Goal: Use online tool/utility: Utilize a website feature to perform a specific function

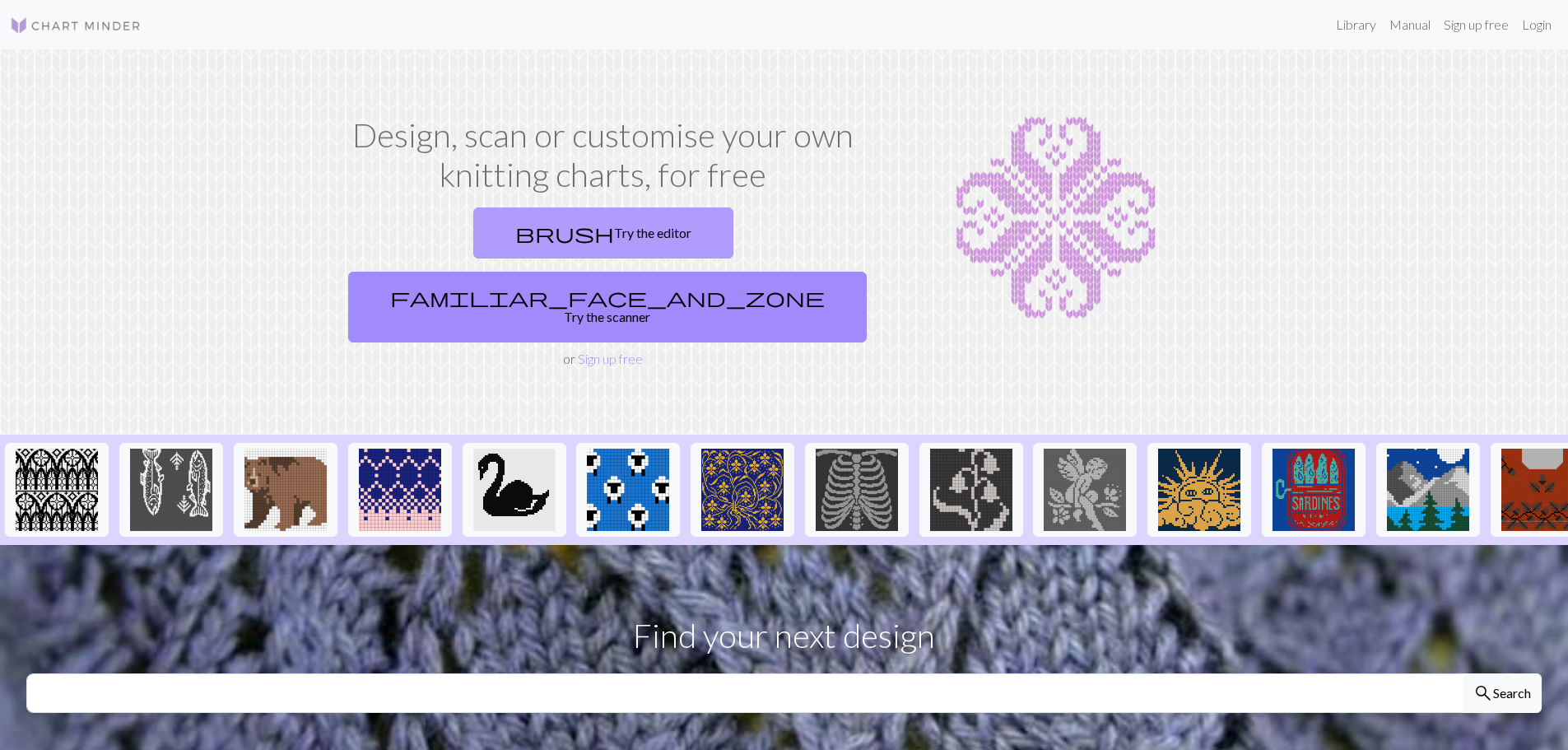
click at [512, 233] on link "brush Try the editor" at bounding box center [602, 233] width 260 height 51
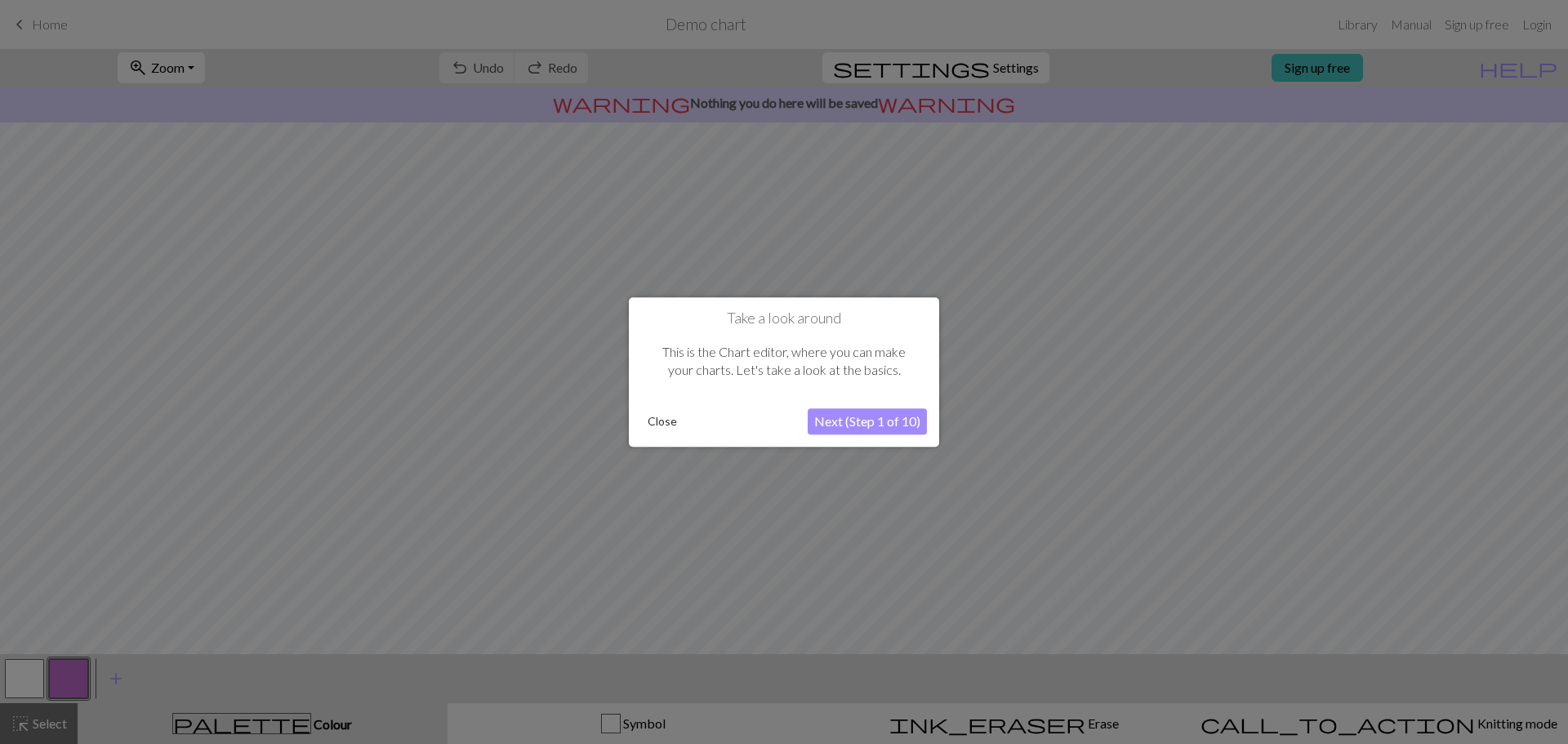
click at [830, 418] on button "Next (Step 1 of 10)" at bounding box center [867, 422] width 120 height 26
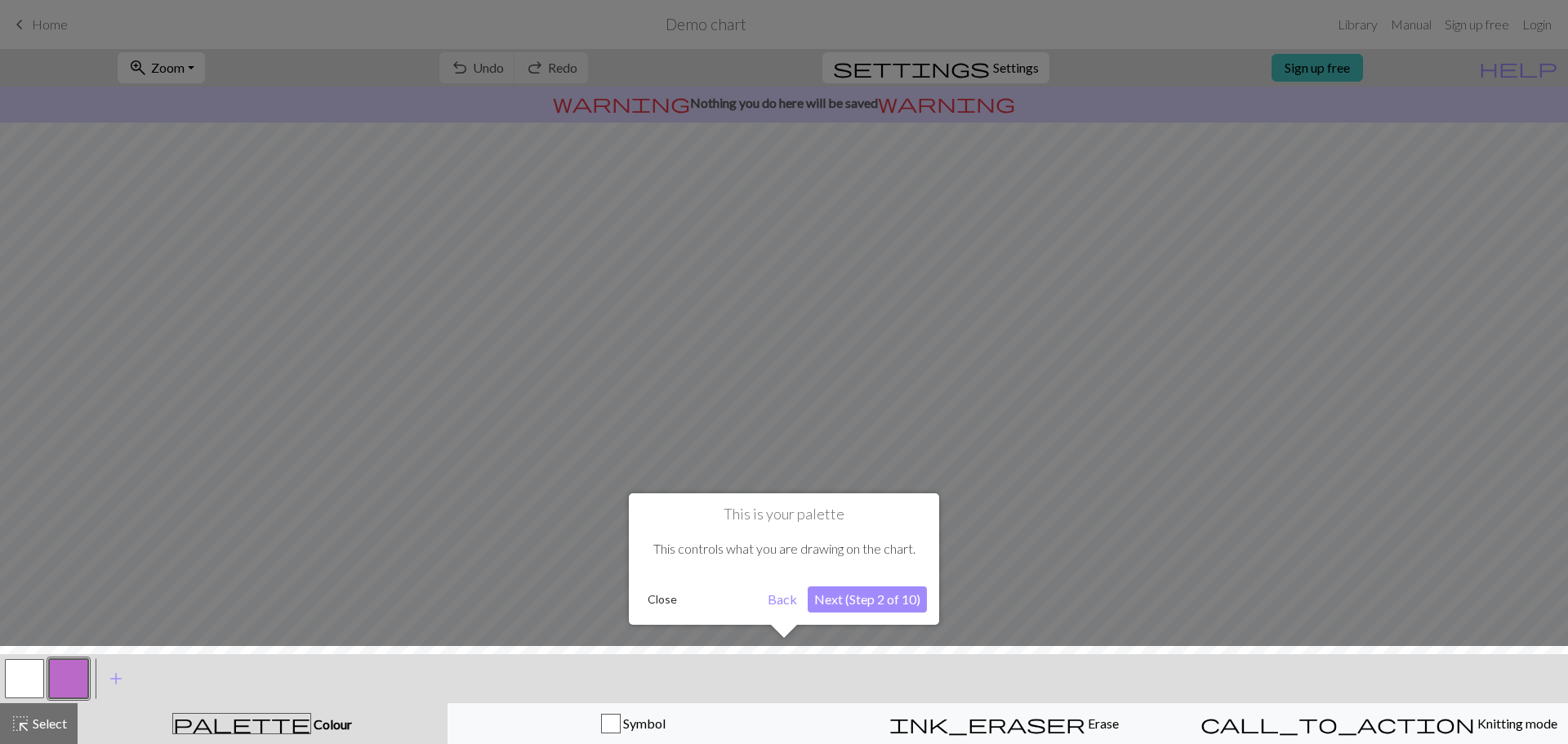
click at [833, 598] on button "Next (Step 2 of 10)" at bounding box center [867, 599] width 120 height 26
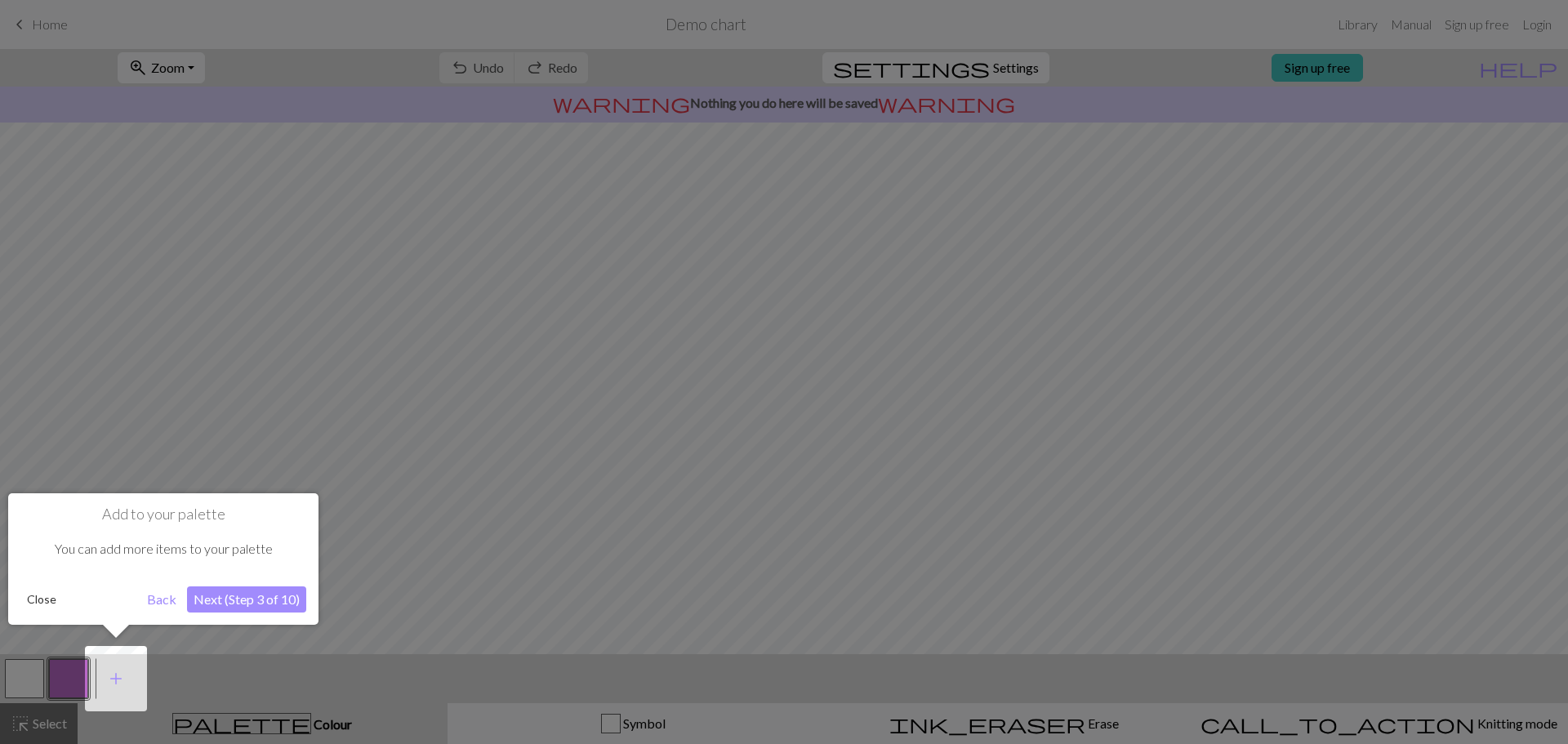
click at [255, 606] on button "Next (Step 3 of 10)" at bounding box center [246, 599] width 120 height 26
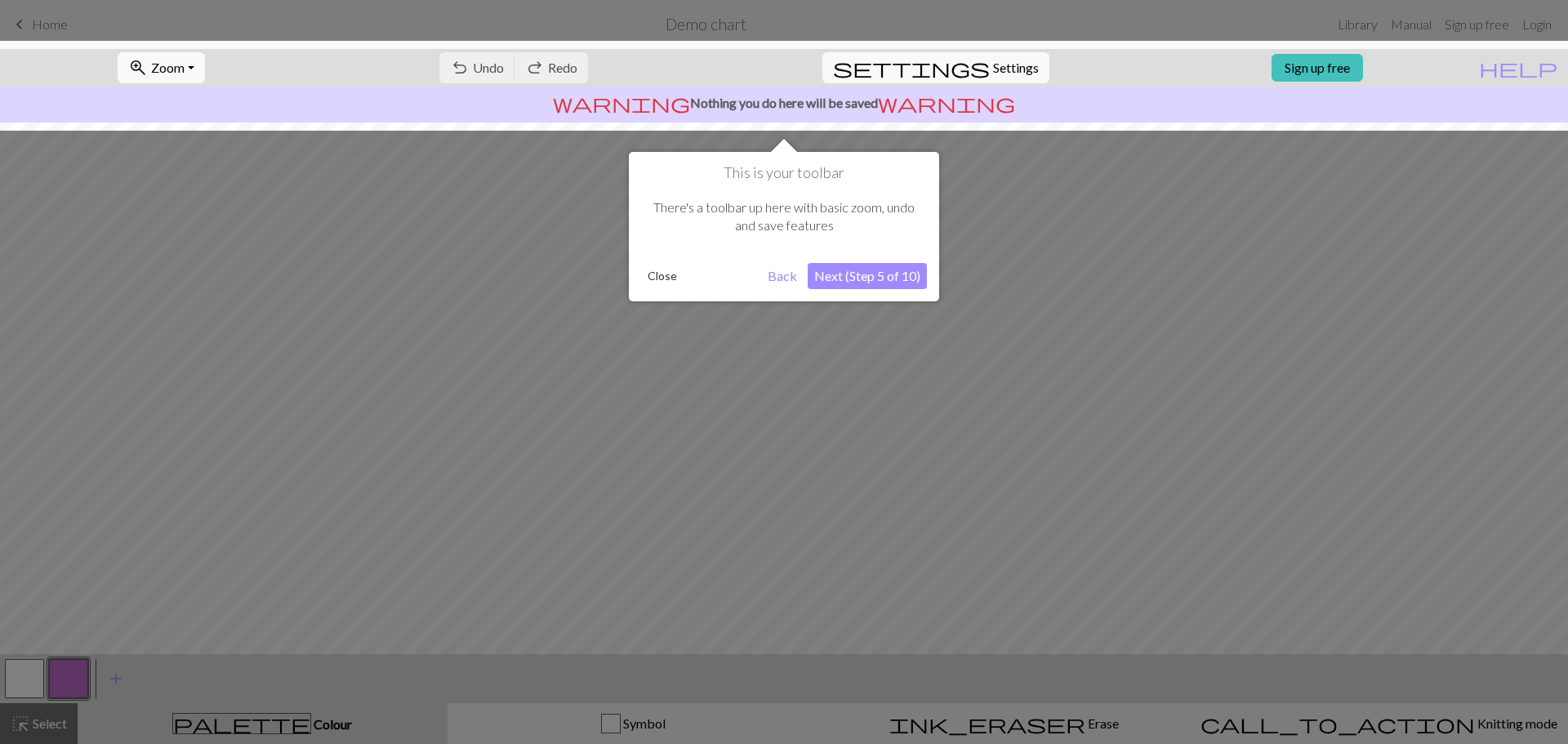
click at [842, 277] on button "Next (Step 5 of 10)" at bounding box center [867, 276] width 120 height 26
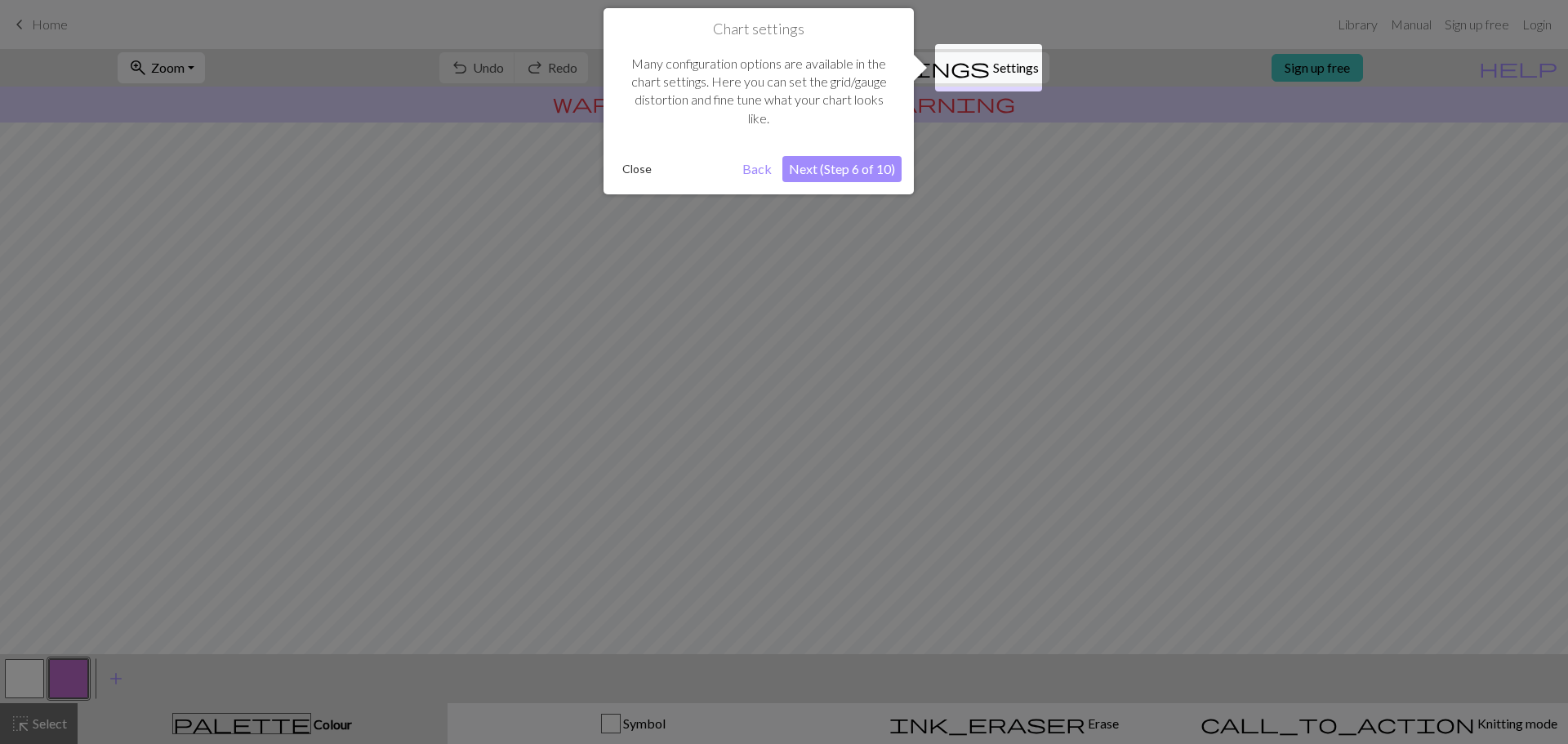
click at [833, 174] on button "Next (Step 6 of 10)" at bounding box center [842, 169] width 120 height 26
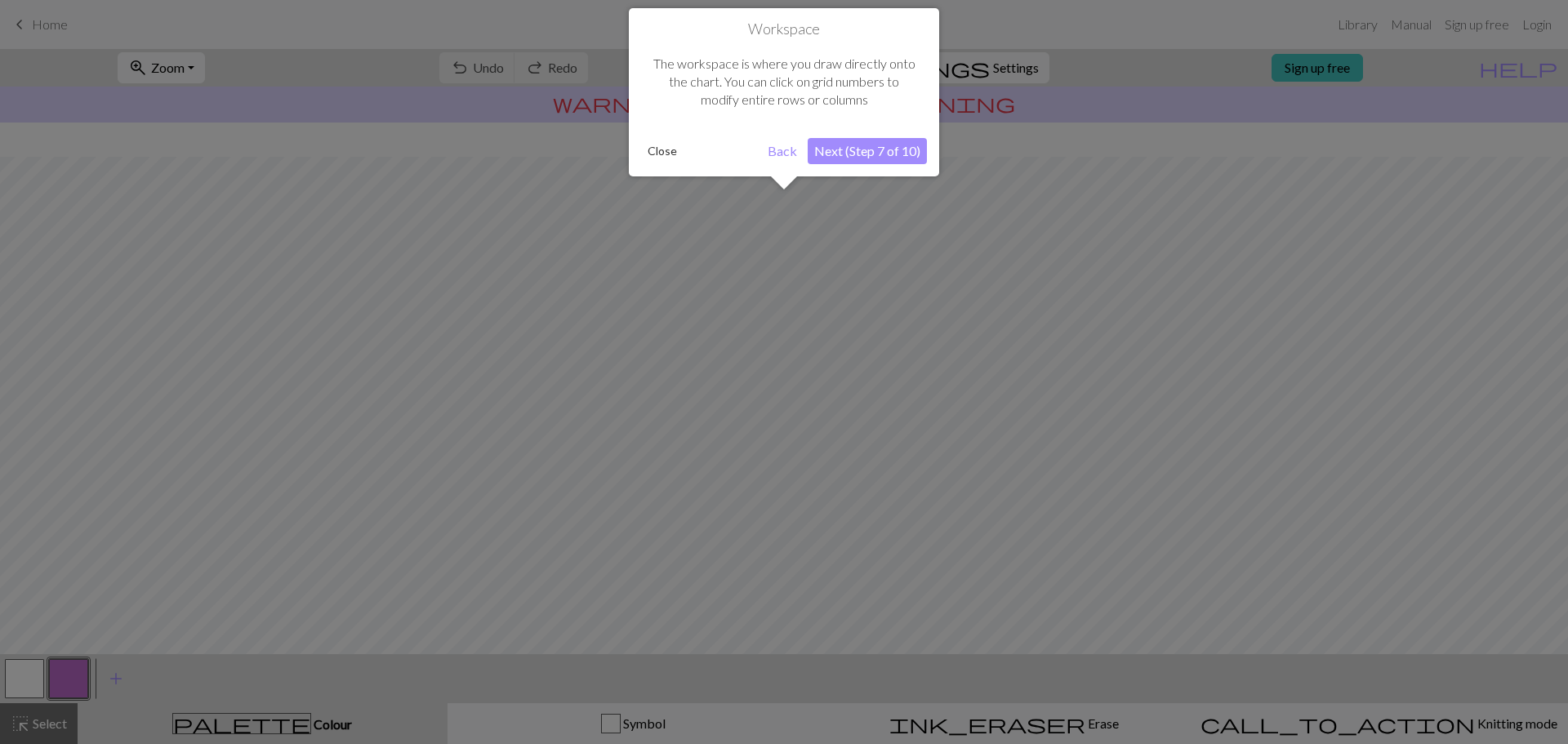
scroll to position [77, 0]
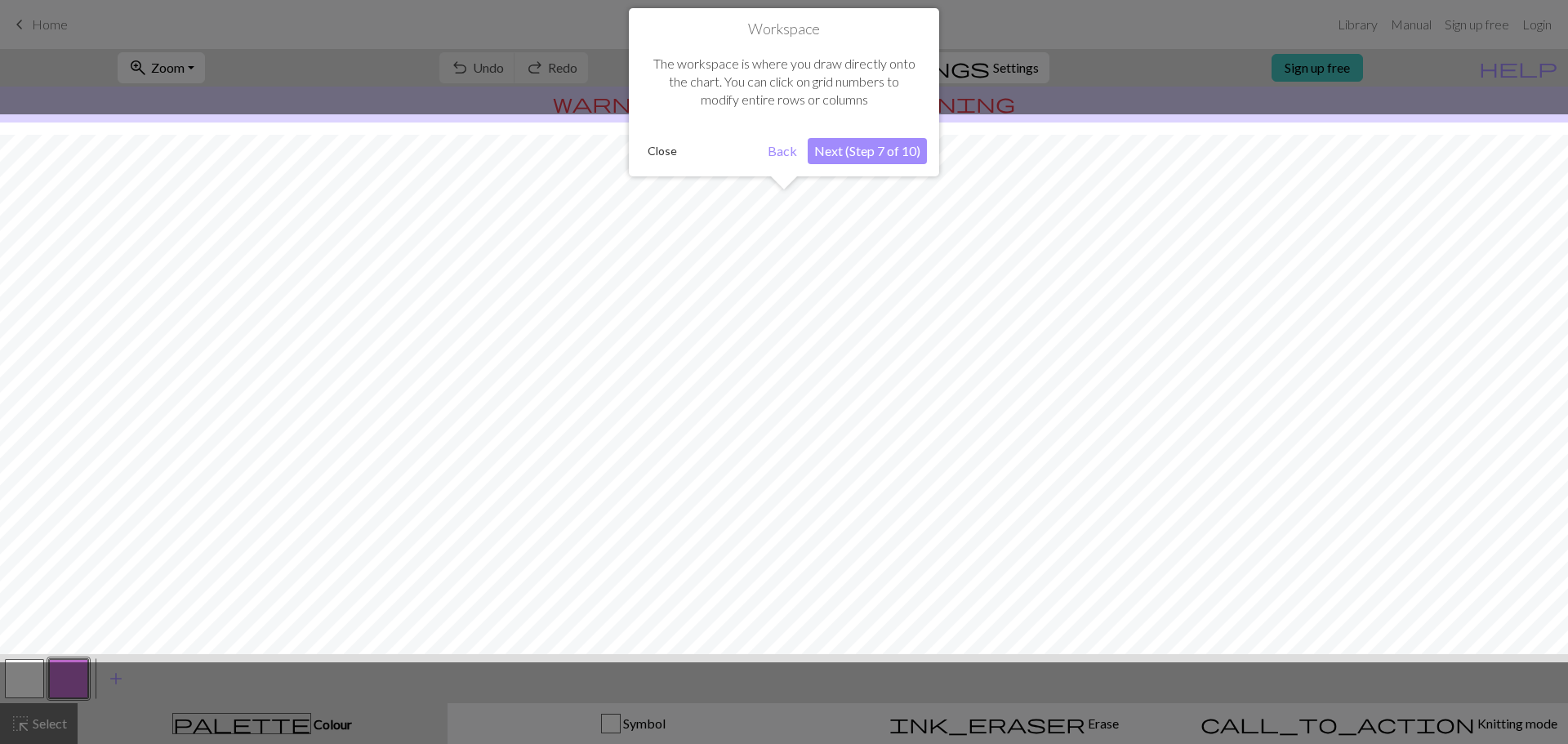
click at [846, 155] on button "Next (Step 7 of 10)" at bounding box center [867, 151] width 120 height 26
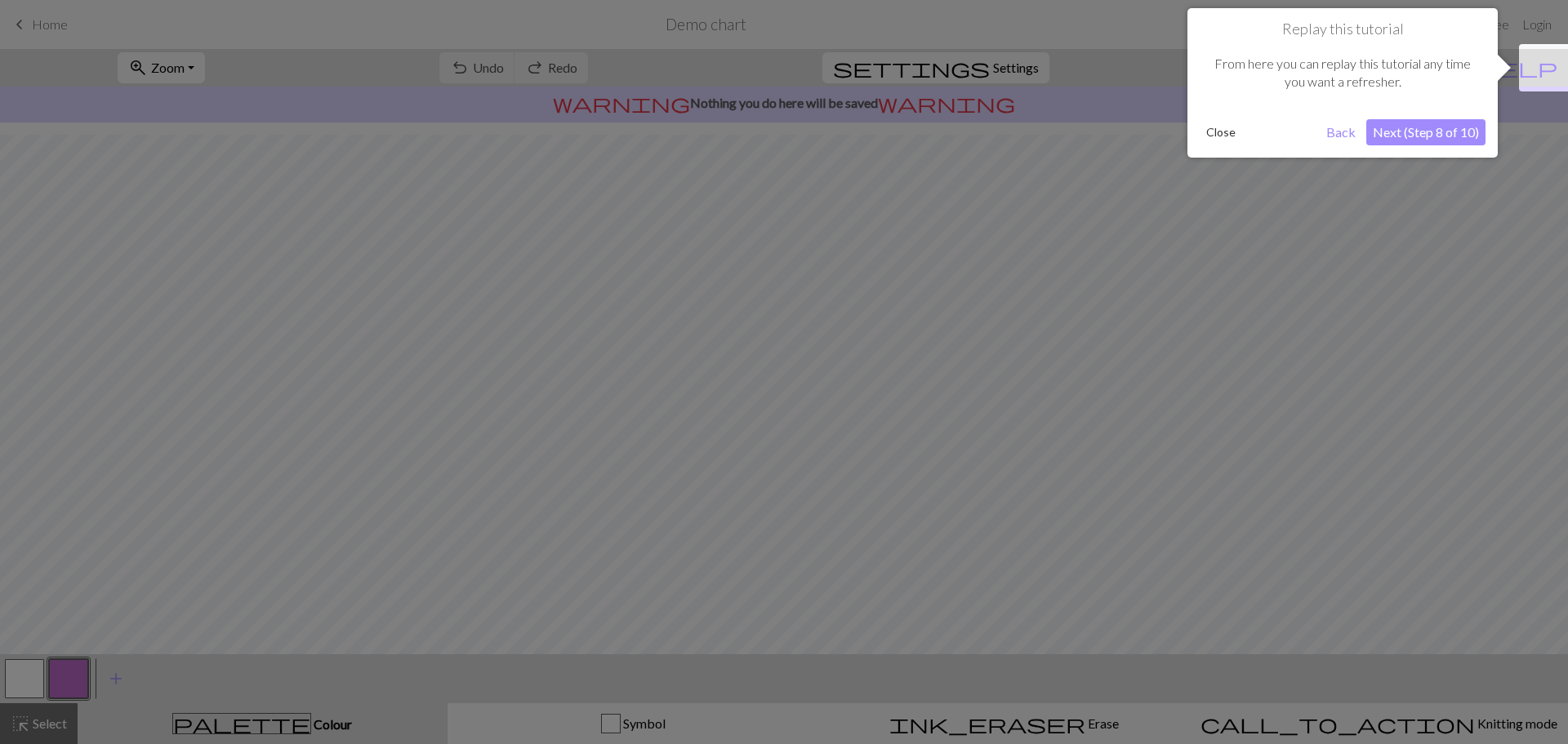
click at [1418, 131] on button "Next (Step 8 of 10)" at bounding box center [1426, 133] width 120 height 26
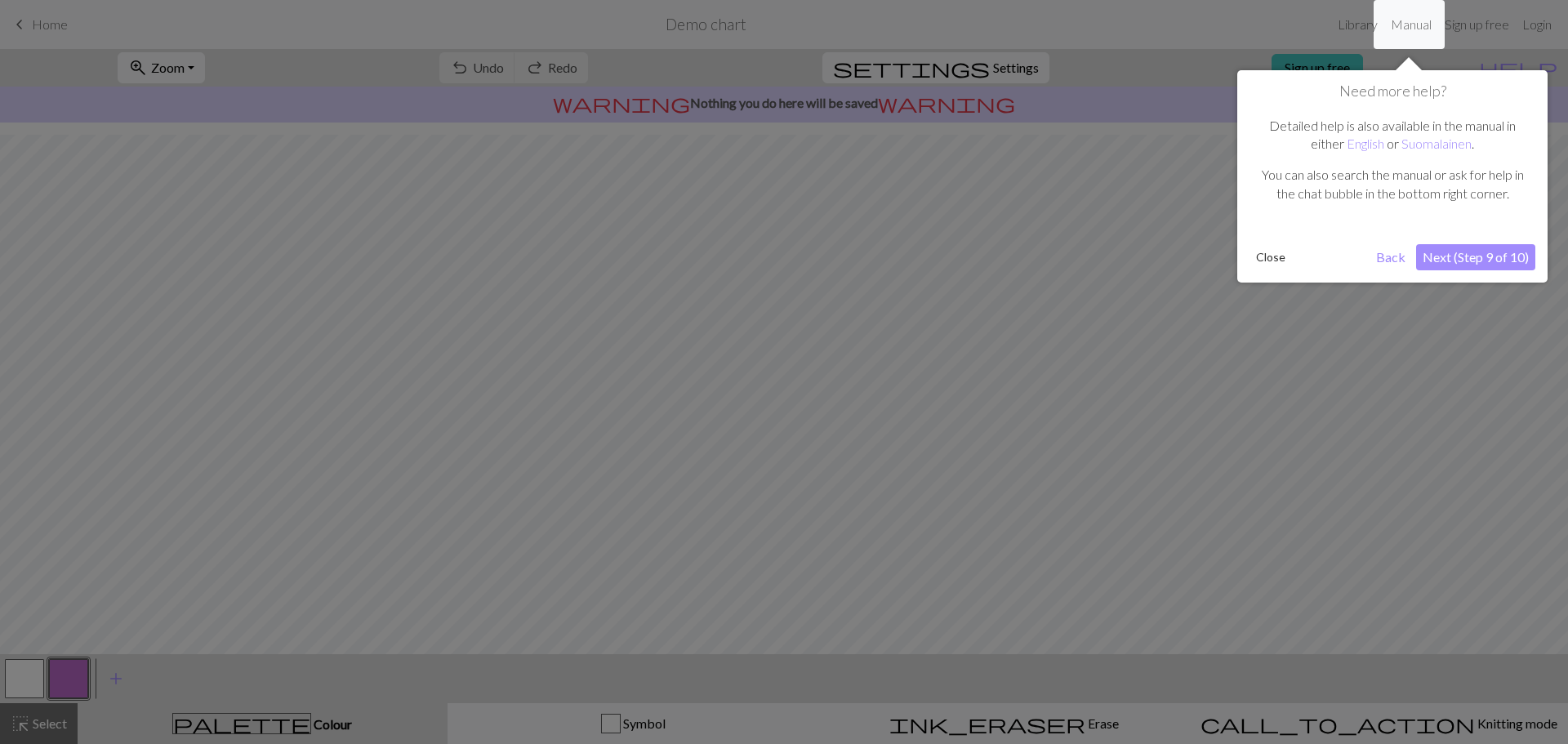
click at [1441, 250] on button "Next (Step 9 of 10)" at bounding box center [1475, 257] width 120 height 26
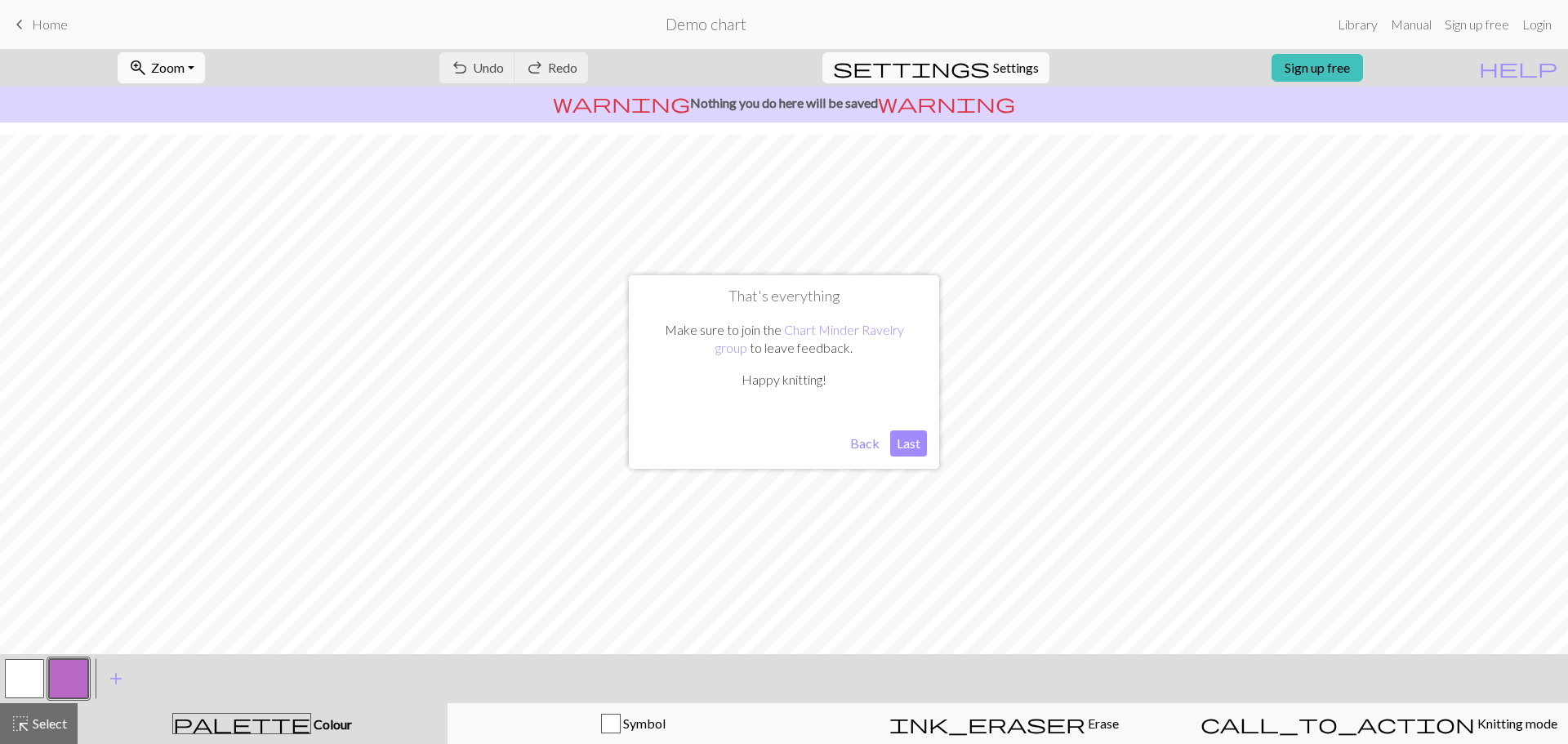
click at [908, 444] on button "Last" at bounding box center [908, 444] width 37 height 26
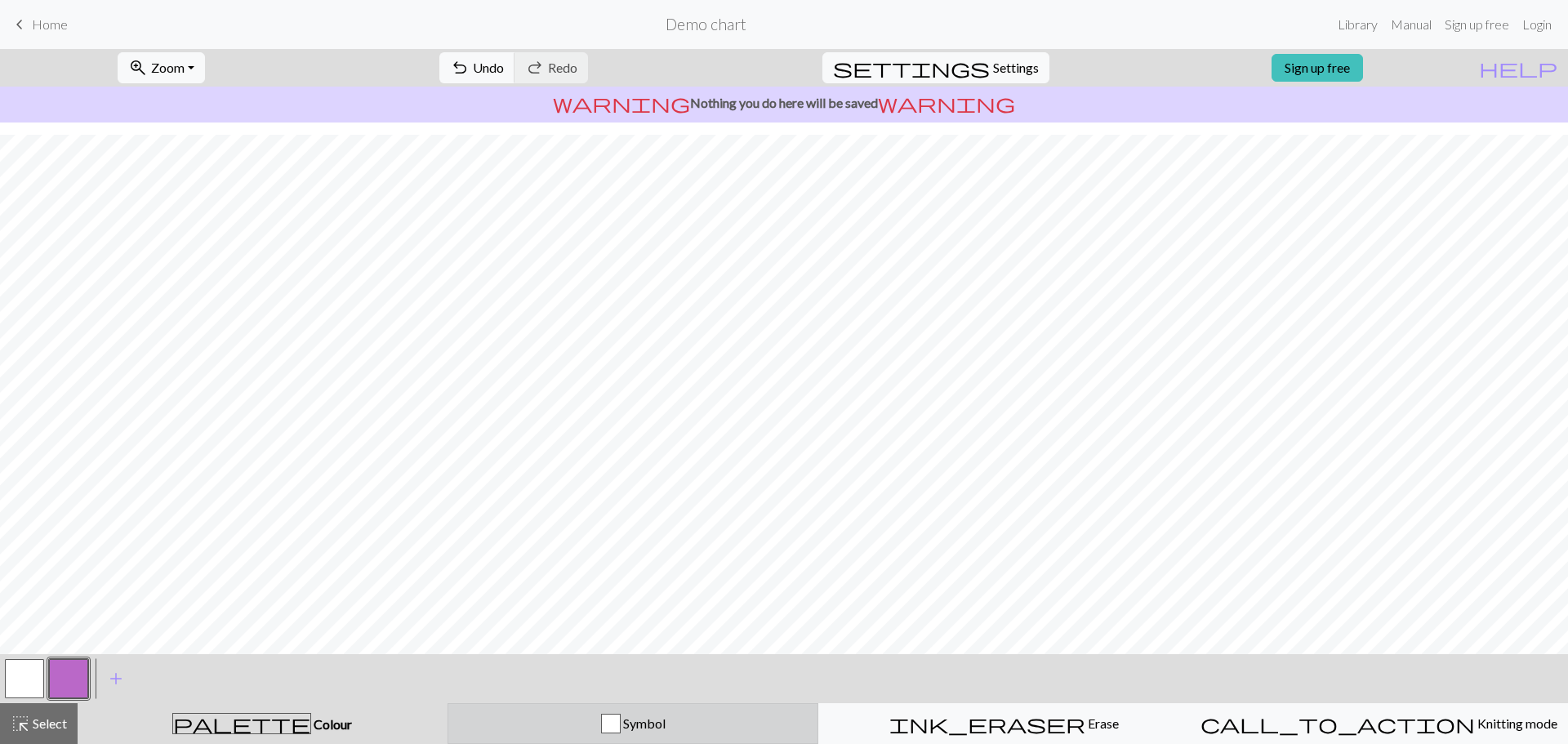
click at [627, 726] on span "Symbol" at bounding box center [643, 723] width 45 height 16
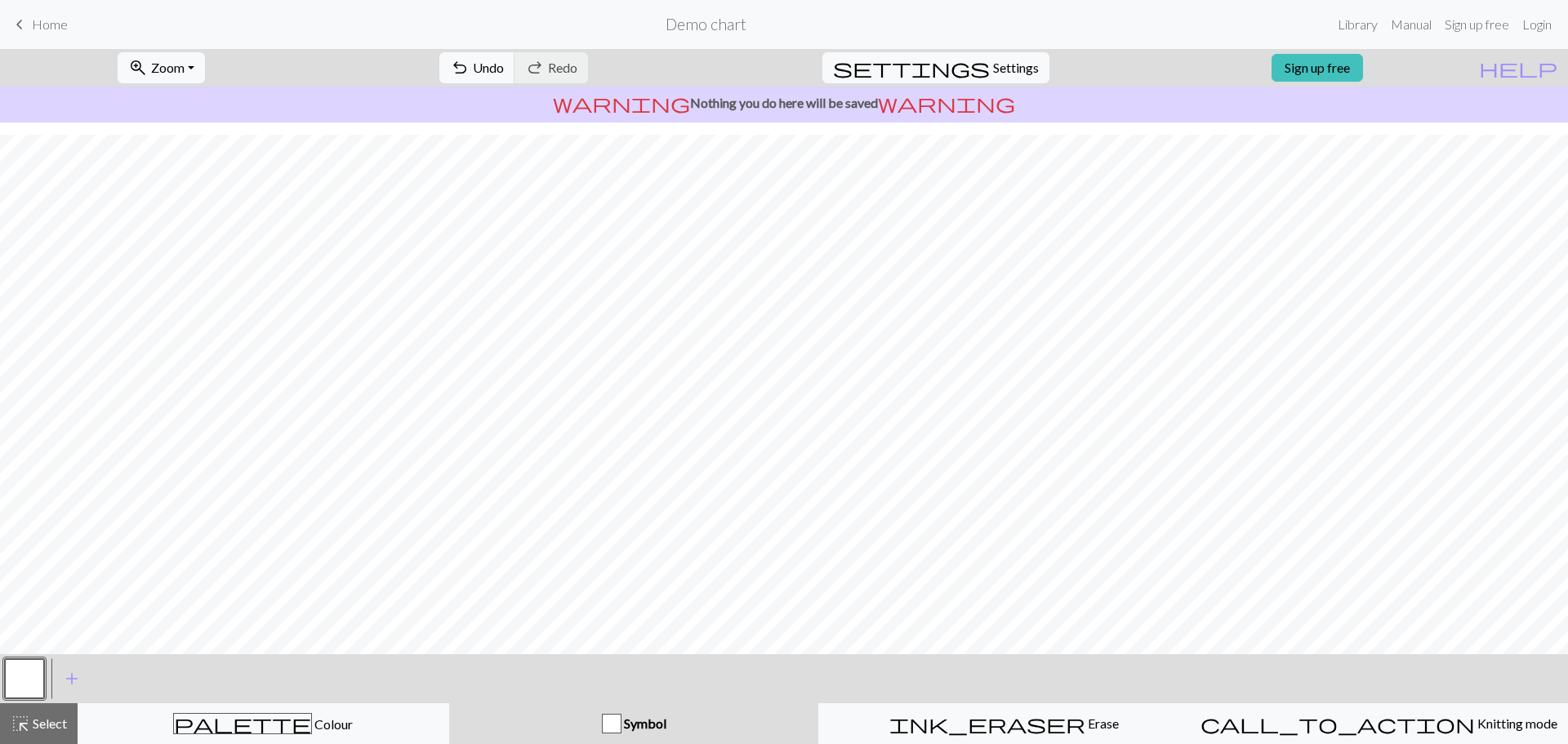
click at [627, 726] on span "Symbol" at bounding box center [644, 723] width 45 height 16
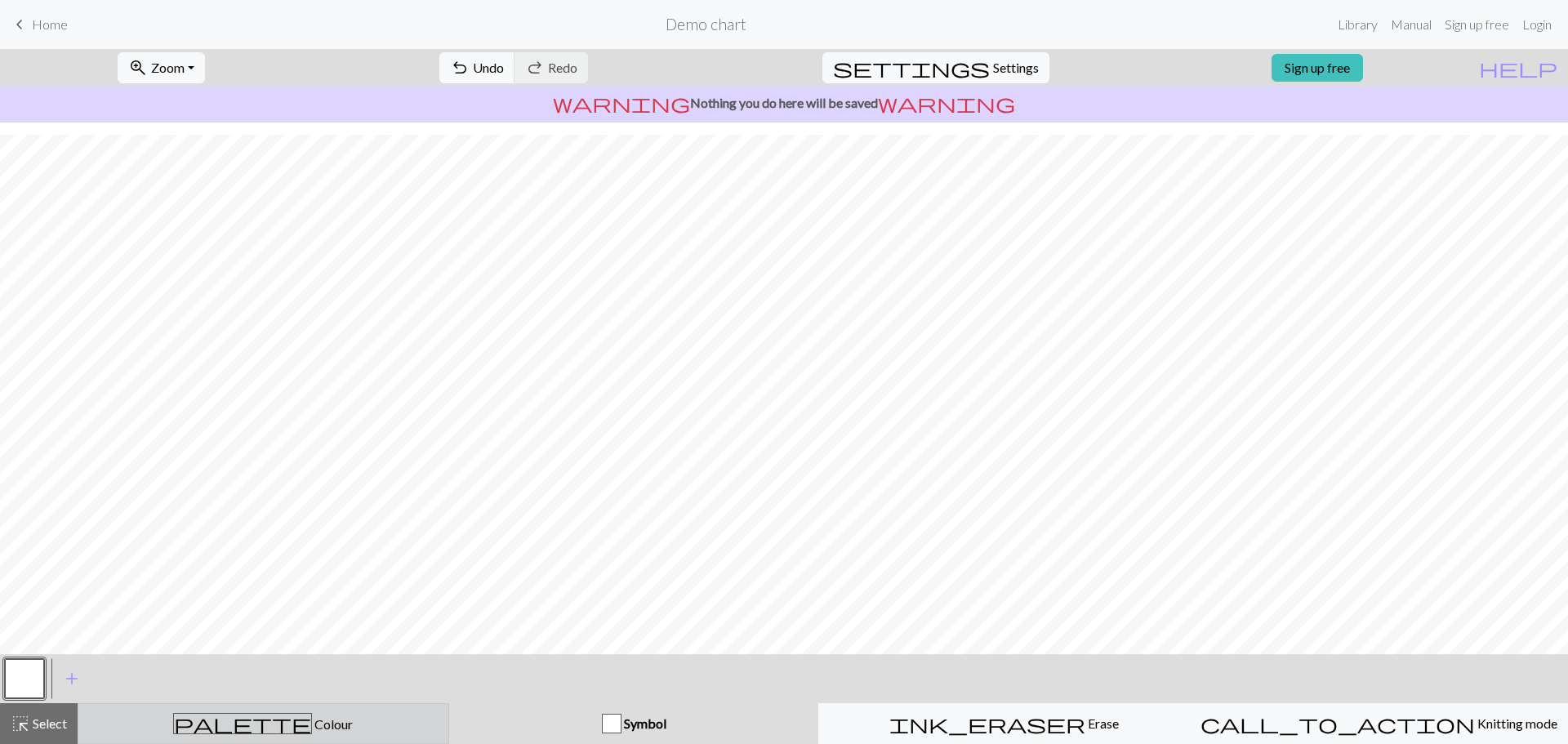
click at [318, 724] on div "palette Colour Colour" at bounding box center [264, 724] width 350 height 21
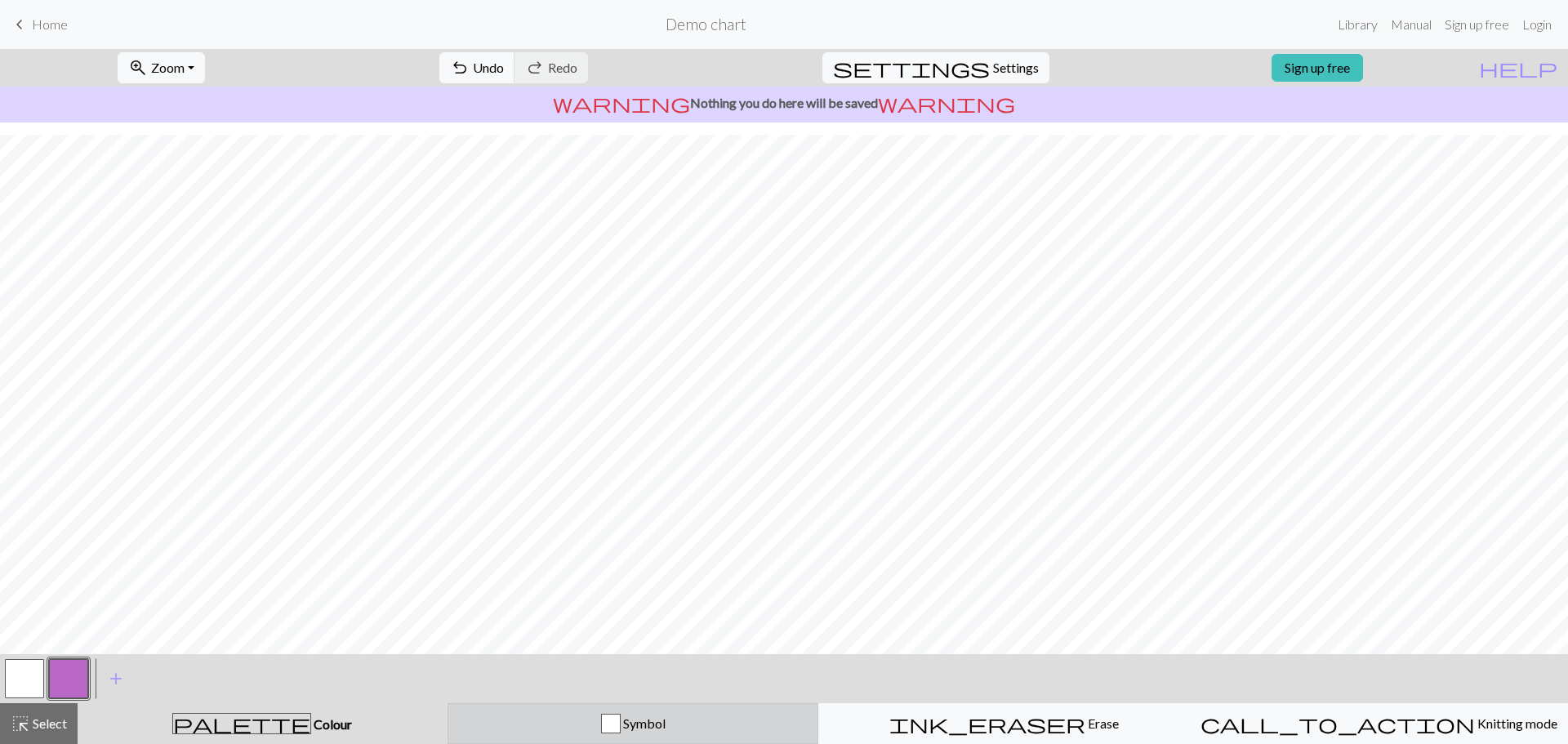
click at [612, 733] on div "button" at bounding box center [611, 724] width 20 height 20
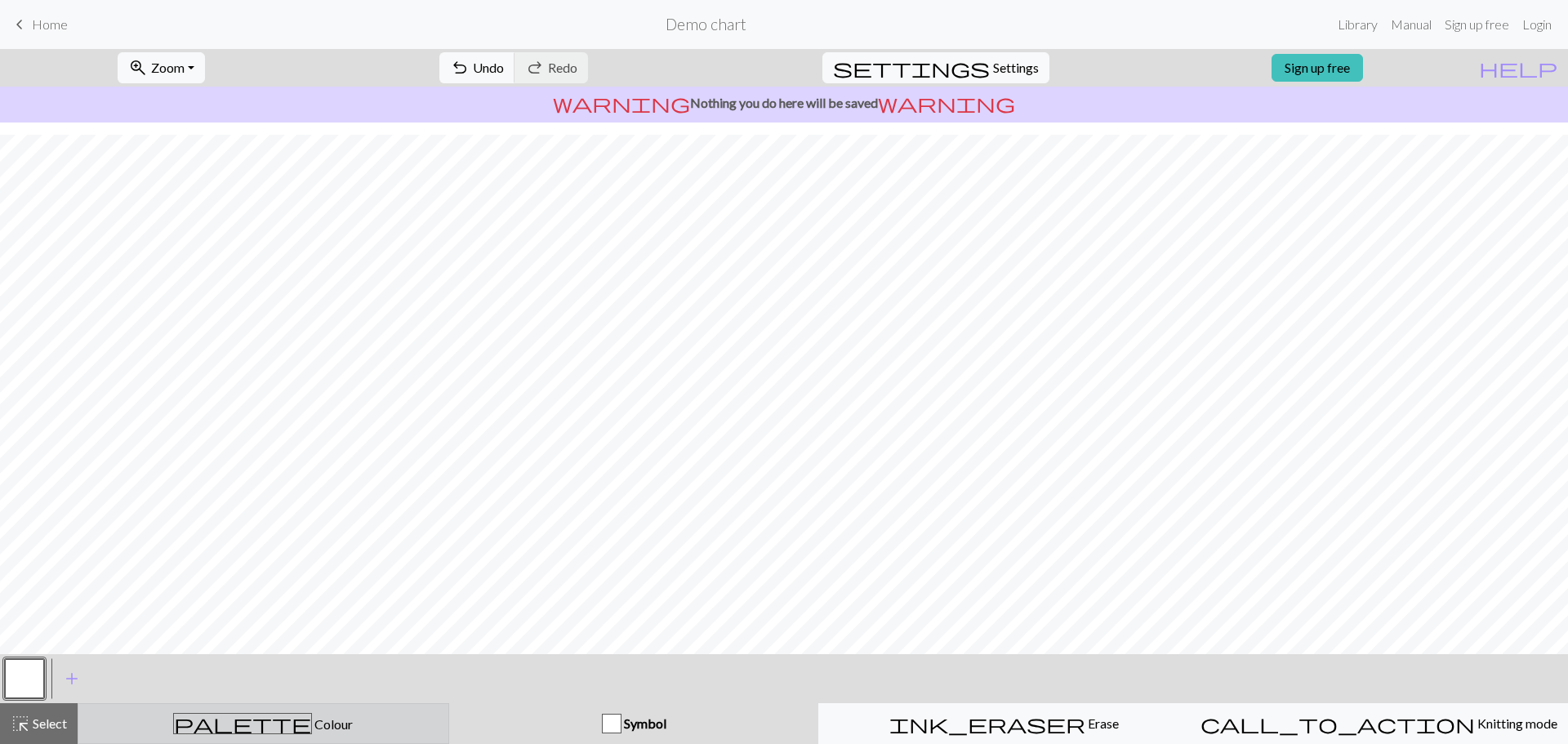
click at [408, 720] on div "palette Colour Colour" at bounding box center [264, 724] width 350 height 21
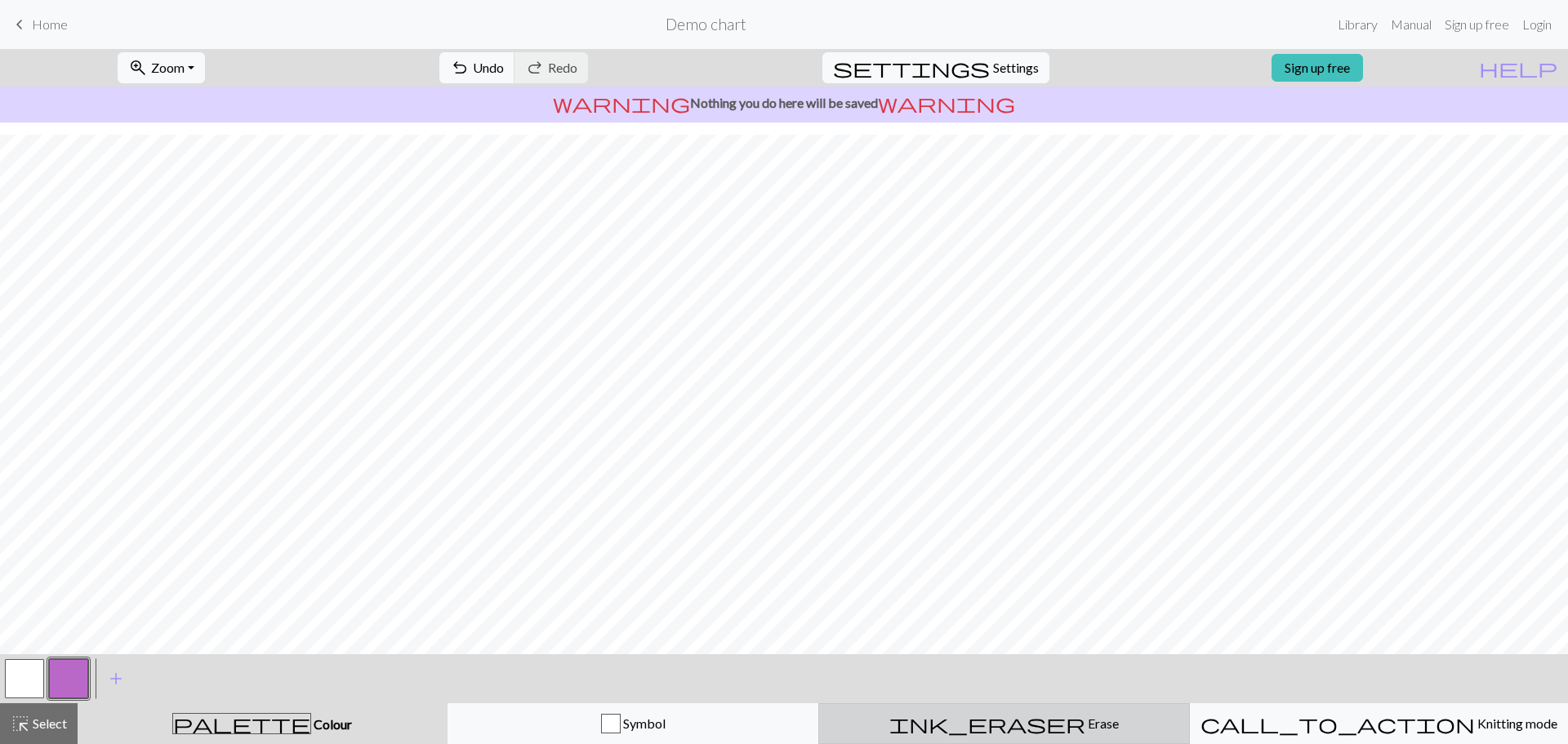
click at [991, 725] on span "ink_eraser" at bounding box center [987, 724] width 196 height 23
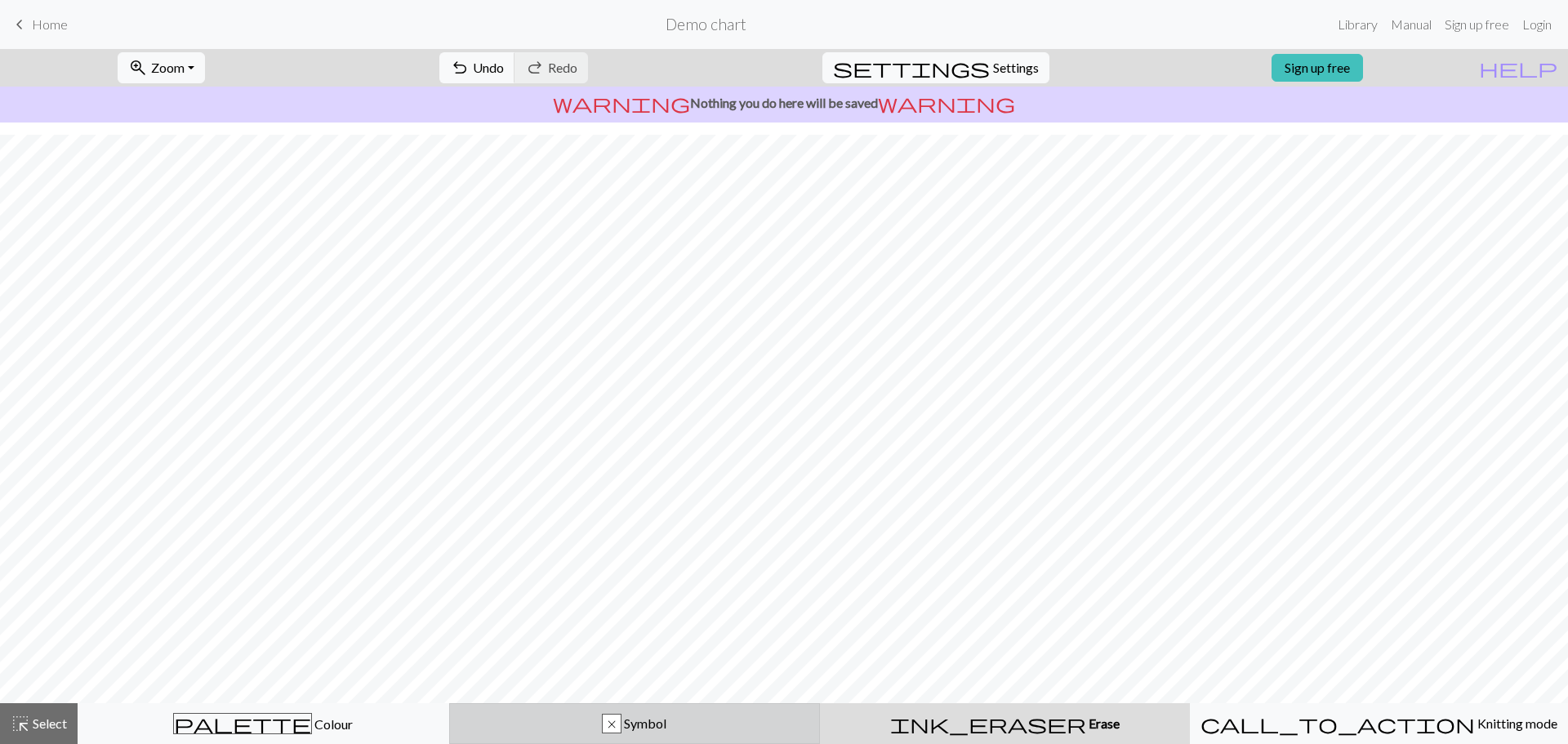
click at [671, 726] on div "x Symbol" at bounding box center [635, 724] width 350 height 20
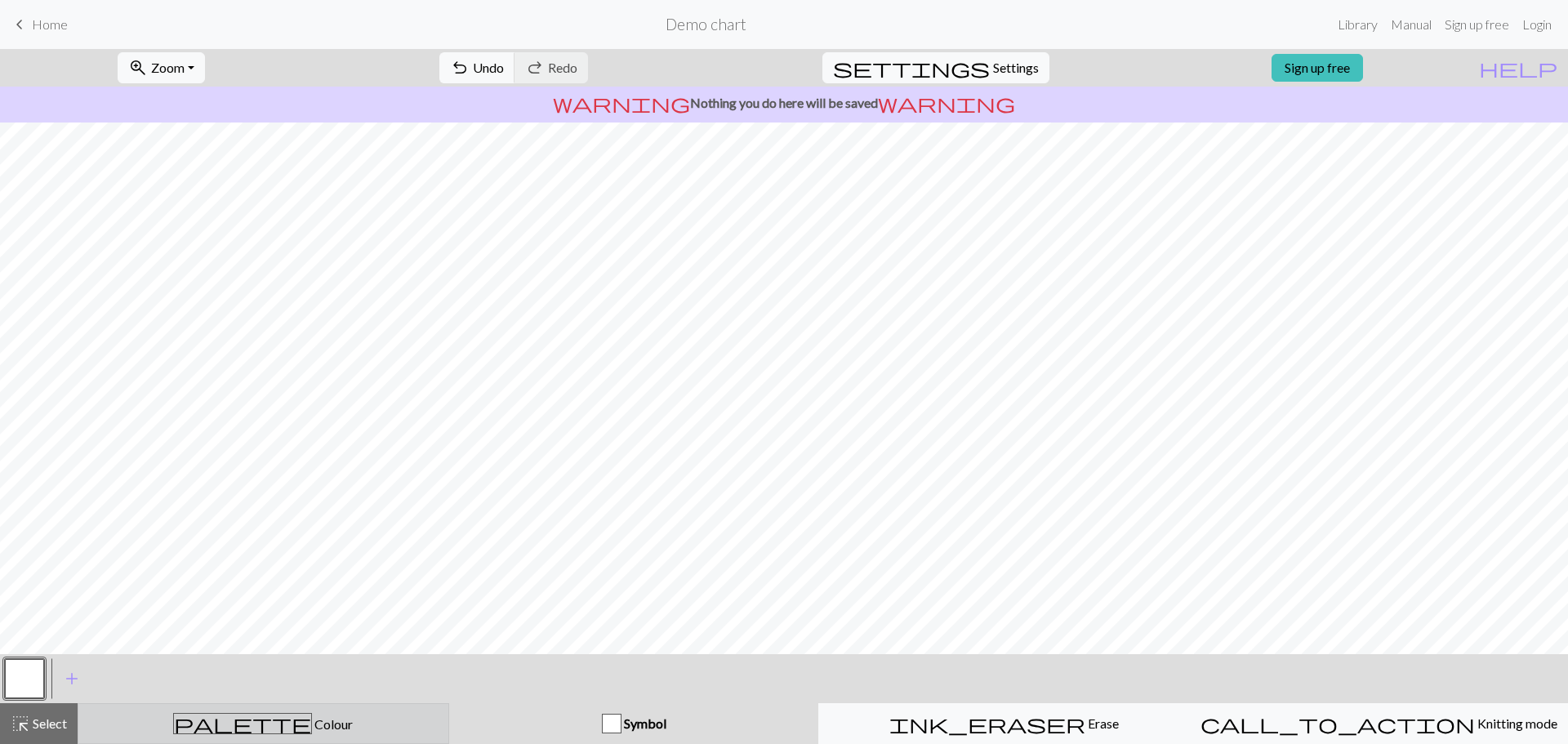
click at [312, 724] on span "Colour" at bounding box center [332, 724] width 41 height 16
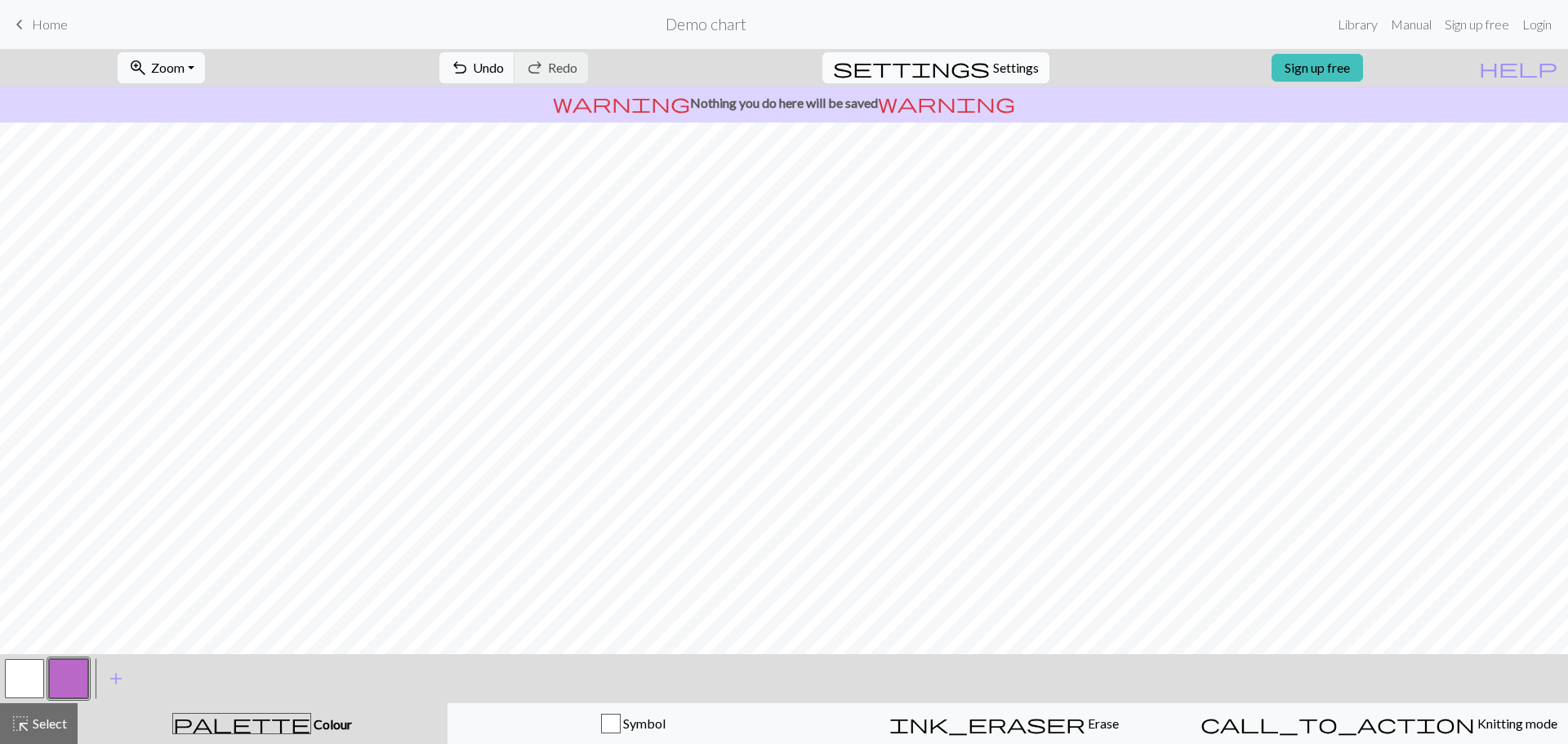
click at [972, 66] on span "settings" at bounding box center [911, 68] width 156 height 23
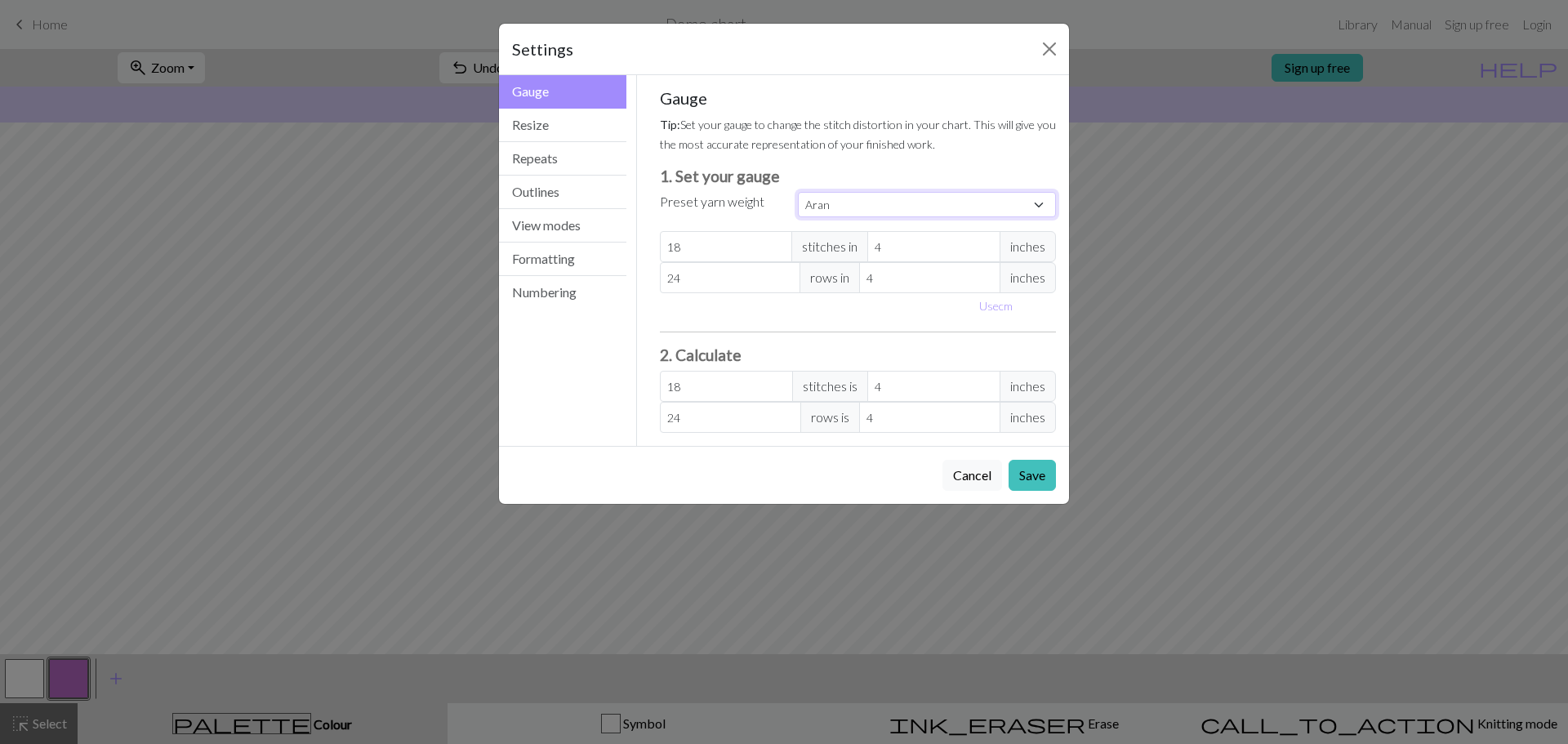
click at [847, 203] on select "Custom Square Lace Light Fingering Fingering Sport Double knit Worsted Aran Bul…" at bounding box center [926, 204] width 258 height 25
click at [798, 192] on select "Custom Square Lace Light Fingering Fingering Sport Double knit Worsted Aran Bul…" at bounding box center [926, 204] width 258 height 25
click at [876, 207] on select "Custom Square Lace Light Fingering Fingering Sport Double knit Worsted Aran Bul…" at bounding box center [926, 204] width 258 height 25
click at [915, 214] on select "Custom Square Lace Light Fingering Fingering Sport Double knit Worsted Aran Bul…" at bounding box center [926, 204] width 258 height 25
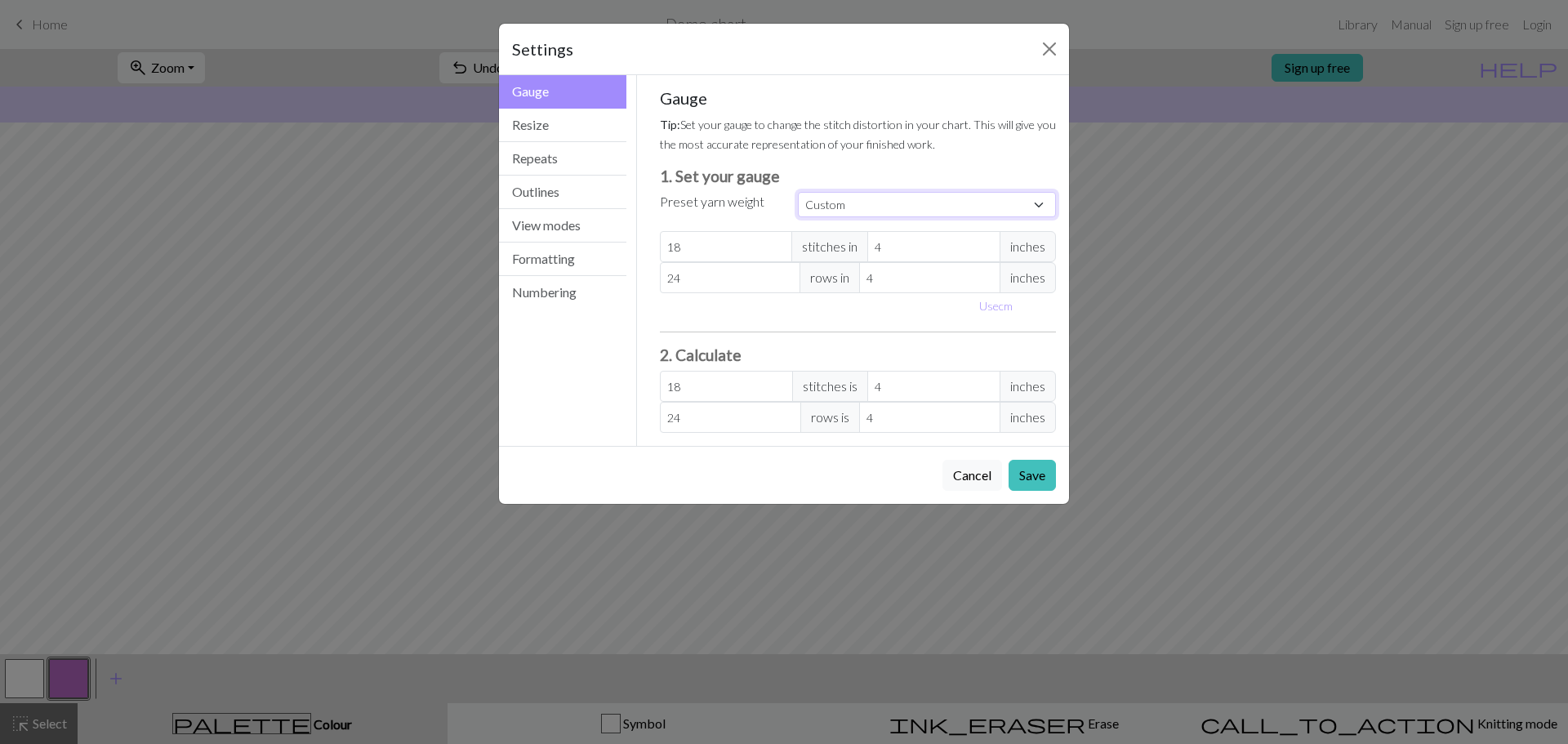
select select "worsted"
click at [798, 192] on select "Custom Square Lace Light Fingering Fingering Sport Double knit Worsted Aran Bul…" at bounding box center [926, 204] width 258 height 25
type input "20"
type input "26"
type input "20"
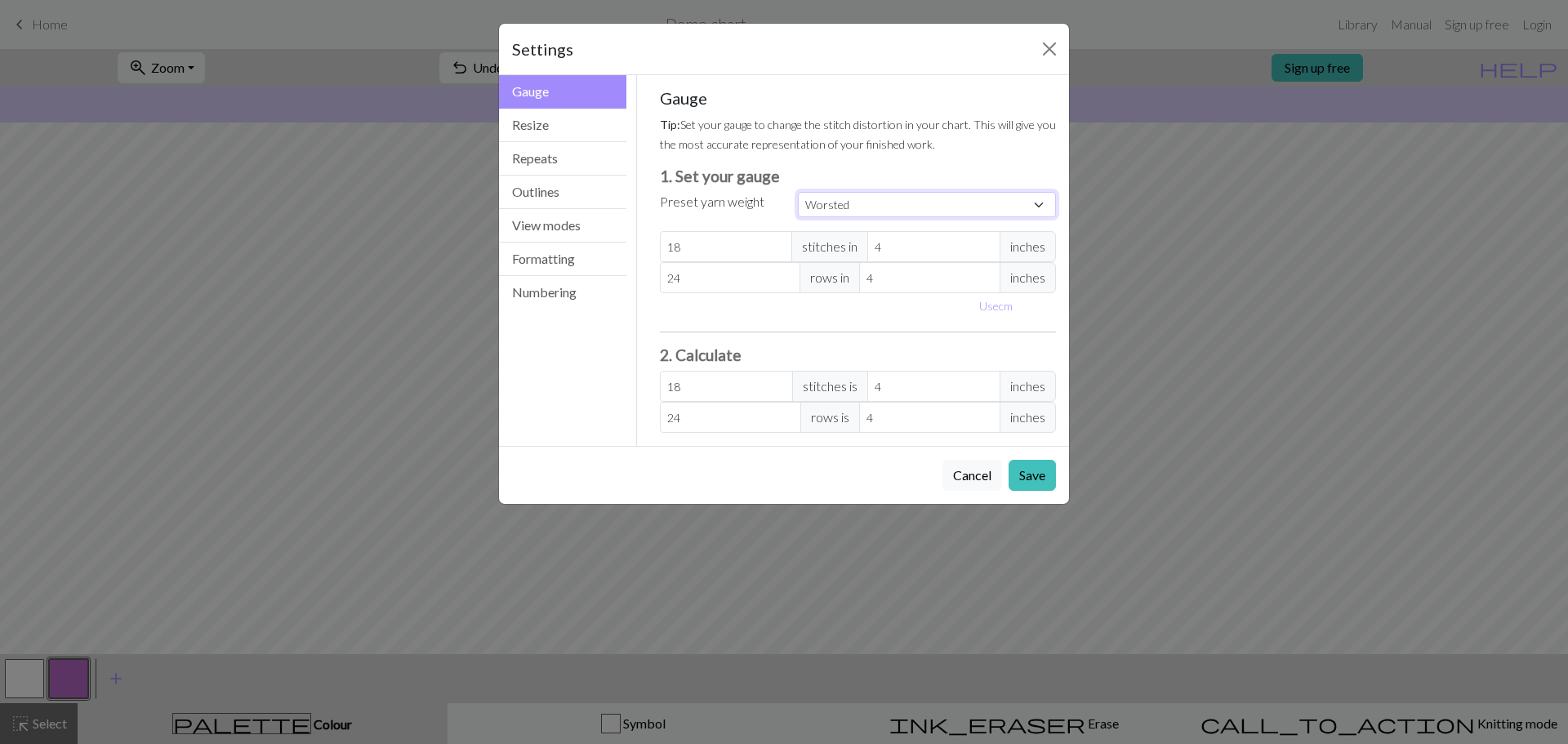
type input "26"
drag, startPoint x: 739, startPoint y: 256, endPoint x: 659, endPoint y: 257, distance: 80.0
click at [660, 257] on input "20" at bounding box center [726, 246] width 133 height 31
select select "custom"
type input "8"
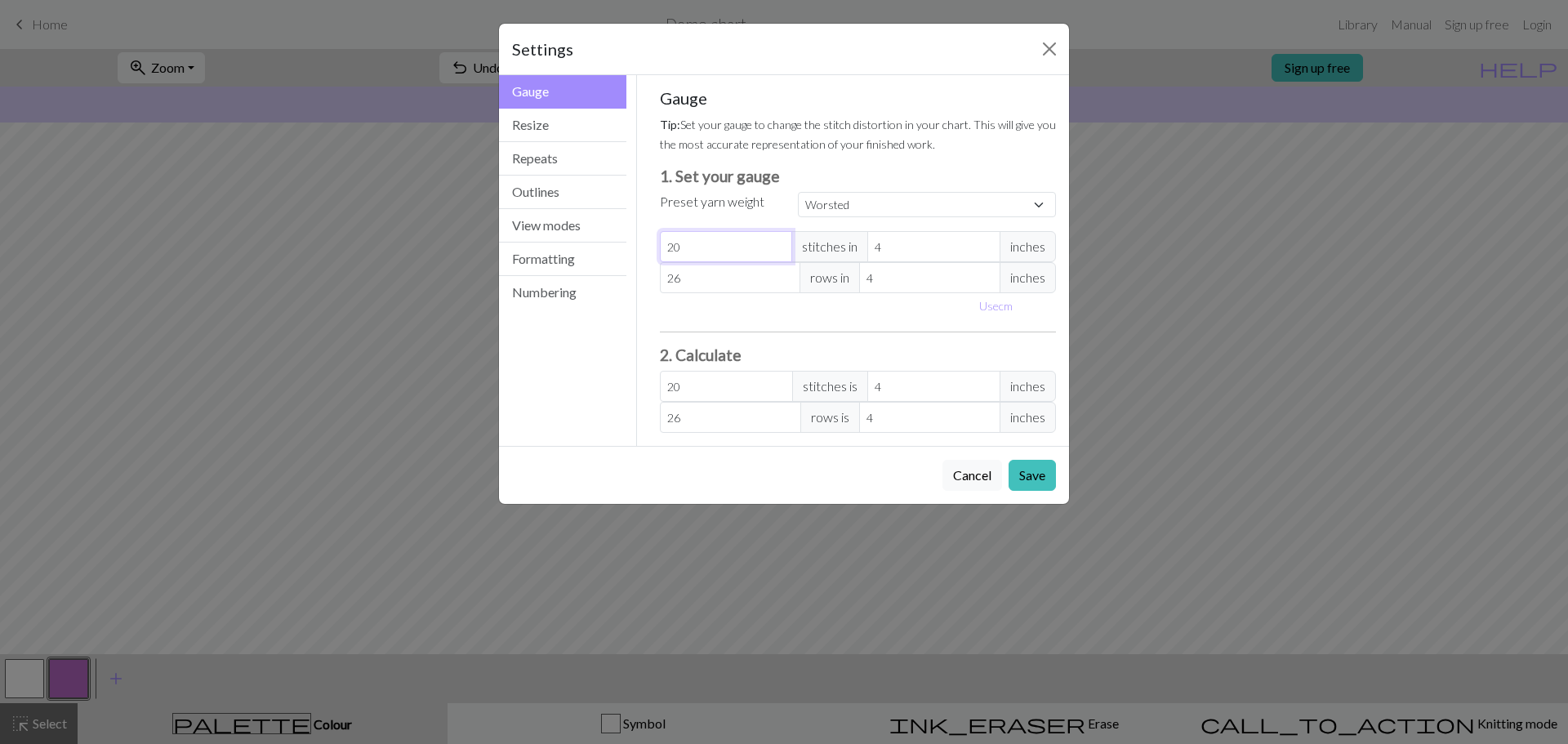
type input "8"
click at [901, 250] on input "4" at bounding box center [933, 246] width 133 height 31
drag, startPoint x: 915, startPoint y: 247, endPoint x: 815, endPoint y: 250, distance: 100.0
click at [815, 250] on div "8 stitches in 4 inches" at bounding box center [858, 246] width 397 height 31
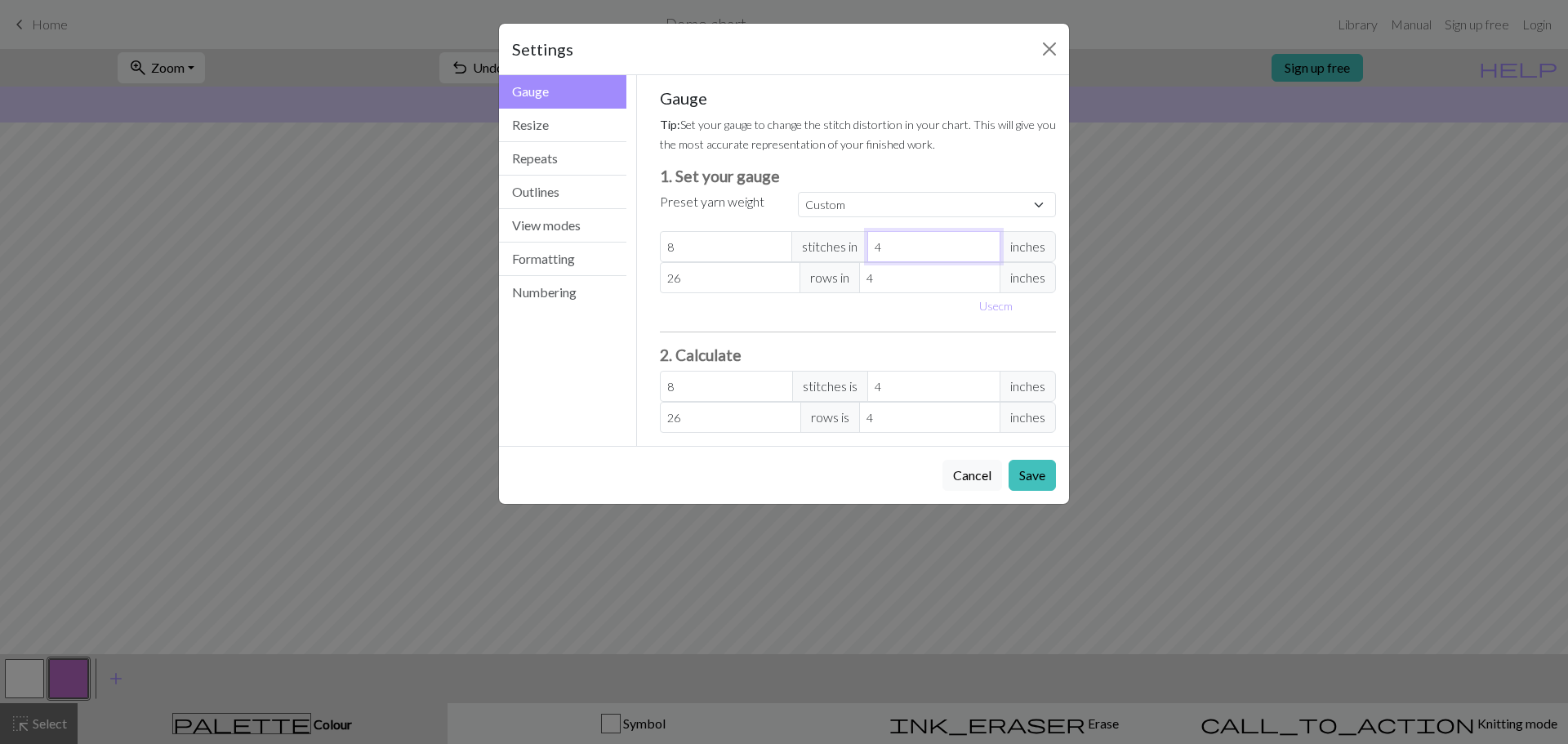
type input "2"
type input "16"
type input "2"
click at [906, 284] on input "4" at bounding box center [929, 277] width 142 height 31
click at [840, 204] on select "Custom Square Lace Light Fingering Fingering Sport Double knit Worsted Aran Bul…" at bounding box center [926, 204] width 258 height 25
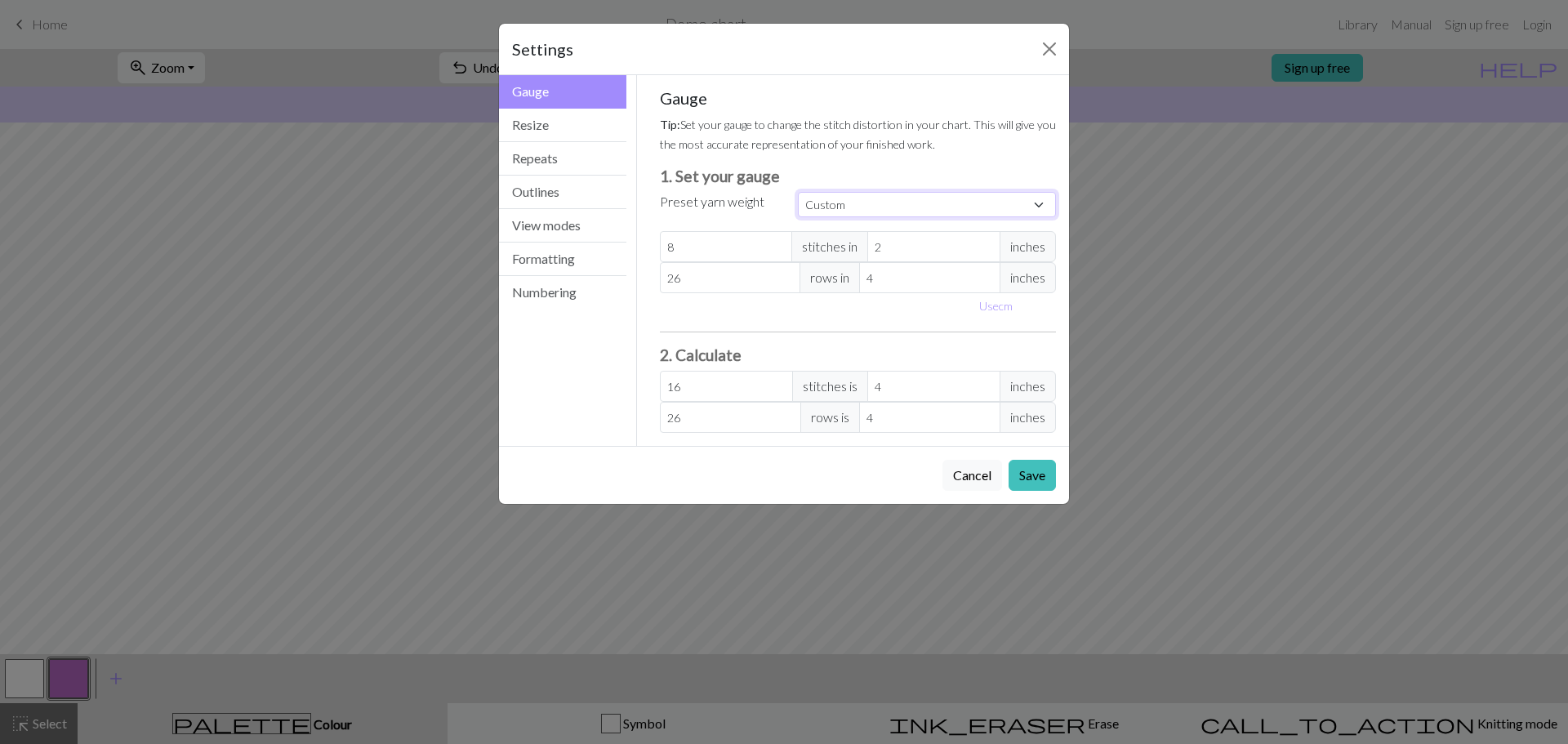
click at [798, 192] on select "Custom Square Lace Light Fingering Fingering Sport Double knit Worsted Aran Bul…" at bounding box center [926, 204] width 258 height 25
click at [861, 200] on select "Custom Square Lace Light Fingering Fingering Sport Double knit Worsted Aran Bul…" at bounding box center [926, 204] width 258 height 25
select select "lace"
click at [798, 192] on select "Custom Square Lace Light Fingering Fingering Sport Double knit Worsted Aran Bul…" at bounding box center [926, 204] width 258 height 25
type input "32"
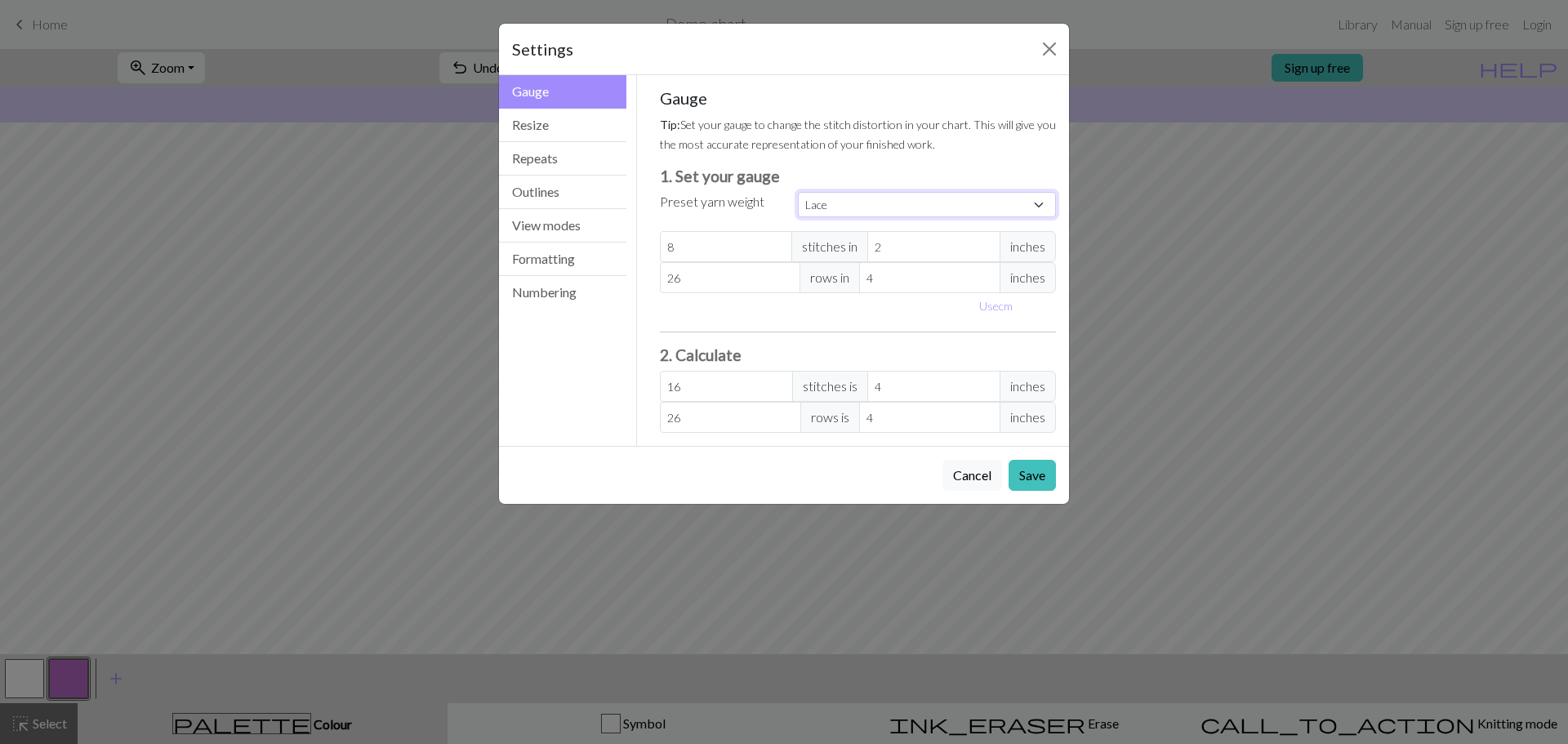
type input "4"
type input "40"
type input "32"
type input "40"
click at [863, 205] on select "Custom Square Lace Light Fingering Fingering Sport Double knit Worsted Aran Bul…" at bounding box center [926, 204] width 258 height 25
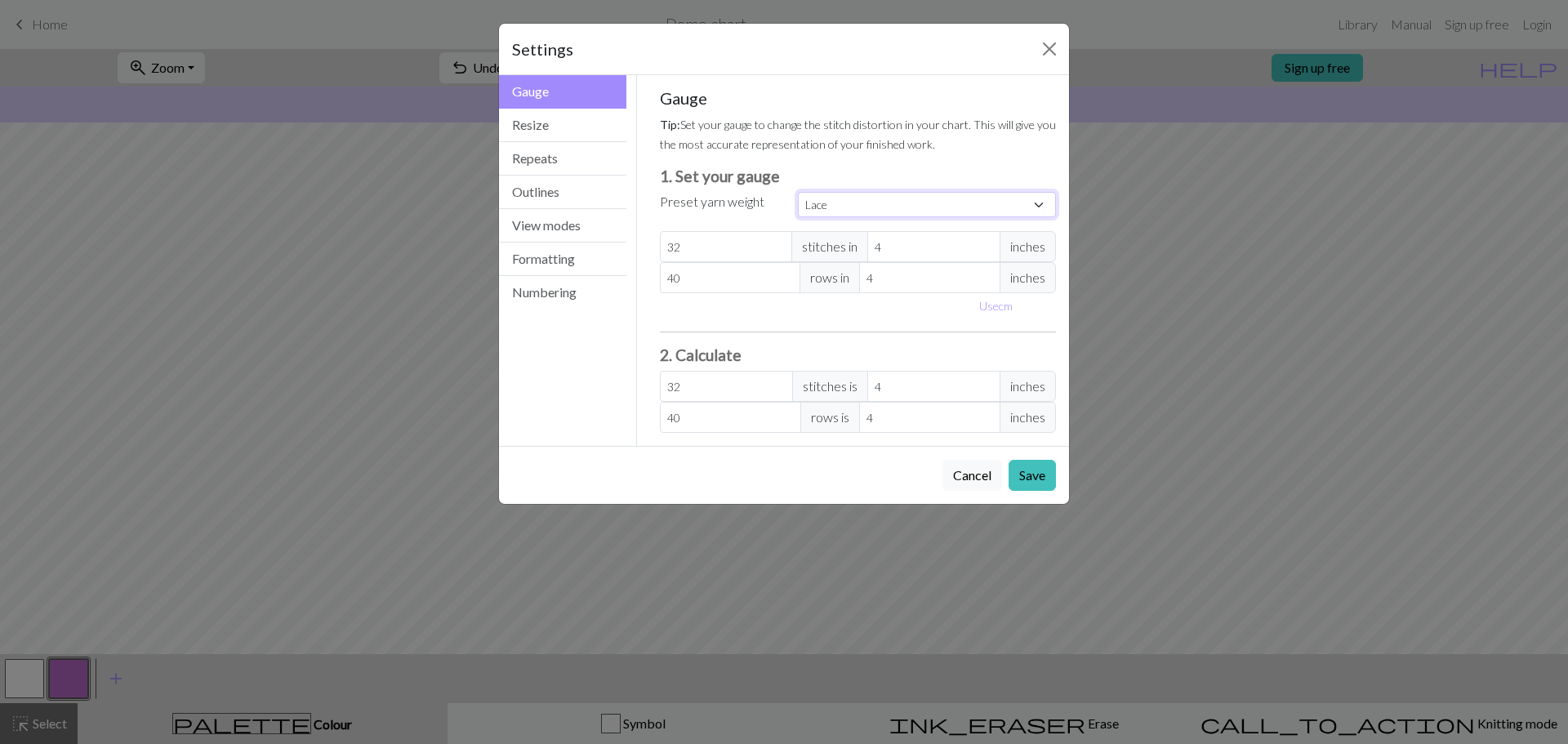
select select "worsted"
click at [798, 192] on select "Custom Square Lace Light Fingering Fingering Sport Double knit Worsted Aran Bul…" at bounding box center [926, 204] width 258 height 25
type input "20"
type input "26"
type input "20"
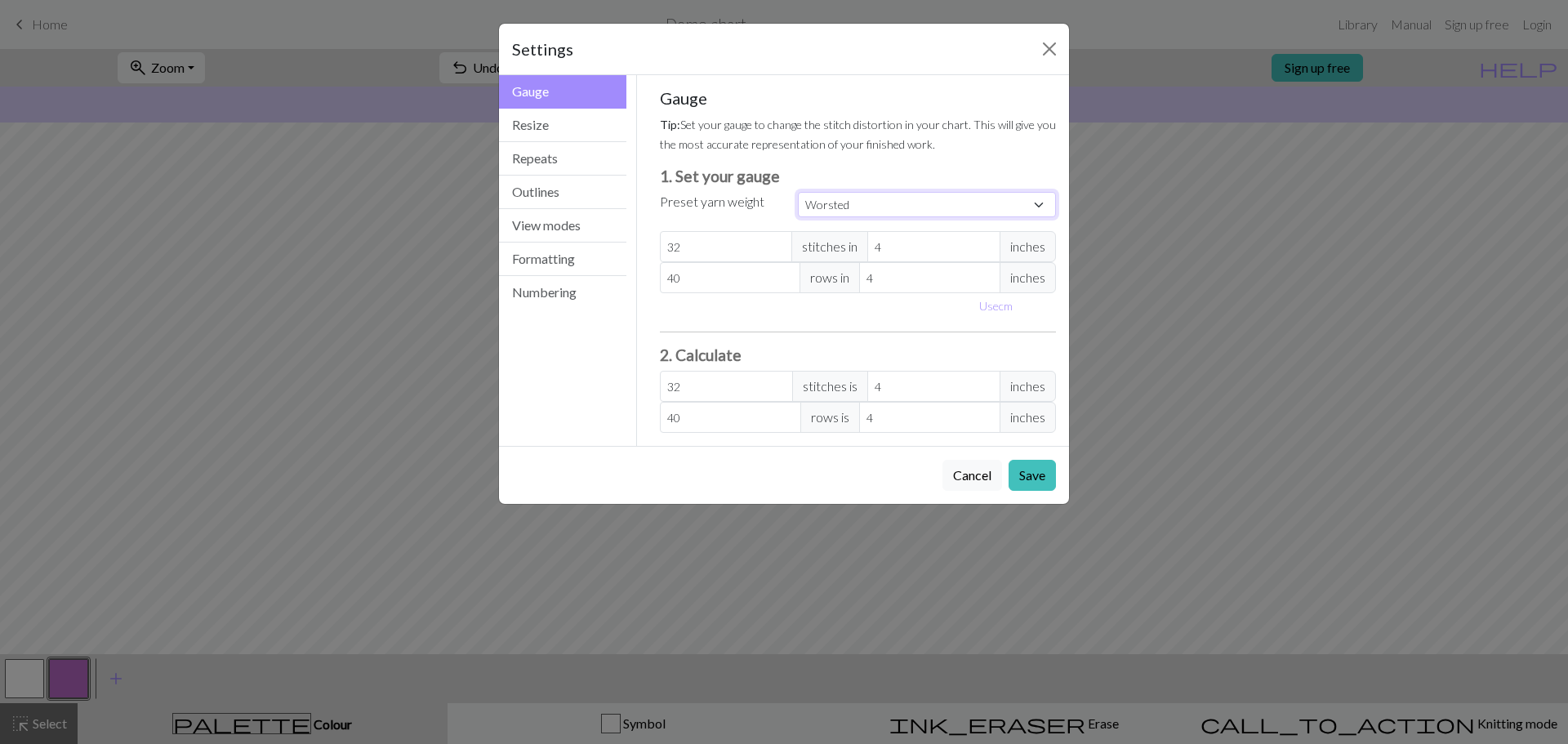
type input "26"
drag, startPoint x: 835, startPoint y: 206, endPoint x: 836, endPoint y: 216, distance: 10.0
click at [835, 206] on select "Custom Square Lace Light Fingering Fingering Sport Double knit Worsted Aran Bul…" at bounding box center [926, 204] width 258 height 25
select select "aran"
click at [798, 192] on select "Custom Square Lace Light Fingering Fingering Sport Double knit Worsted Aran Bul…" at bounding box center [926, 204] width 258 height 25
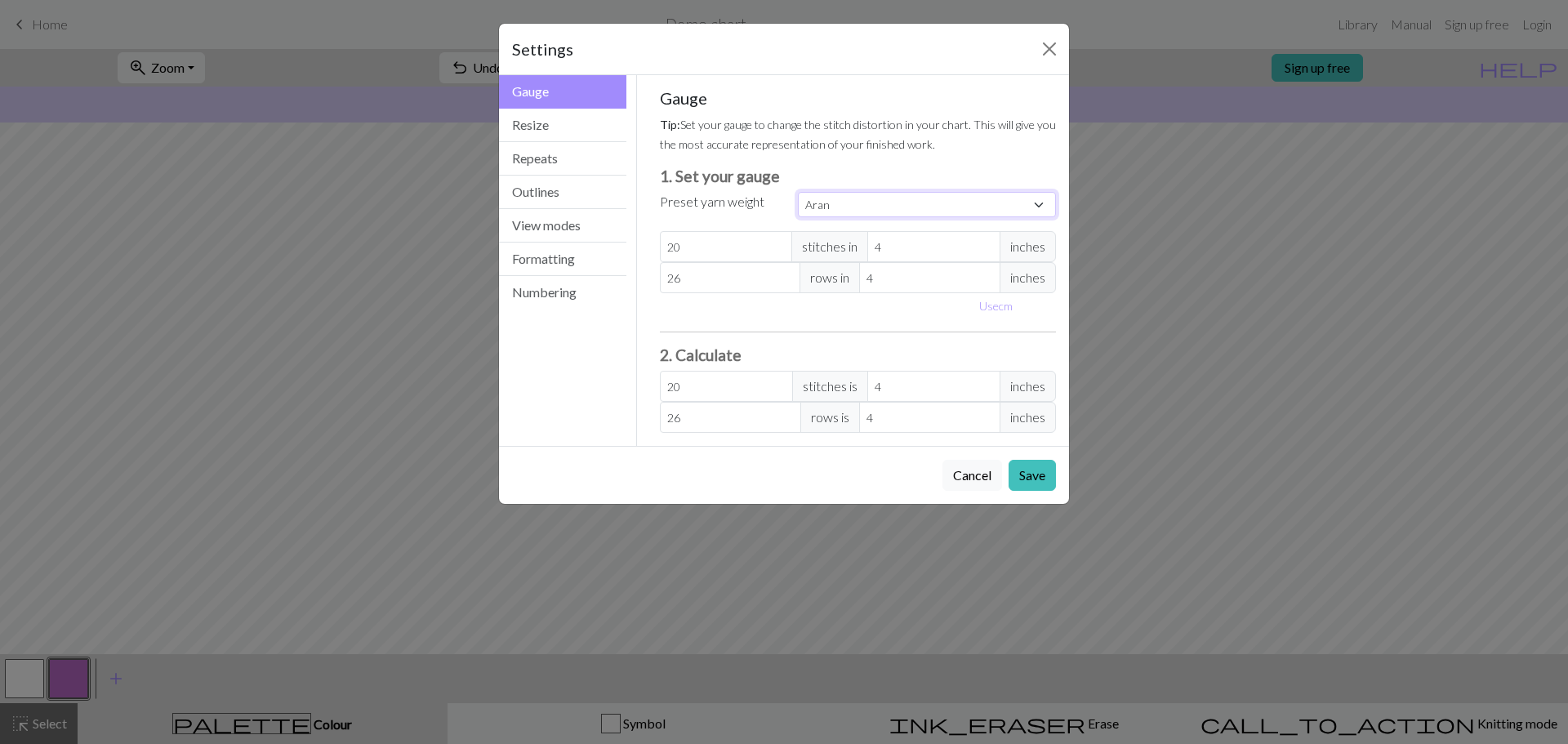
type input "18"
type input "24"
type input "18"
type input "24"
click at [842, 208] on select "Custom Square Lace Light Fingering Fingering Sport Double knit Worsted Aran Bul…" at bounding box center [926, 204] width 258 height 25
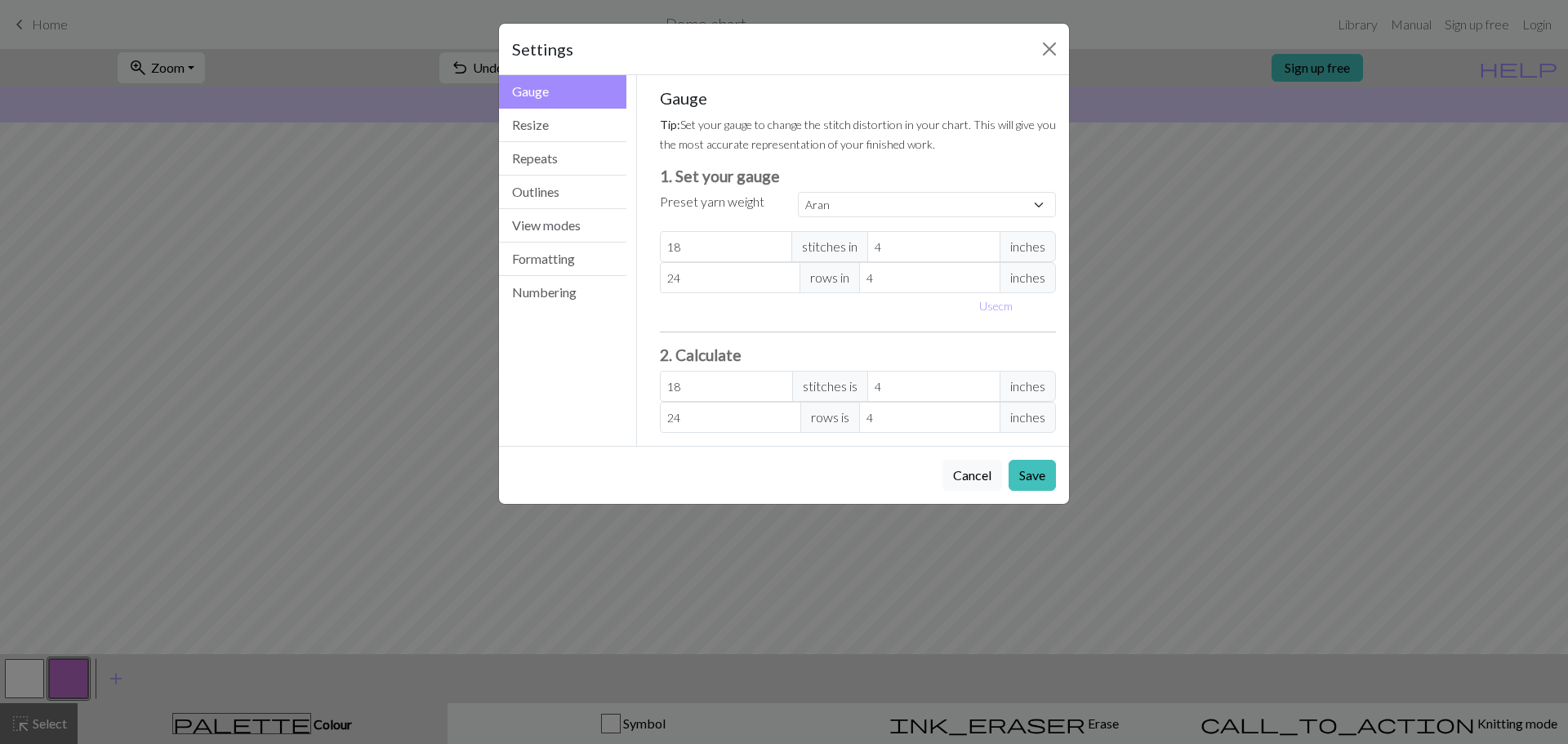
click at [681, 317] on div "Use cm" at bounding box center [858, 305] width 417 height 25
click at [572, 133] on button "Resize" at bounding box center [563, 125] width 128 height 34
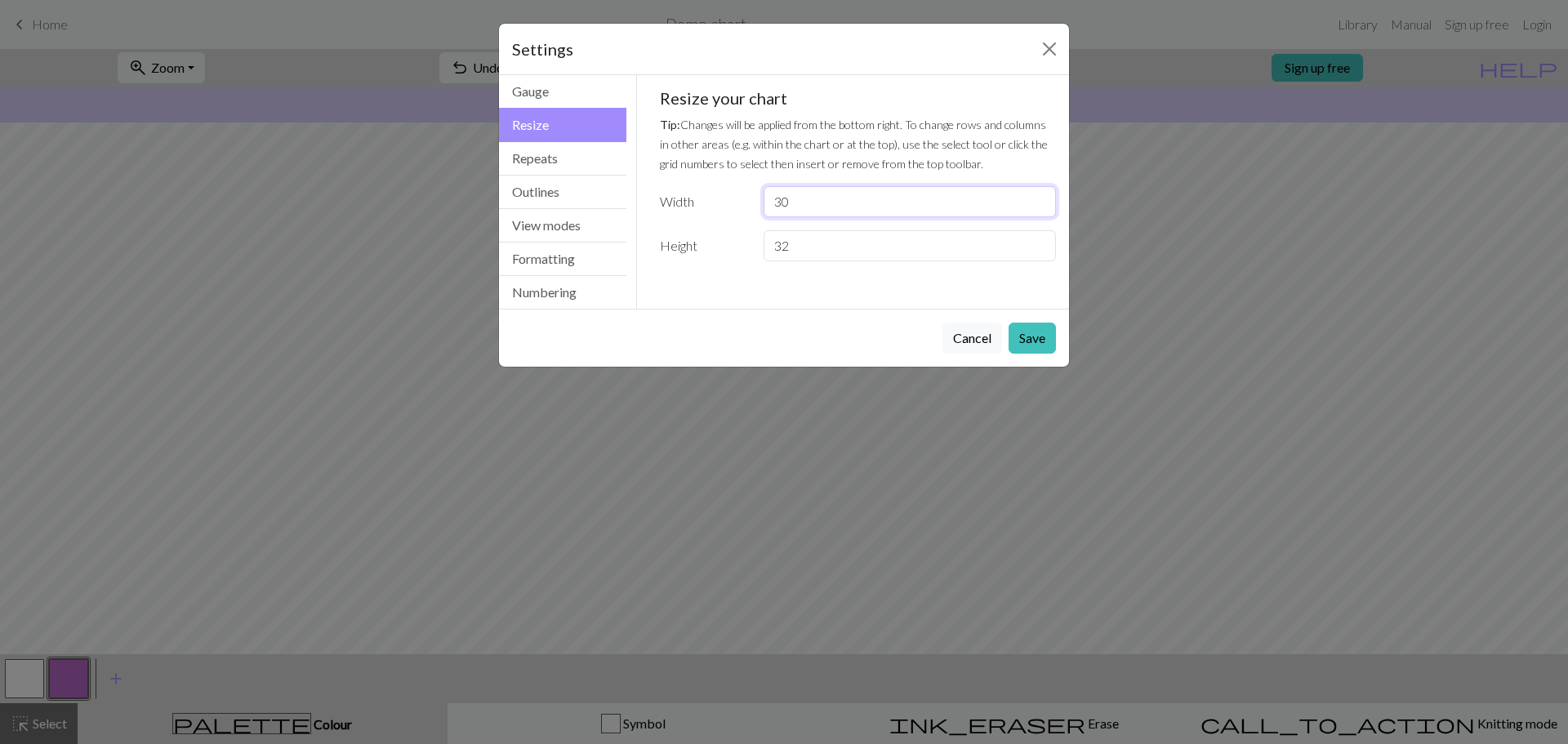
drag, startPoint x: 803, startPoint y: 205, endPoint x: 740, endPoint y: 194, distance: 64.0
click at [740, 194] on div "Width 30" at bounding box center [858, 201] width 417 height 31
type input "30"
drag, startPoint x: 809, startPoint y: 238, endPoint x: 760, endPoint y: 243, distance: 49.3
click at [760, 243] on div "32" at bounding box center [909, 246] width 312 height 31
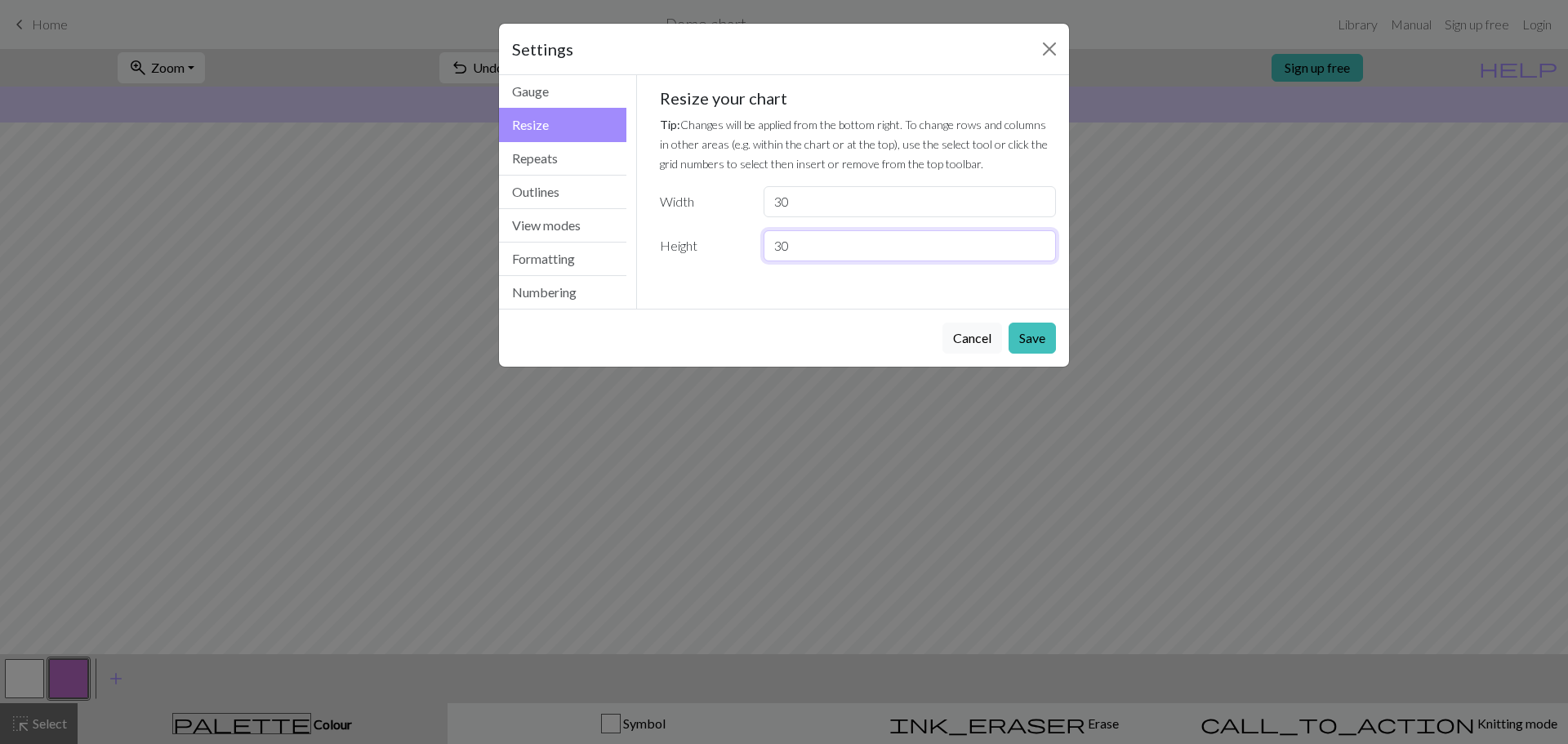
type input "30"
click at [703, 320] on div "Cancel Save" at bounding box center [784, 337] width 570 height 58
click at [589, 157] on button "Repeats" at bounding box center [563, 159] width 128 height 34
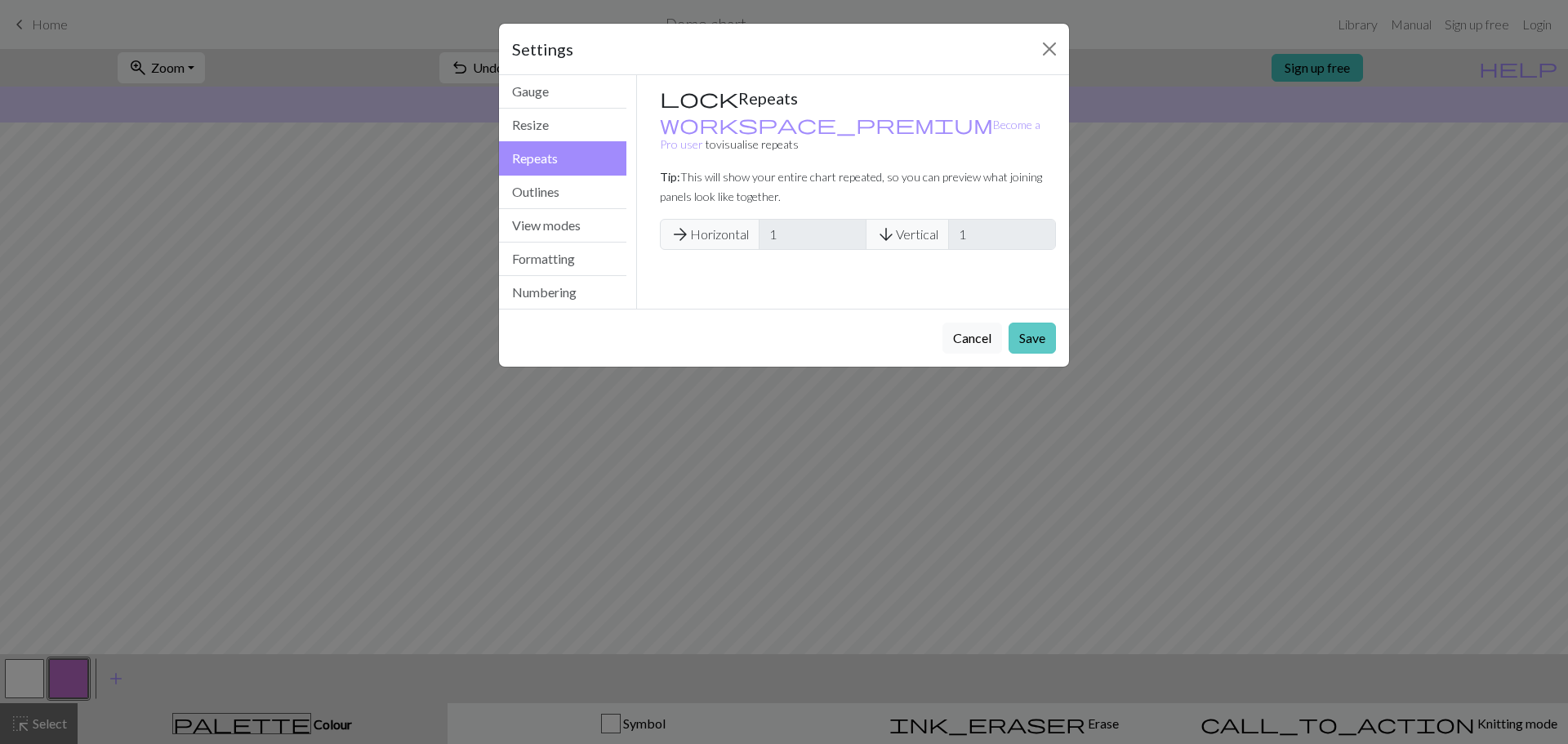
click at [1041, 341] on button "Save" at bounding box center [1033, 338] width 47 height 31
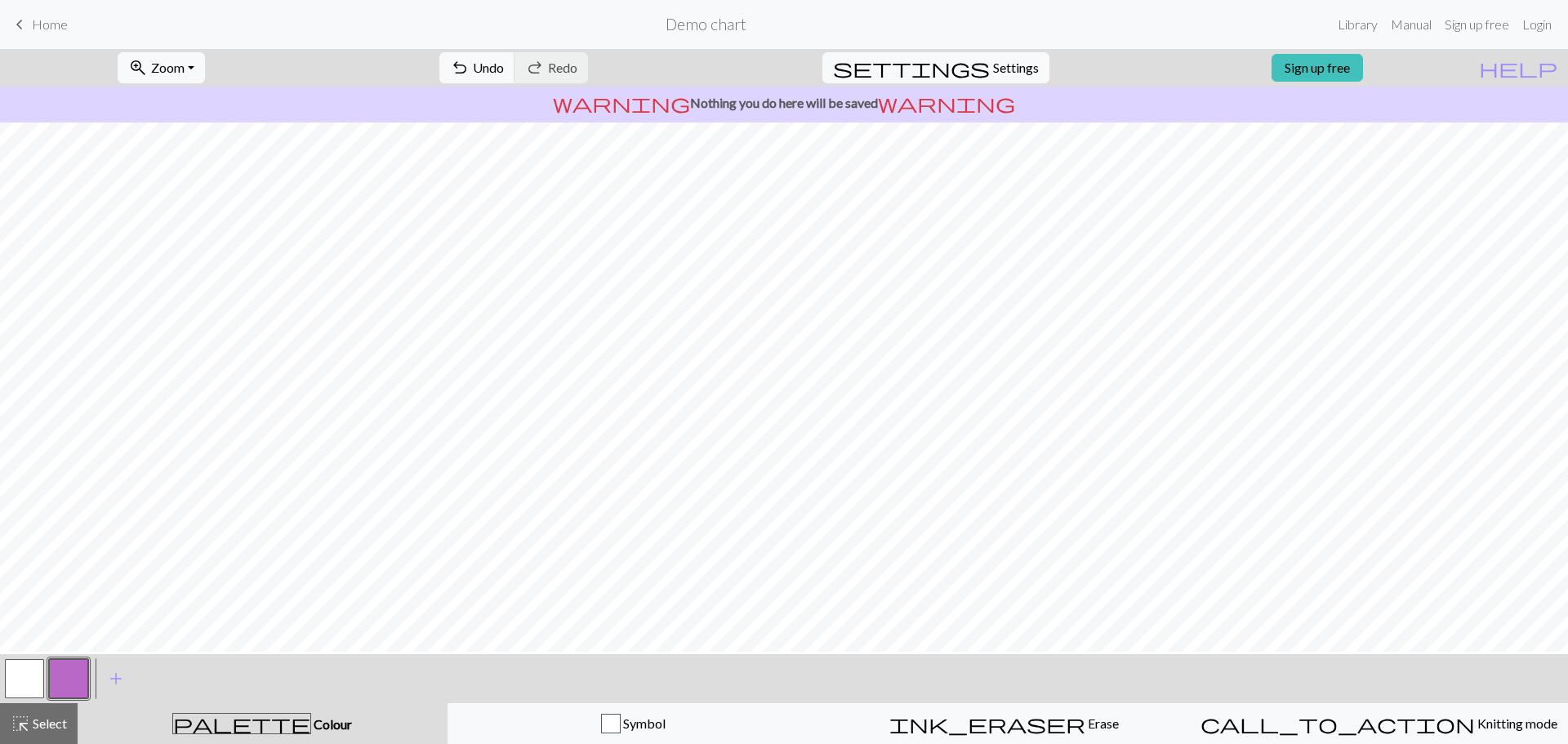
scroll to position [0, 0]
click at [148, 72] on span "zoom_in" at bounding box center [138, 68] width 20 height 23
click at [205, 113] on button "Fit all" at bounding box center [183, 104] width 129 height 26
click at [972, 67] on span "settings" at bounding box center [911, 68] width 156 height 23
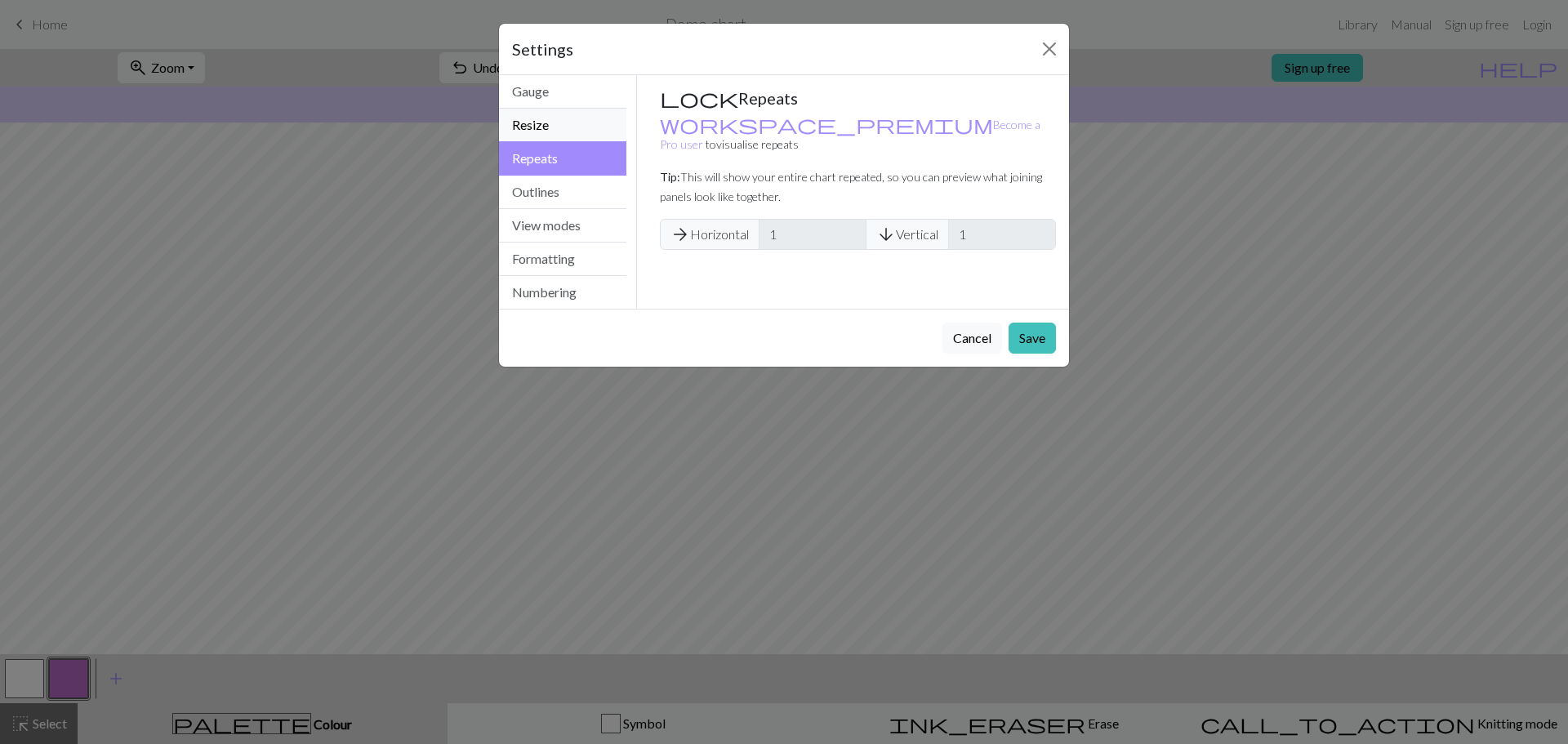
click at [556, 124] on button "Resize" at bounding box center [563, 125] width 128 height 34
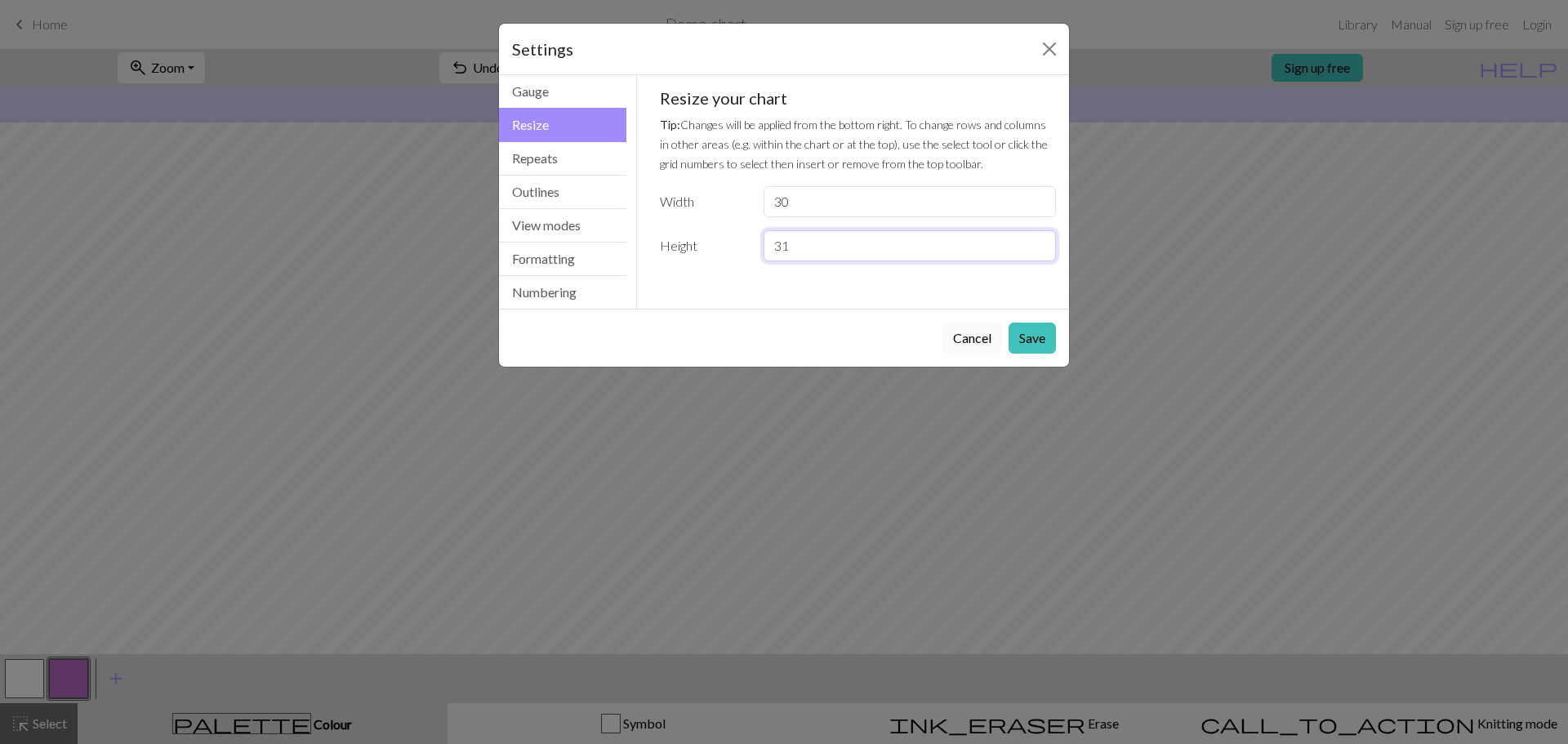
click at [1038, 241] on input "31" at bounding box center [909, 246] width 292 height 31
type input "32"
click at [1038, 241] on input "32" at bounding box center [909, 246] width 292 height 31
click at [1043, 343] on button "Save" at bounding box center [1033, 338] width 47 height 31
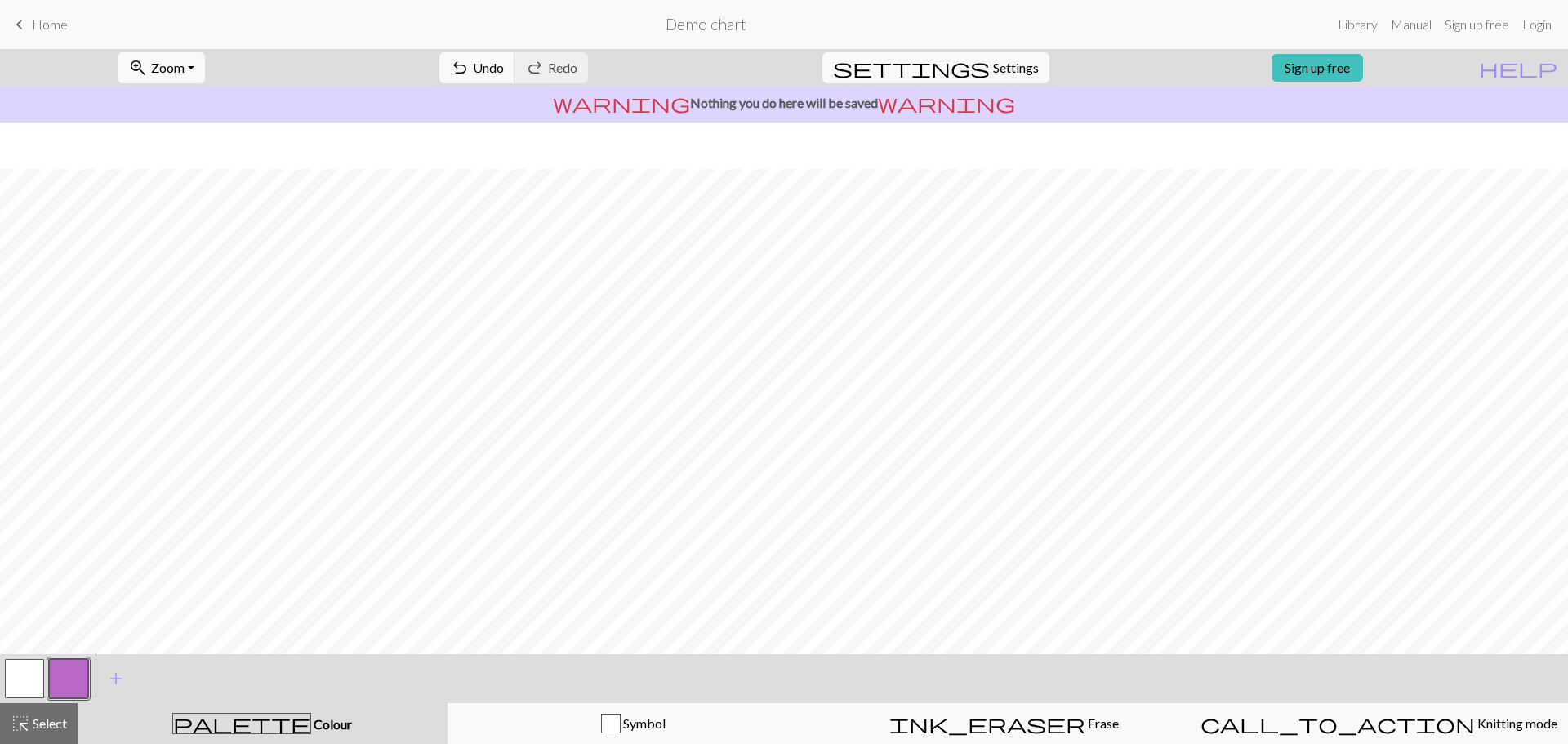
scroll to position [69, 0]
click at [178, 66] on span "Zoom" at bounding box center [167, 67] width 34 height 16
click at [194, 101] on button "Fit all" at bounding box center [183, 104] width 129 height 26
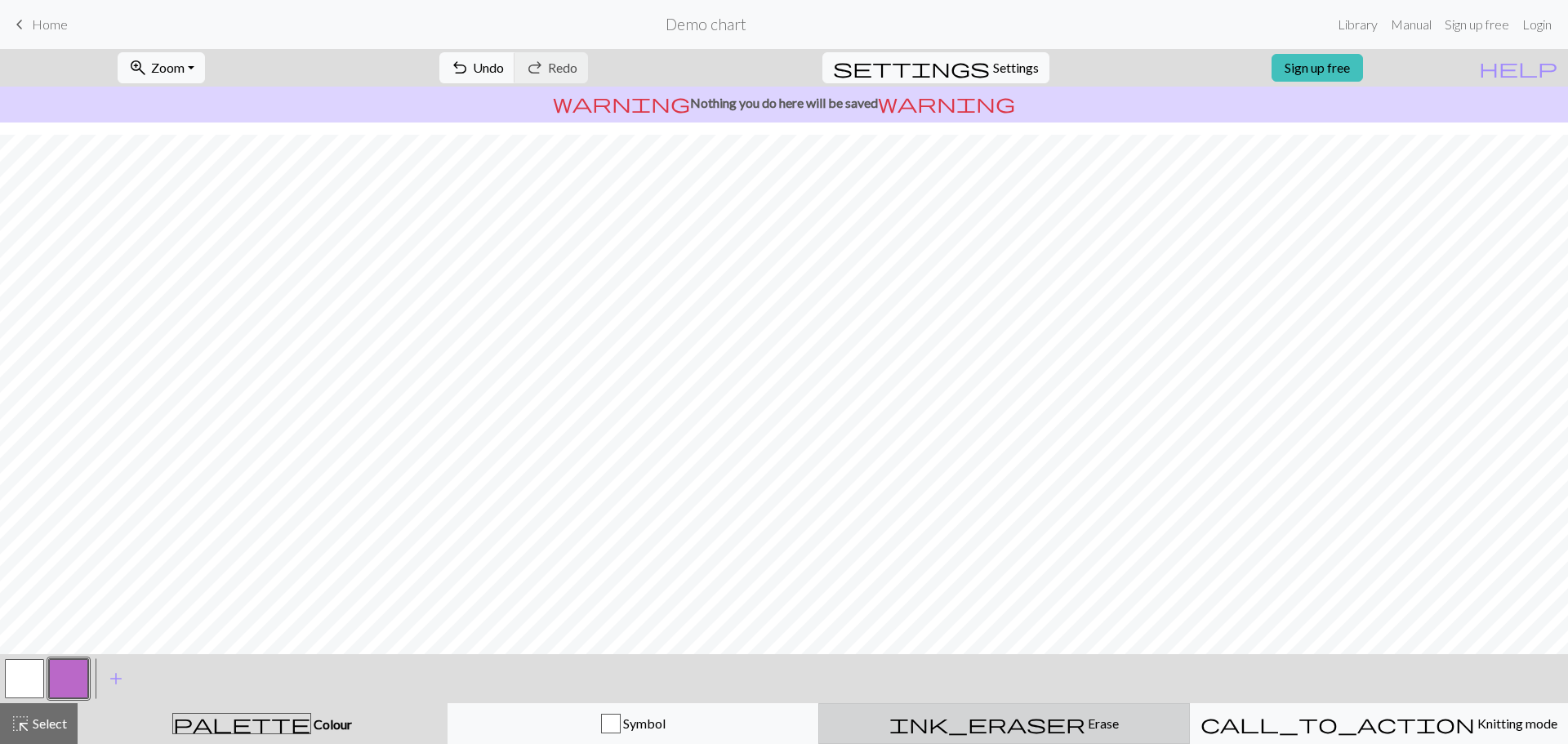
click at [1082, 710] on button "ink_eraser Erase Erase" at bounding box center [1004, 724] width 372 height 41
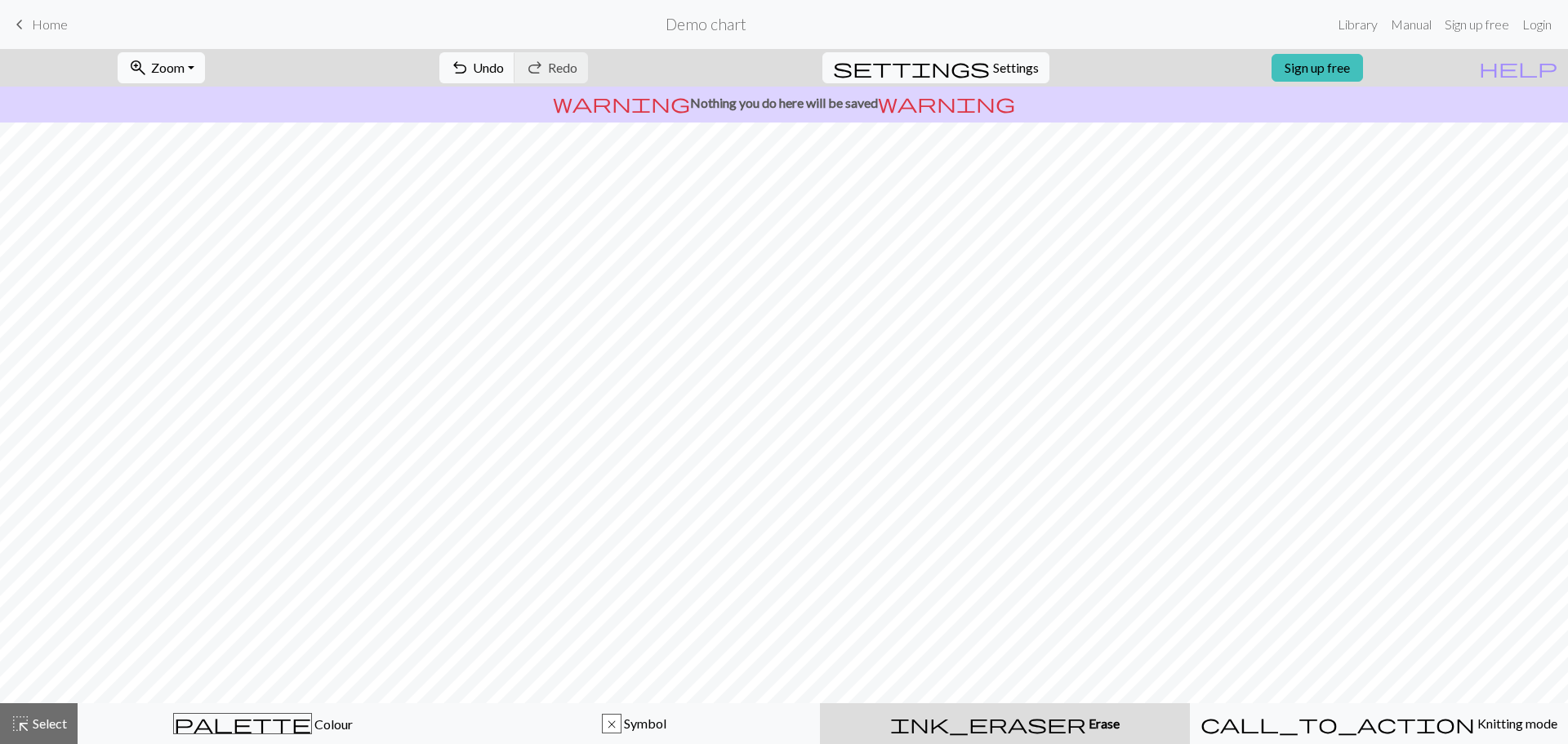
click at [148, 65] on span "zoom_in" at bounding box center [138, 68] width 20 height 23
click at [184, 74] on span "Zoom" at bounding box center [167, 67] width 34 height 16
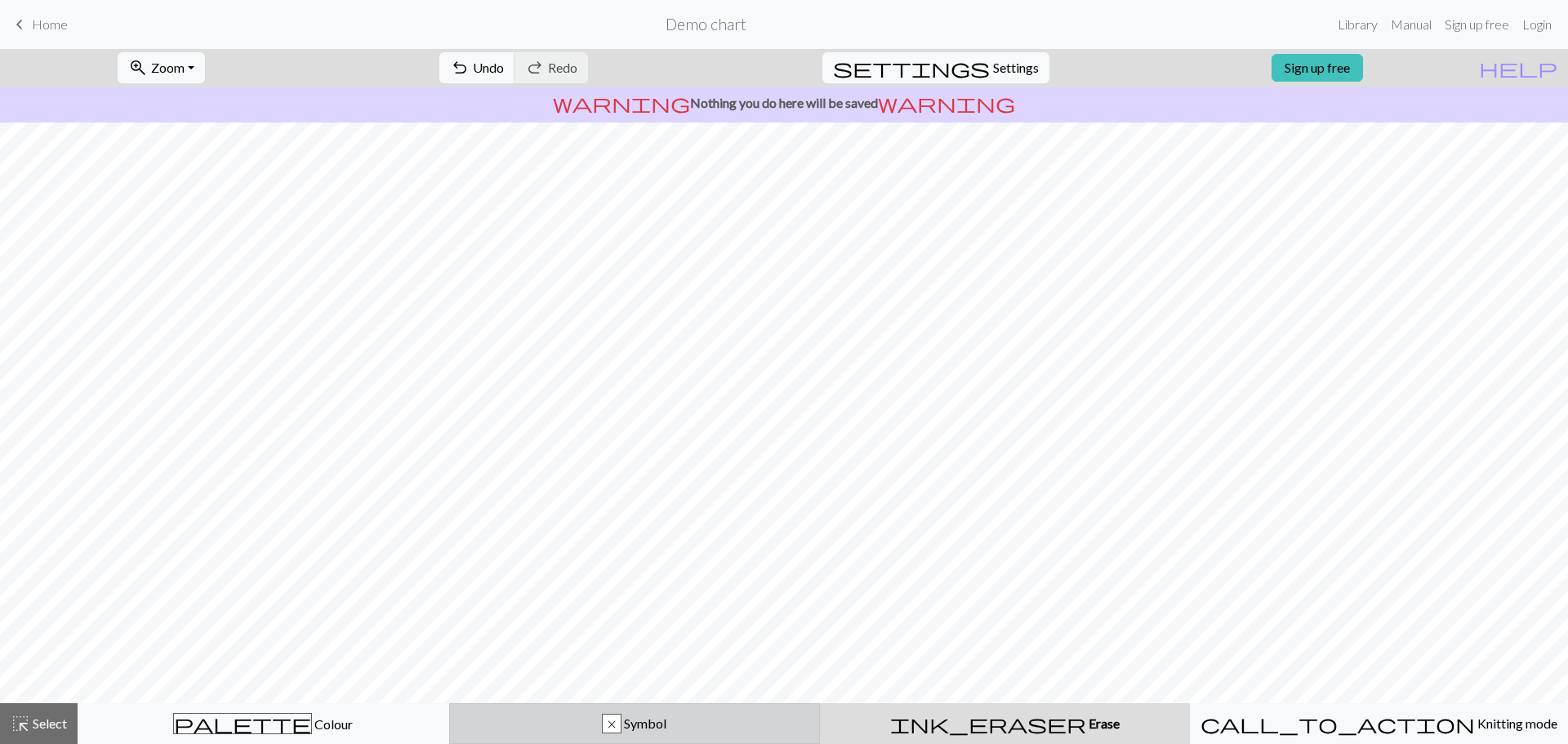
click at [624, 712] on button "x Symbol" at bounding box center [635, 724] width 372 height 41
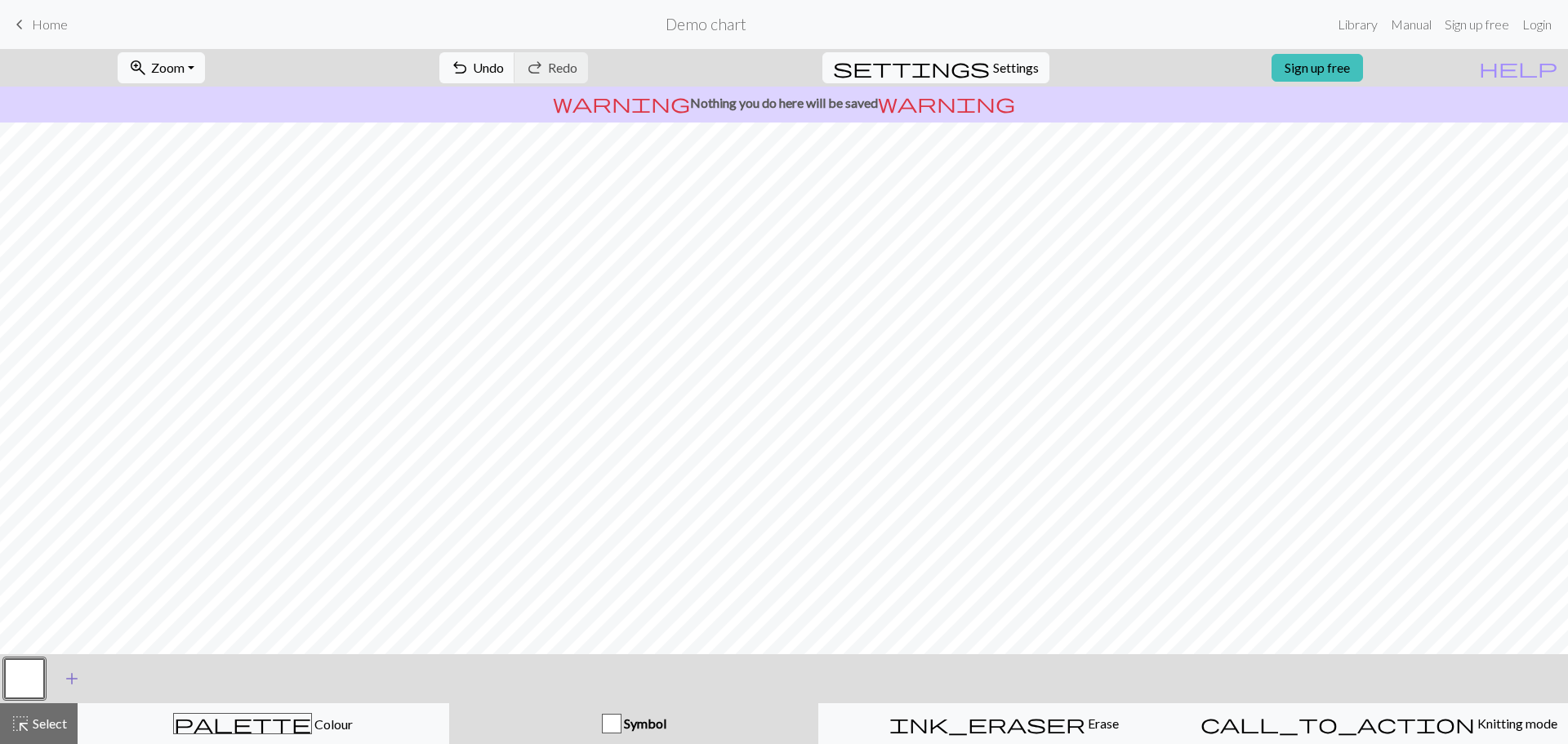
click at [80, 680] on span "add" at bounding box center [72, 679] width 20 height 23
click at [33, 673] on button "button" at bounding box center [25, 679] width 39 height 39
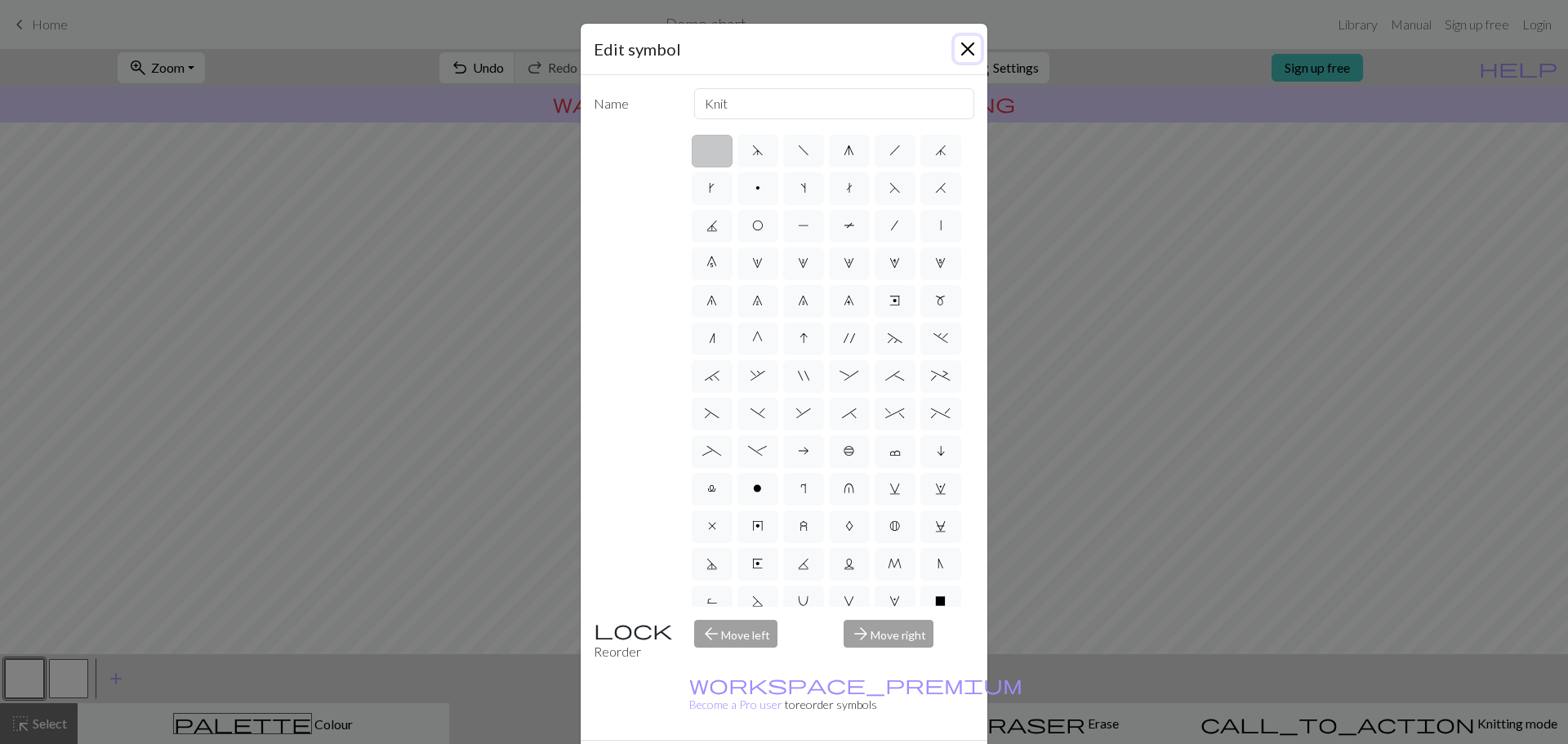
click at [967, 57] on button "Close" at bounding box center [968, 49] width 26 height 26
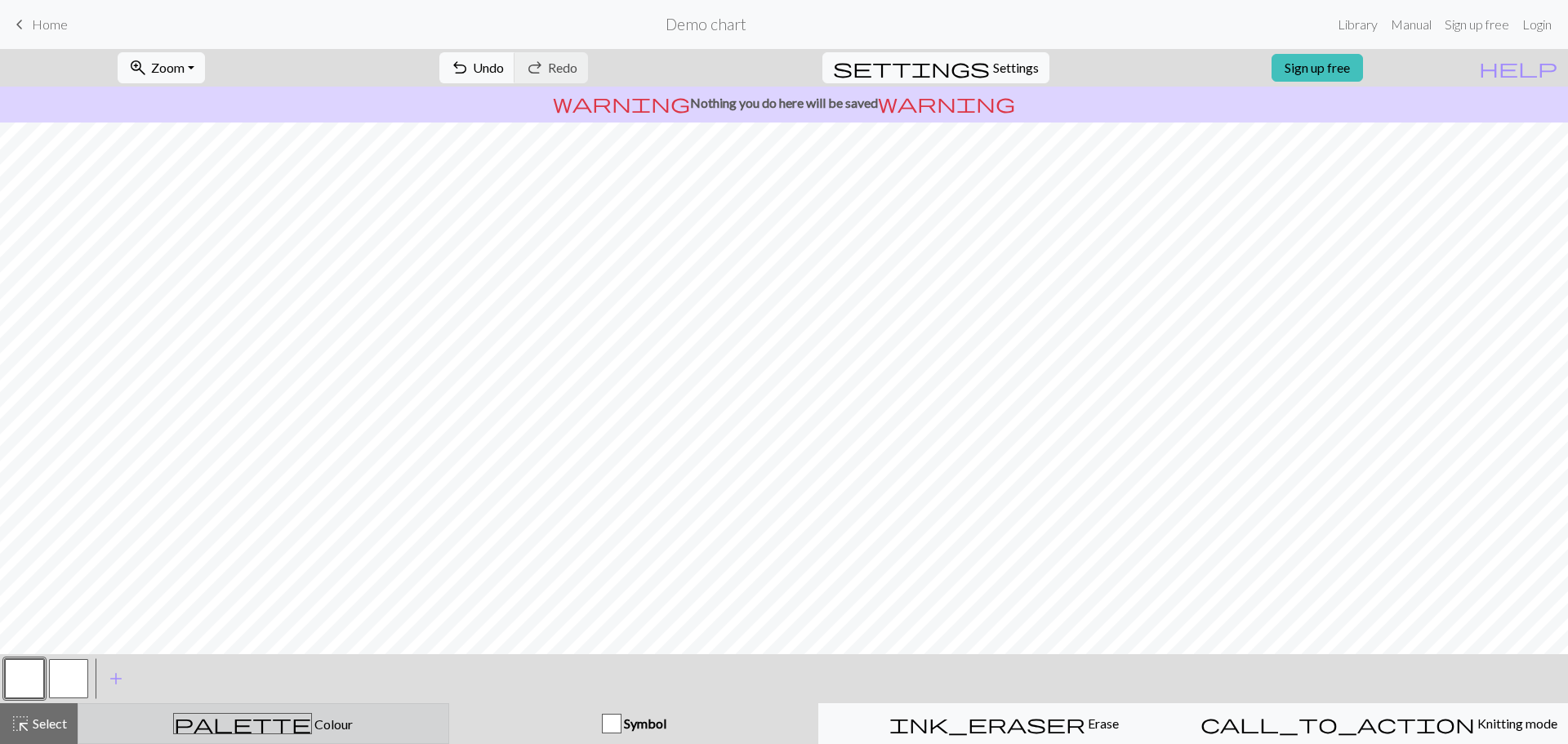
click at [323, 709] on button "palette Colour Colour" at bounding box center [264, 724] width 372 height 41
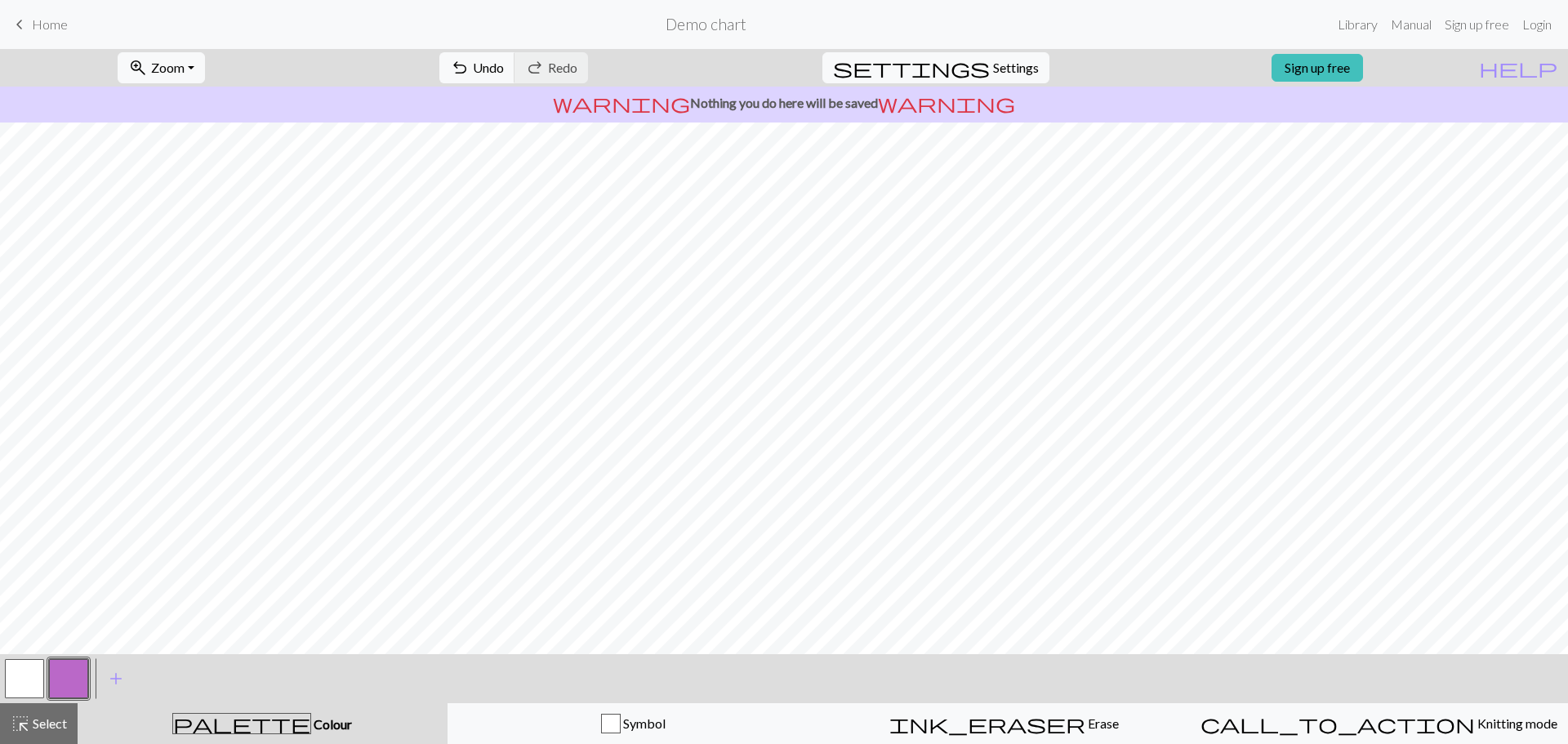
click at [27, 686] on button "button" at bounding box center [25, 679] width 39 height 39
click at [29, 684] on button "button" at bounding box center [25, 679] width 39 height 39
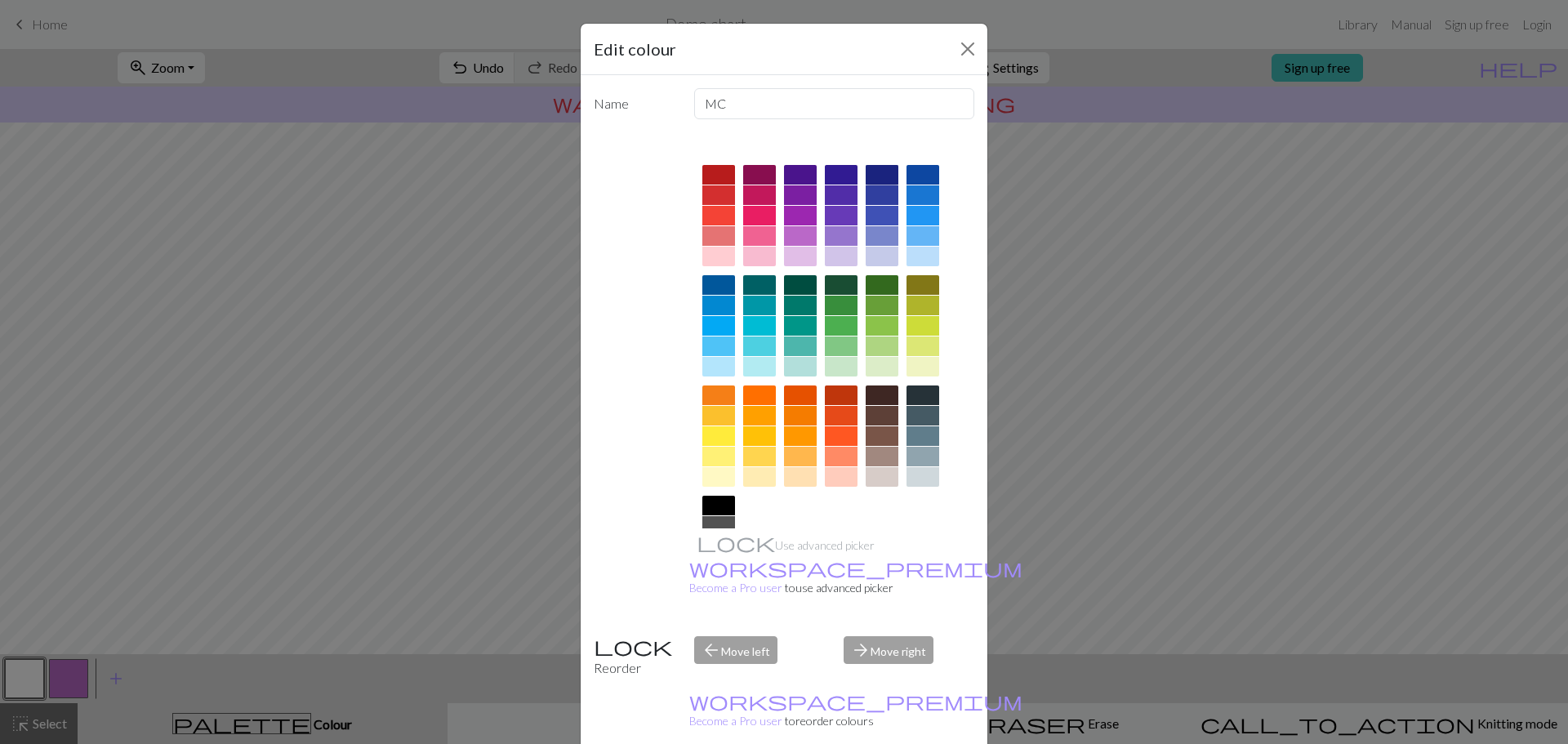
click at [877, 174] on div at bounding box center [882, 174] width 33 height 20
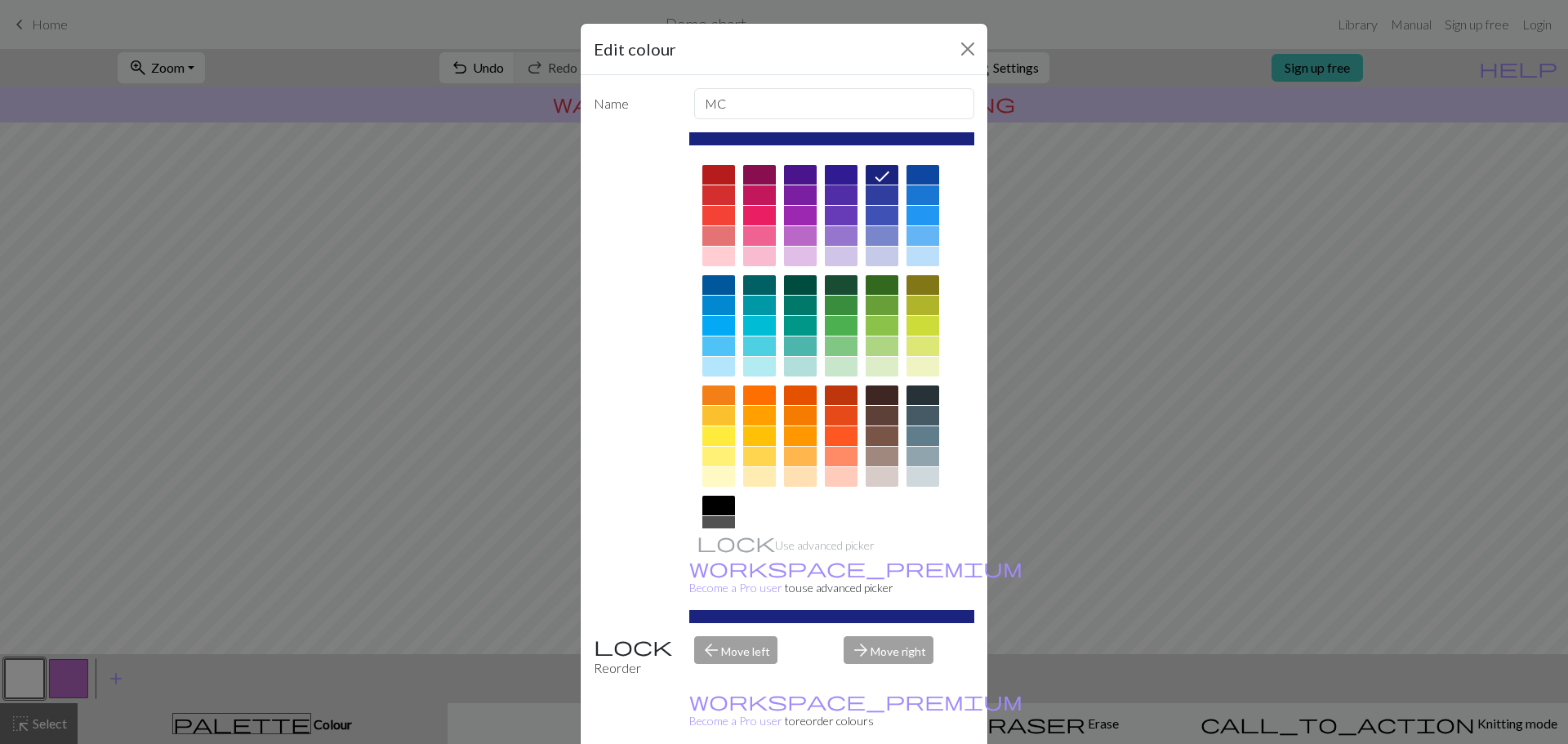
click at [834, 180] on div at bounding box center [841, 174] width 33 height 20
click at [870, 176] on div at bounding box center [882, 174] width 33 height 20
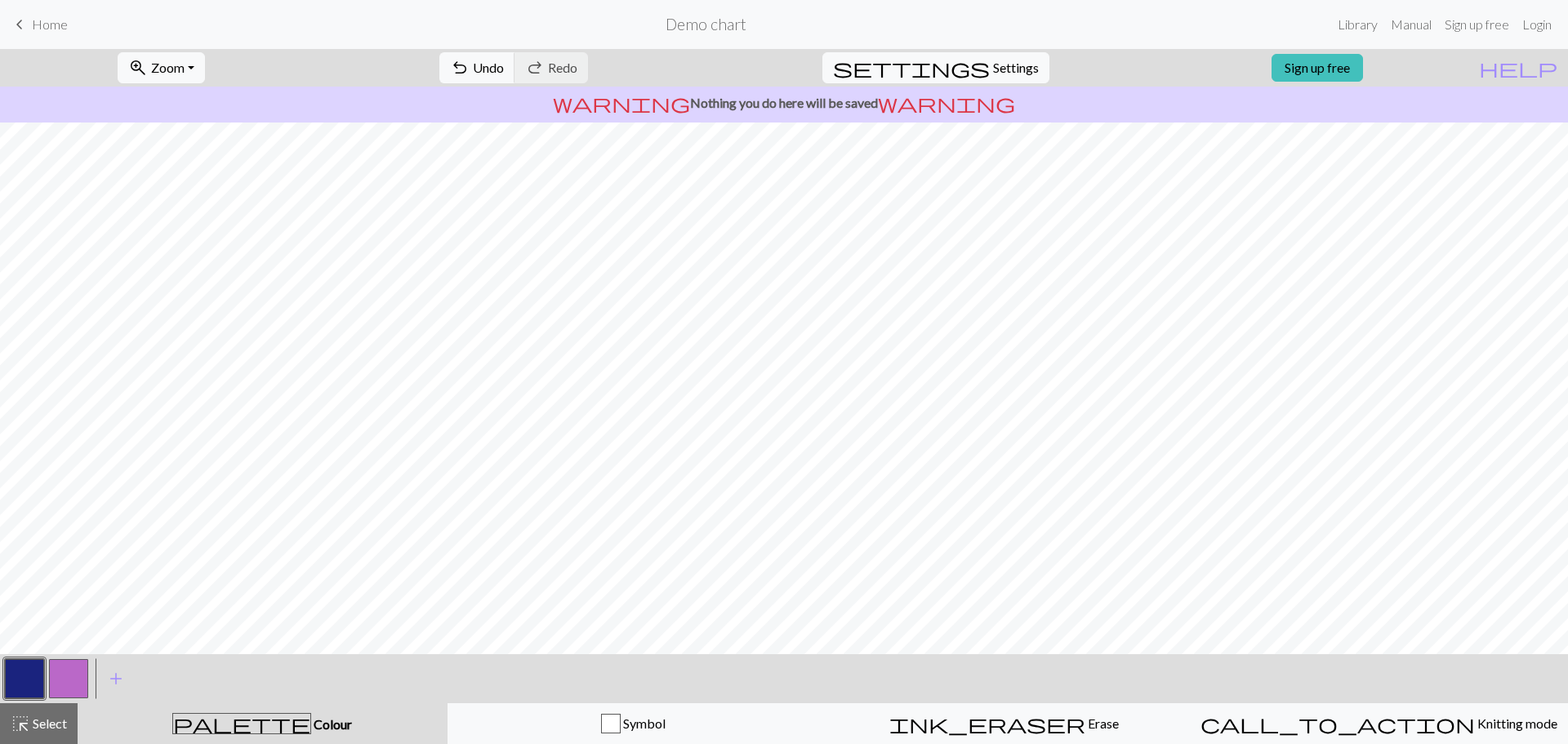
click at [67, 684] on button "button" at bounding box center [69, 679] width 39 height 39
click at [73, 675] on button "button" at bounding box center [69, 679] width 39 height 39
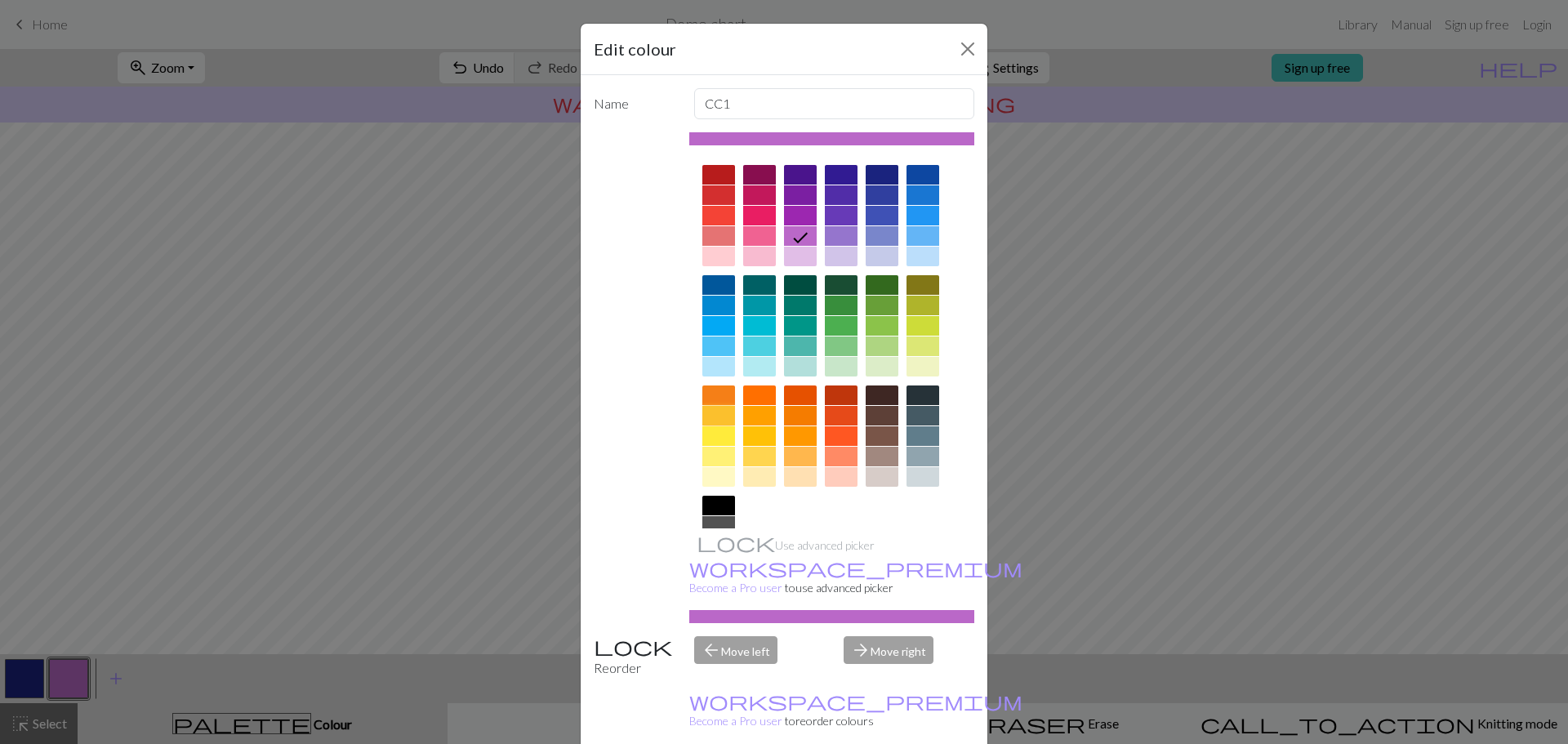
click at [726, 418] on div at bounding box center [719, 416] width 33 height 20
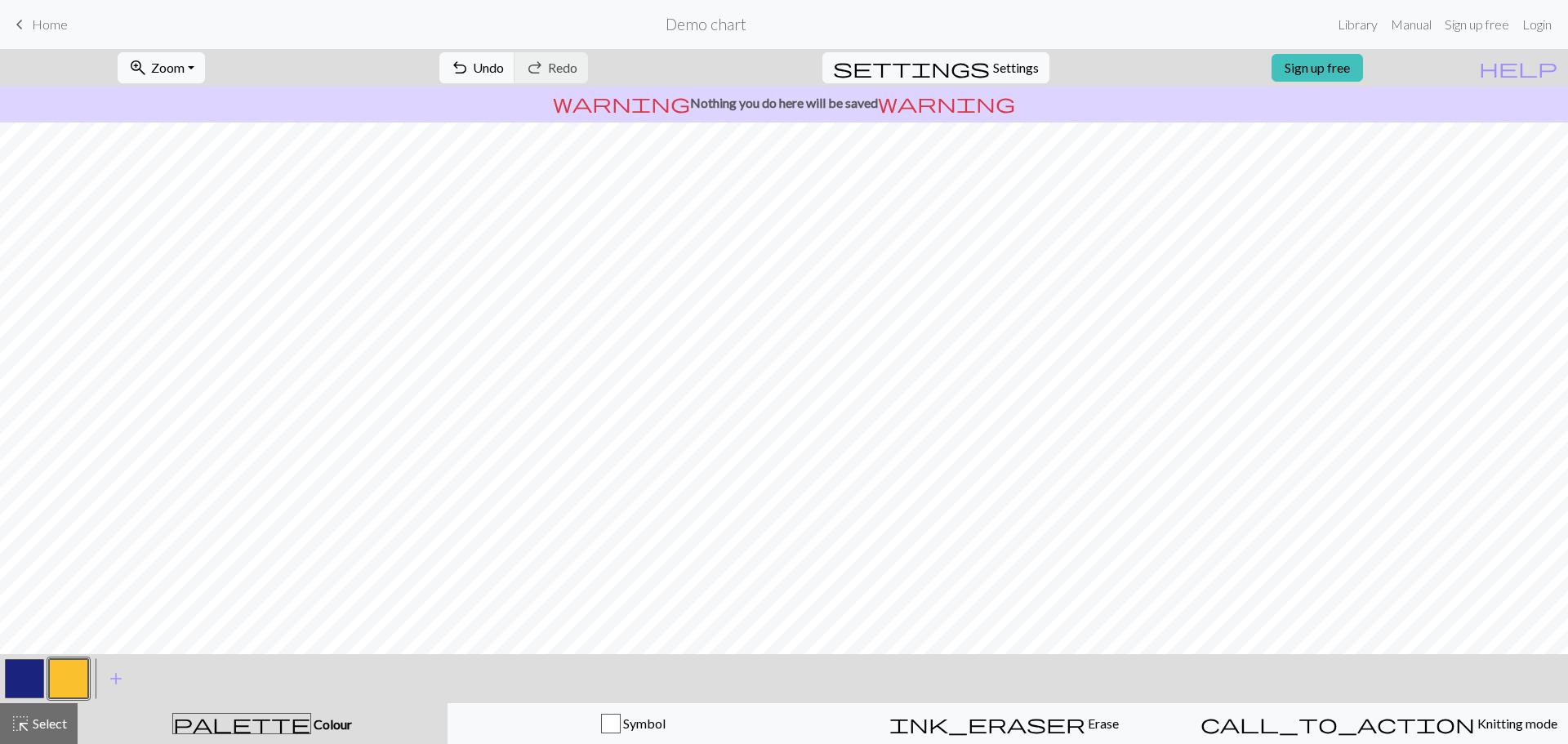
click at [40, 675] on button "button" at bounding box center [25, 679] width 39 height 39
click at [184, 61] on span "Zoom" at bounding box center [167, 67] width 34 height 16
click at [229, 101] on button "Fit all" at bounding box center [183, 104] width 129 height 26
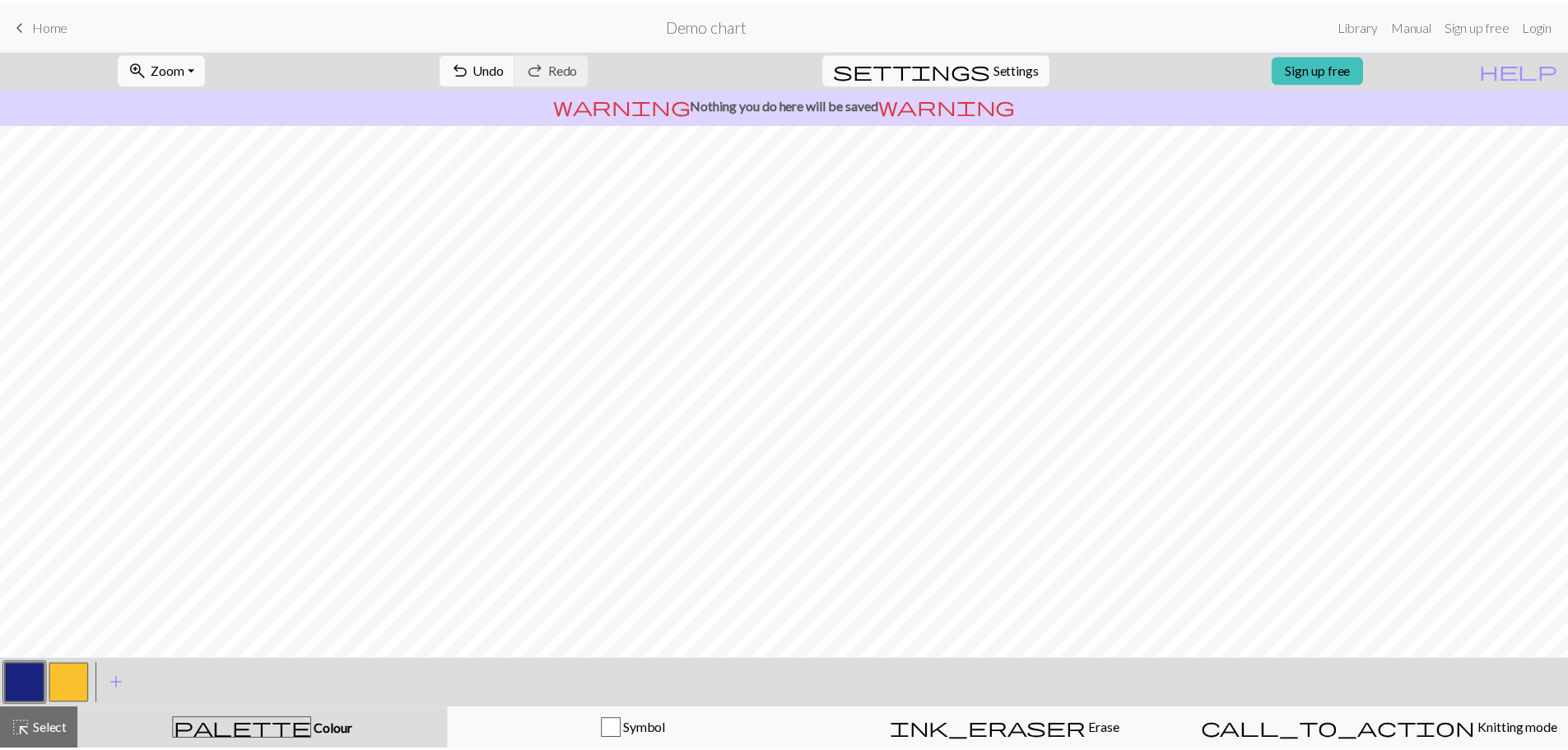
scroll to position [0, 0]
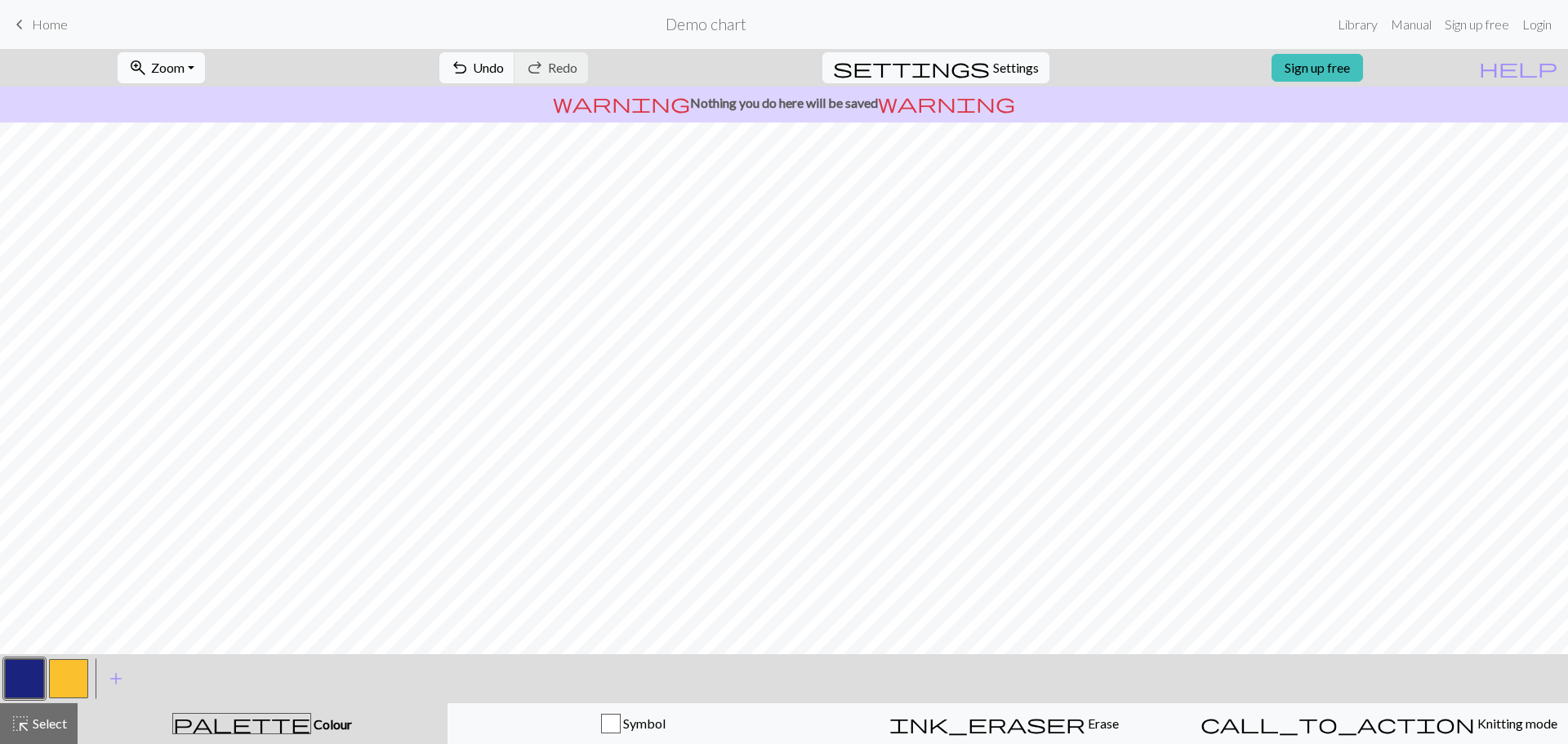
click at [181, 61] on span "Zoom" at bounding box center [167, 67] width 34 height 16
click at [215, 216] on button "100%" at bounding box center [183, 222] width 129 height 26
click at [184, 70] on span "Zoom" at bounding box center [167, 67] width 34 height 16
click at [210, 151] on button "Fit height" at bounding box center [183, 156] width 129 height 26
click at [66, 683] on button "button" at bounding box center [69, 679] width 39 height 39
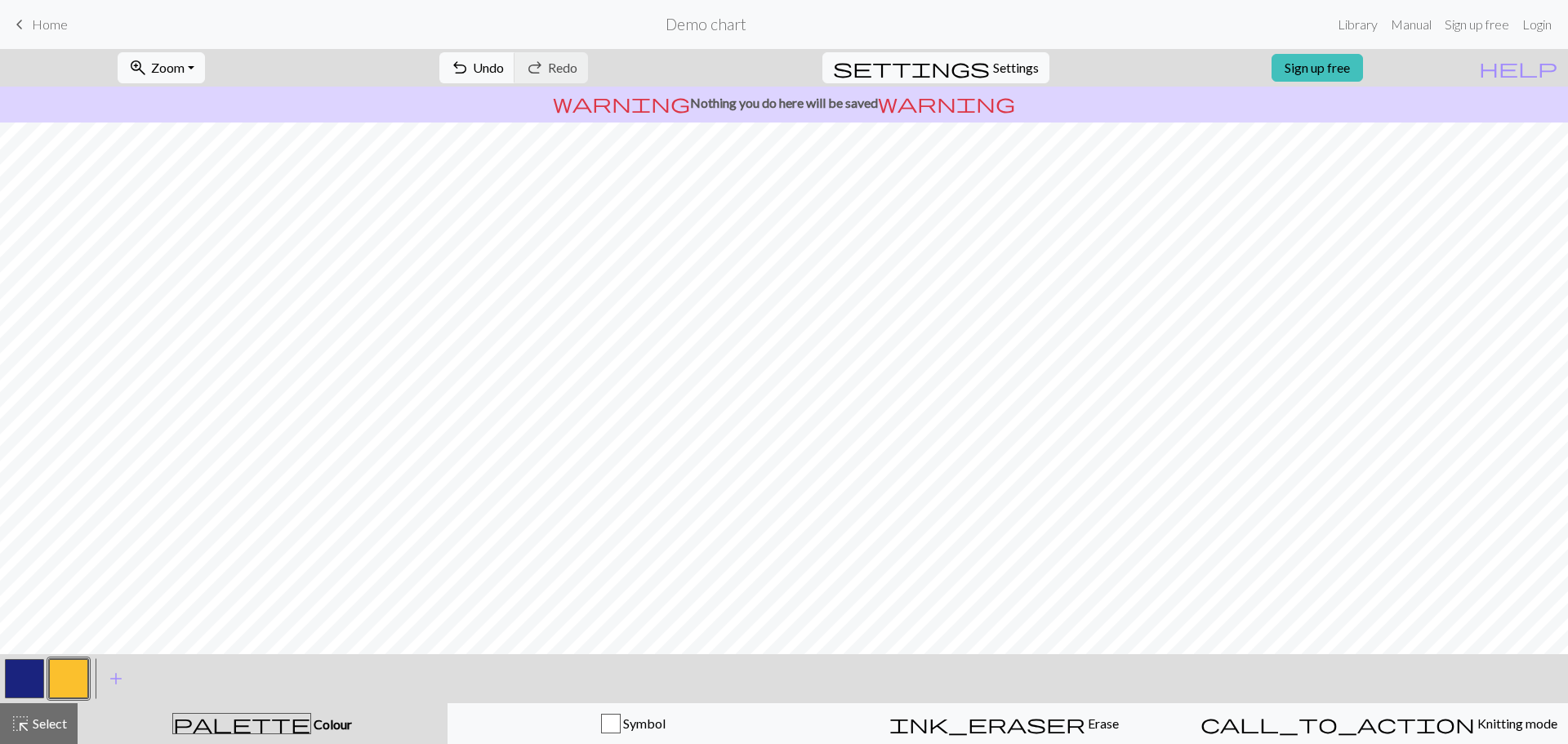
click at [10, 669] on button "button" at bounding box center [25, 679] width 39 height 39
click at [60, 677] on button "button" at bounding box center [69, 679] width 39 height 39
click at [16, 691] on button "button" at bounding box center [25, 679] width 39 height 39
click at [75, 681] on button "button" at bounding box center [69, 679] width 39 height 39
click at [30, 679] on button "button" at bounding box center [25, 679] width 39 height 39
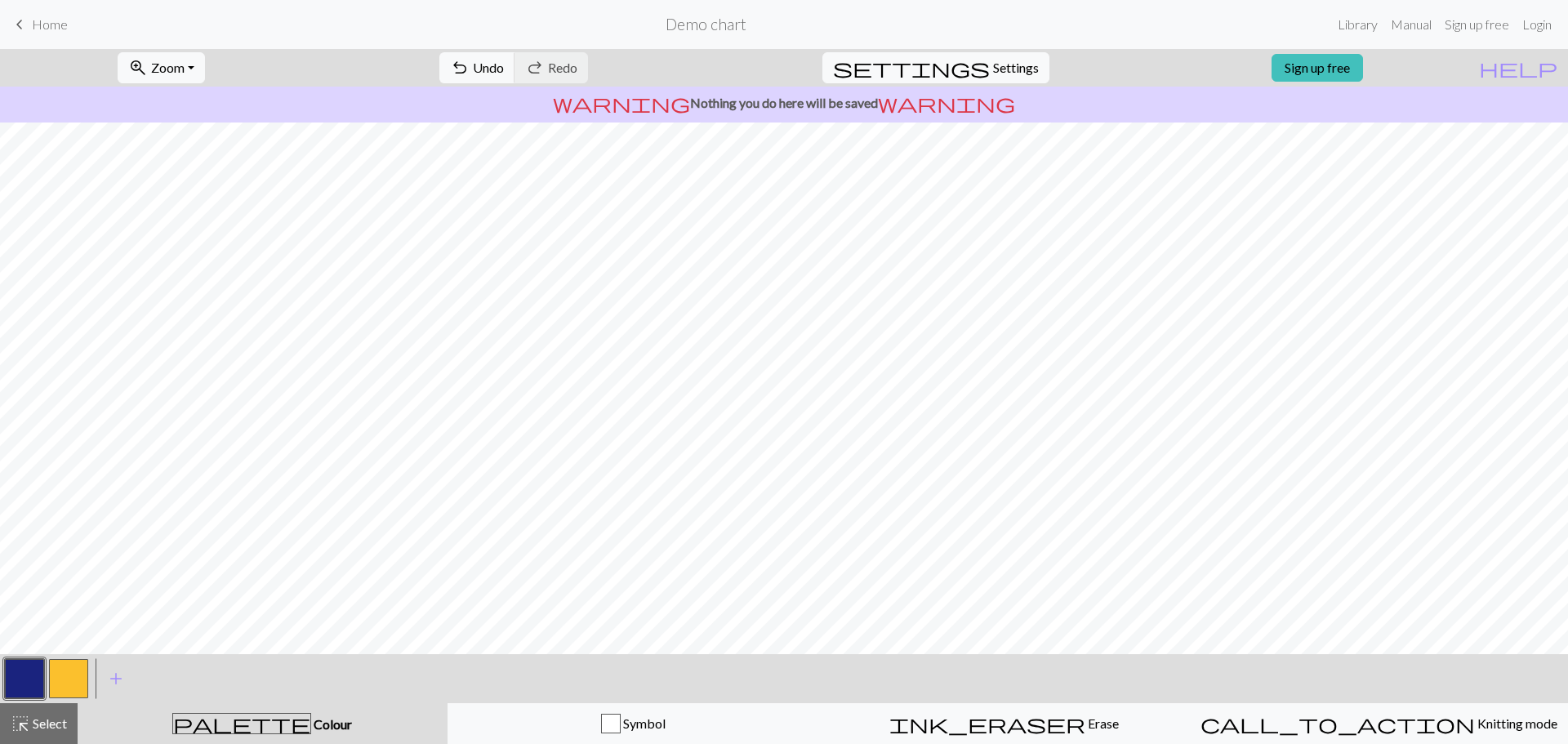
click at [69, 670] on button "button" at bounding box center [69, 679] width 39 height 39
click at [16, 683] on button "button" at bounding box center [25, 679] width 39 height 39
click at [82, 683] on button "button" at bounding box center [69, 679] width 39 height 39
click at [42, 679] on button "button" at bounding box center [25, 679] width 39 height 39
click at [66, 680] on button "button" at bounding box center [69, 679] width 39 height 39
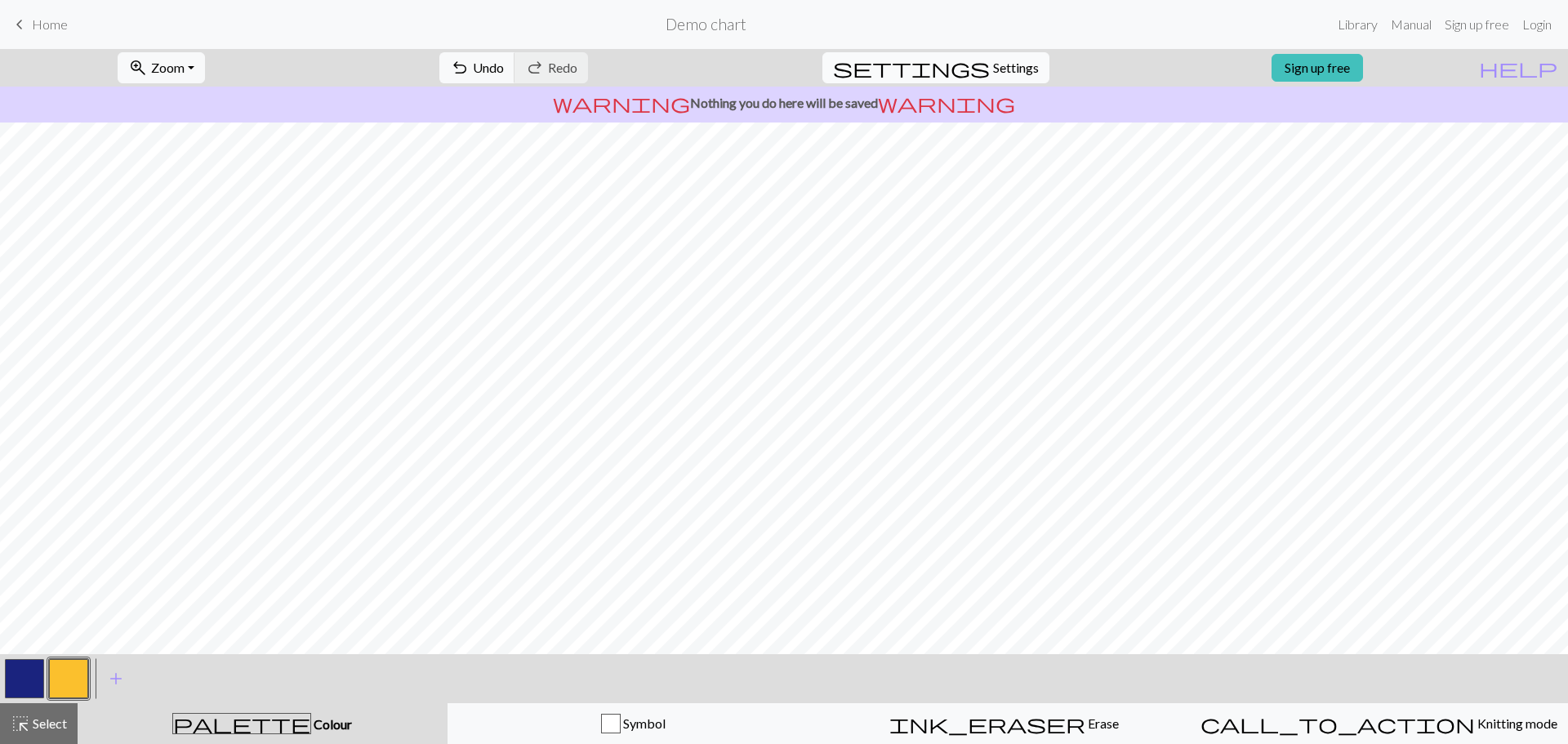
click at [994, 70] on span "Settings" at bounding box center [1016, 68] width 46 height 20
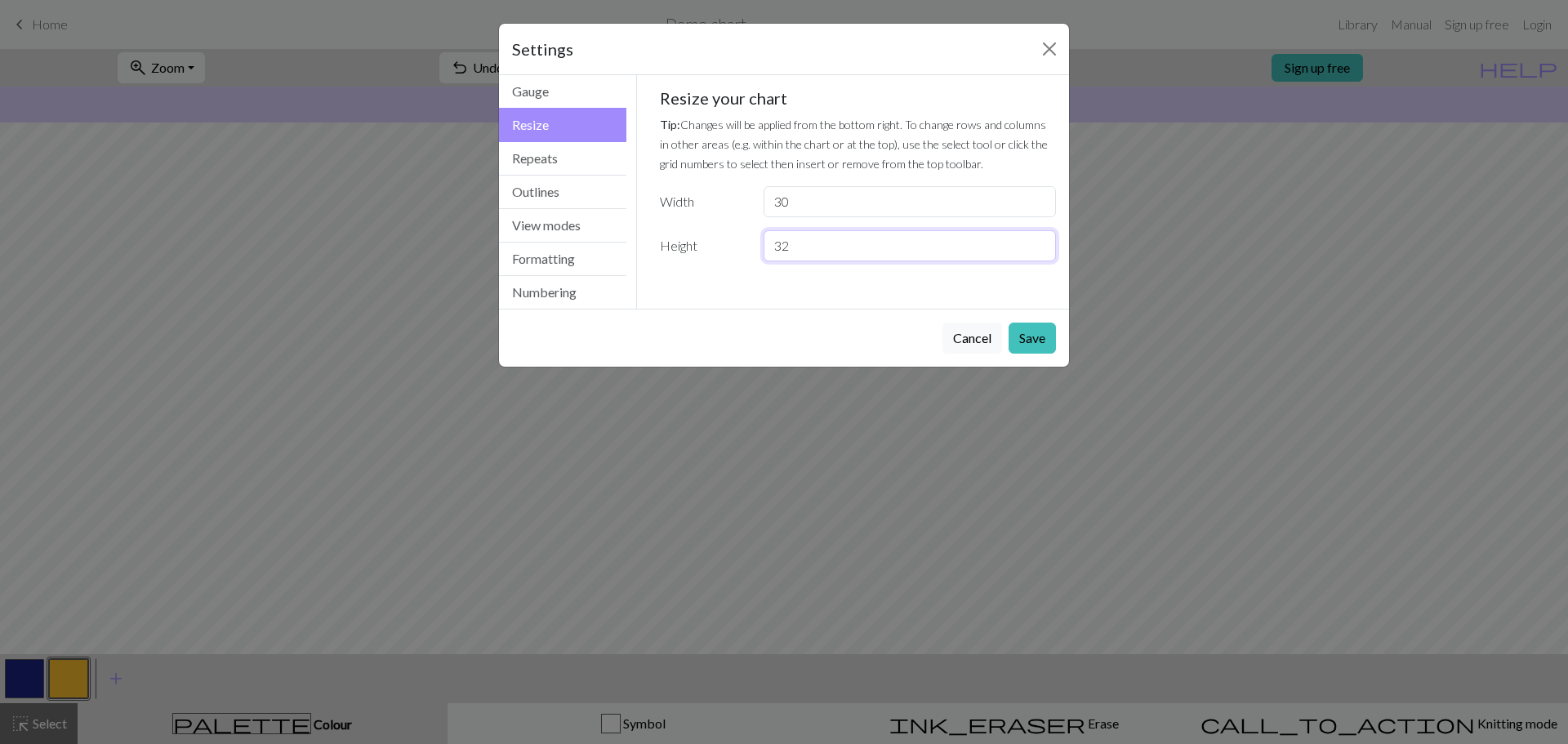
click at [761, 244] on div "32" at bounding box center [909, 246] width 312 height 31
click at [836, 236] on input "32" at bounding box center [909, 246] width 292 height 31
type input "30"
click at [1036, 340] on button "Save" at bounding box center [1033, 338] width 47 height 31
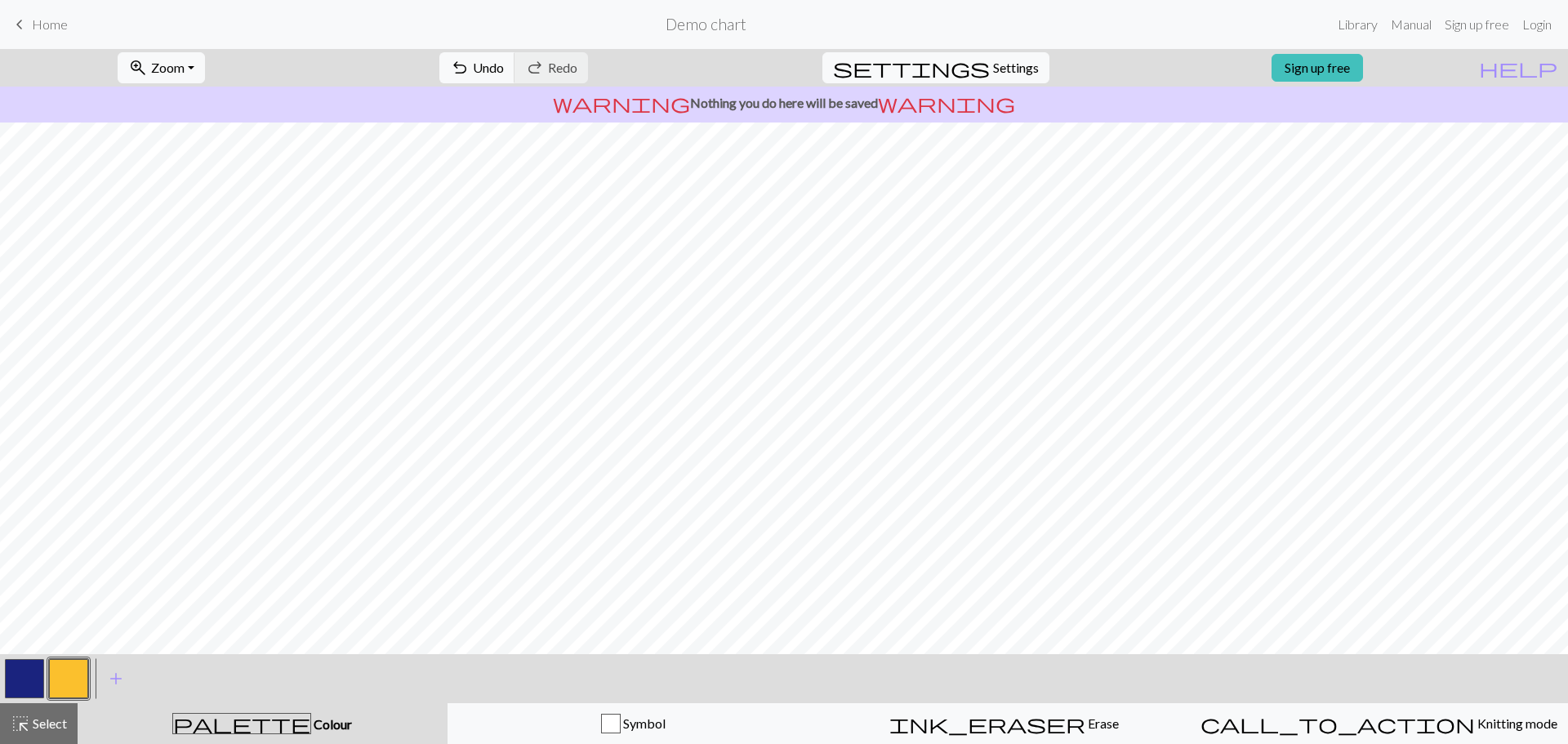
click at [687, 22] on h2 "Demo chart" at bounding box center [706, 24] width 81 height 19
click at [773, 25] on form "Demo chart" at bounding box center [706, 24] width 1250 height 32
click at [1374, 22] on link "Library" at bounding box center [1358, 25] width 53 height 33
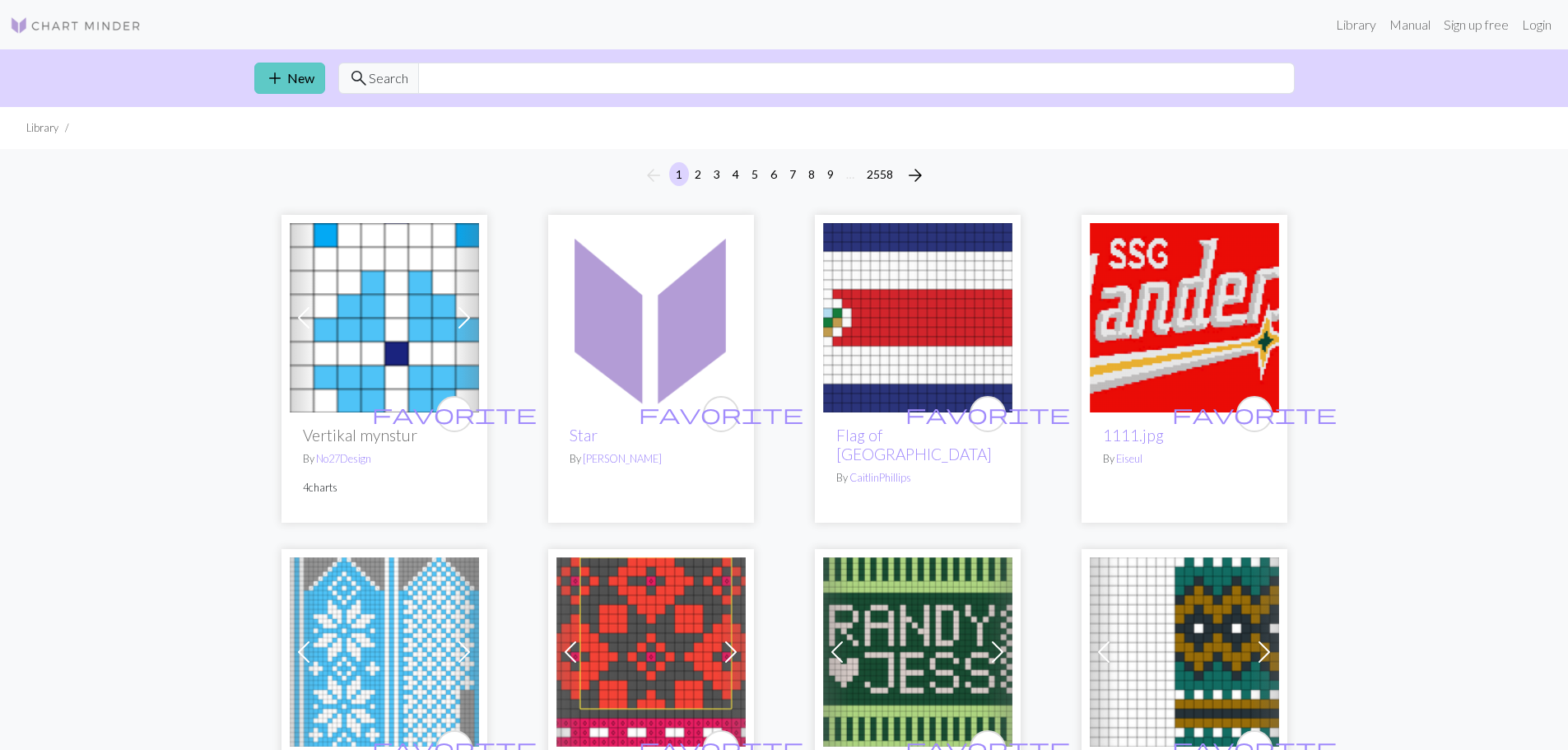
click at [306, 71] on link "add New" at bounding box center [290, 78] width 71 height 31
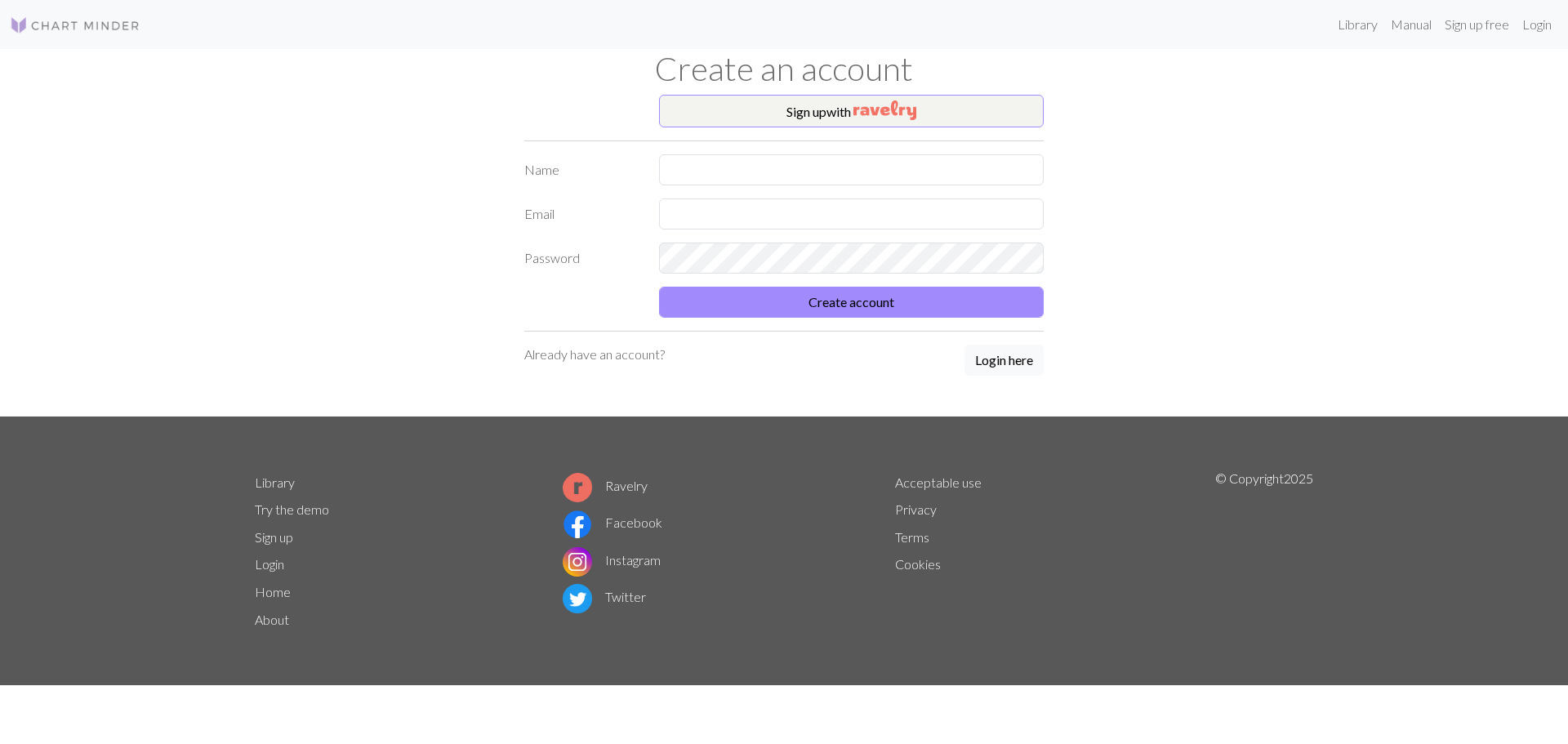
click at [63, 24] on img at bounding box center [75, 25] width 131 height 20
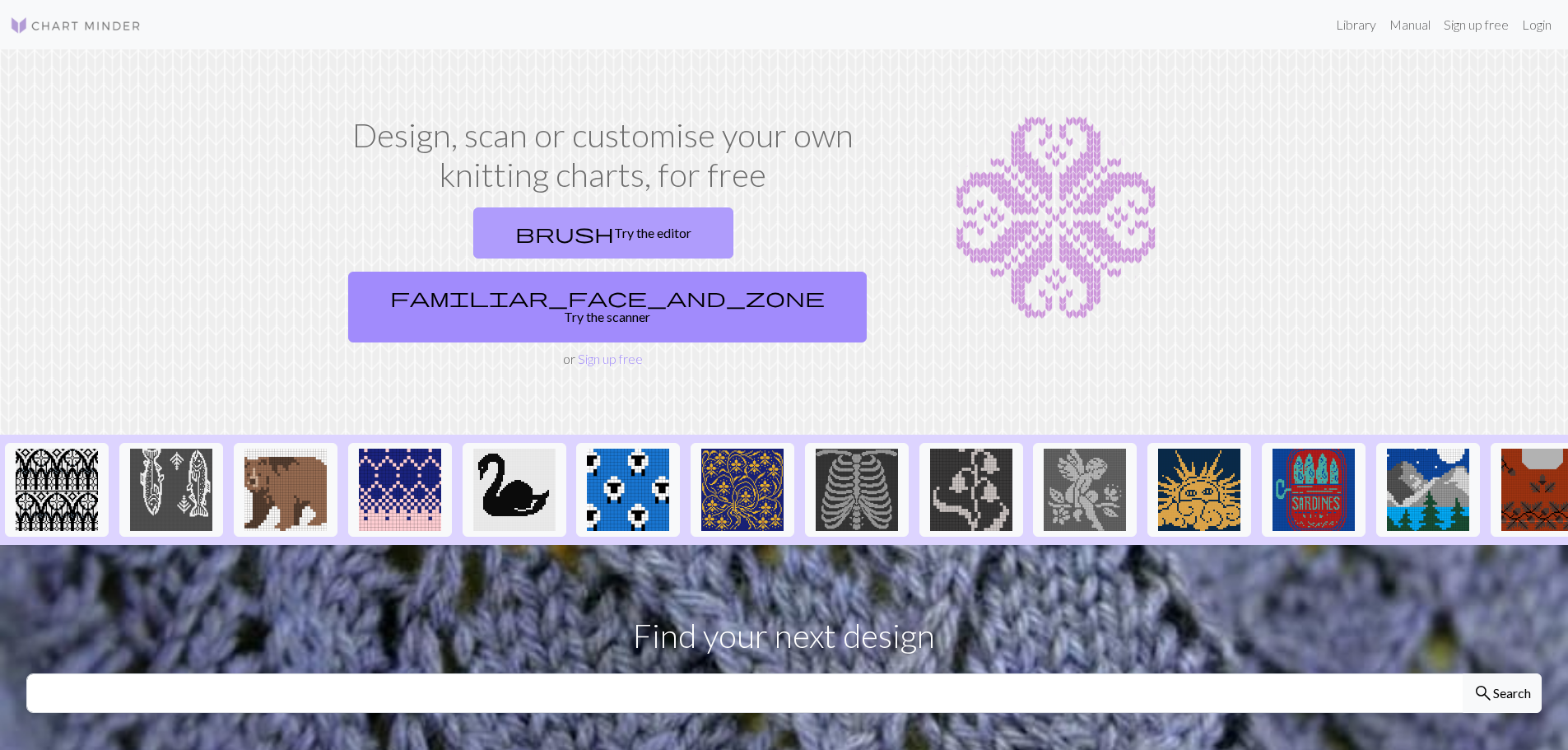
click at [515, 224] on span "brush" at bounding box center [564, 233] width 99 height 23
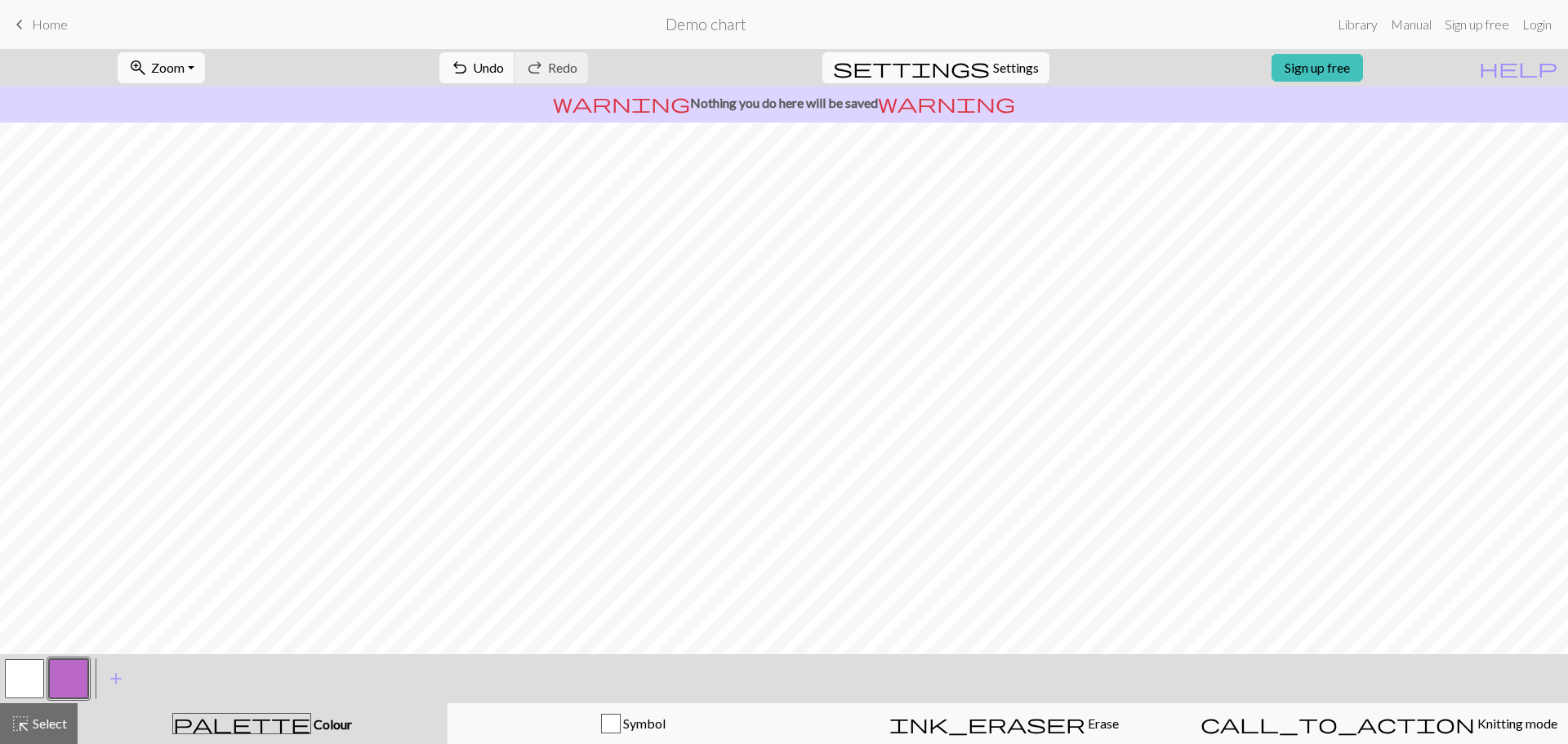
click at [993, 61] on span "Settings" at bounding box center [1016, 68] width 46 height 20
select select "aran"
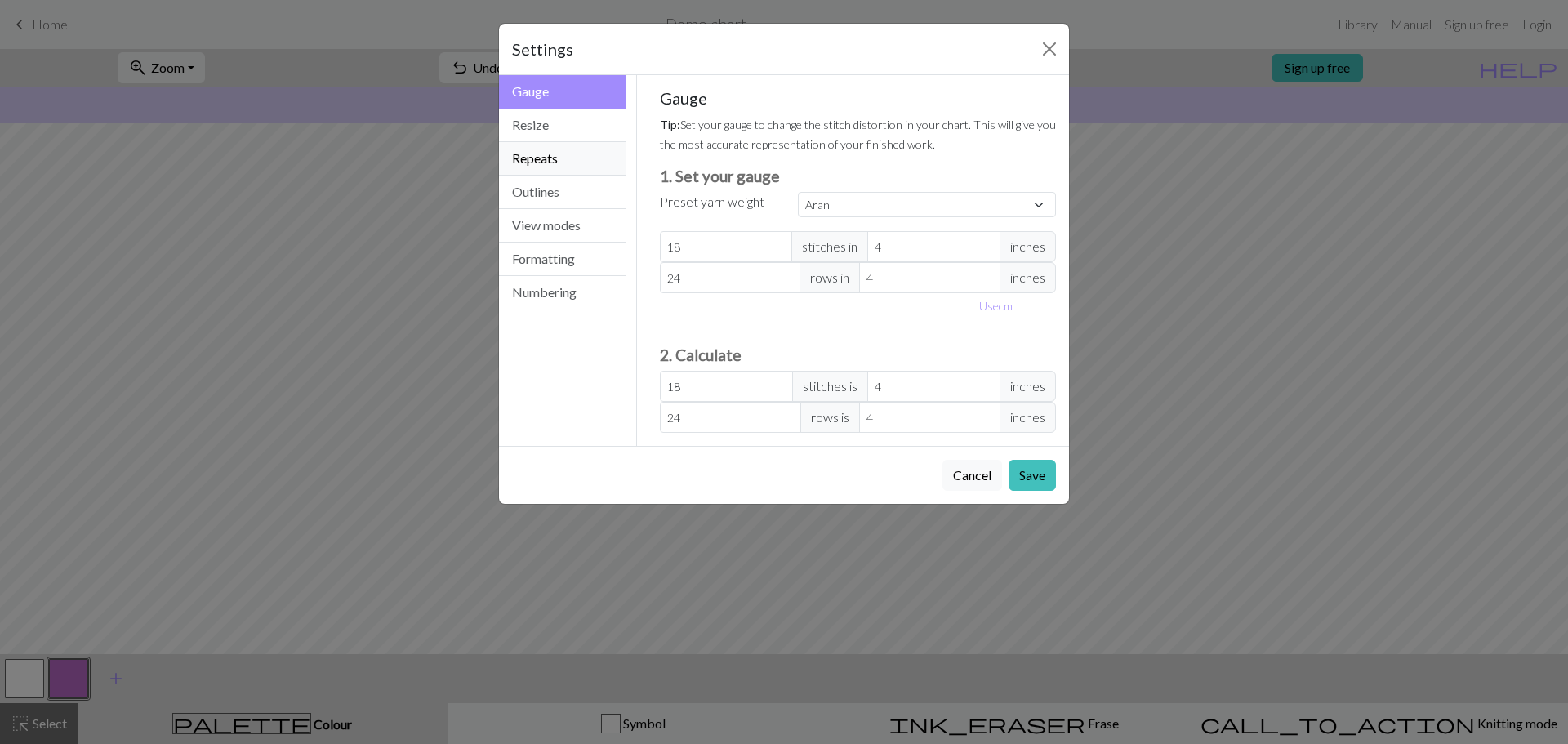
click at [566, 157] on button "Repeats" at bounding box center [563, 159] width 128 height 34
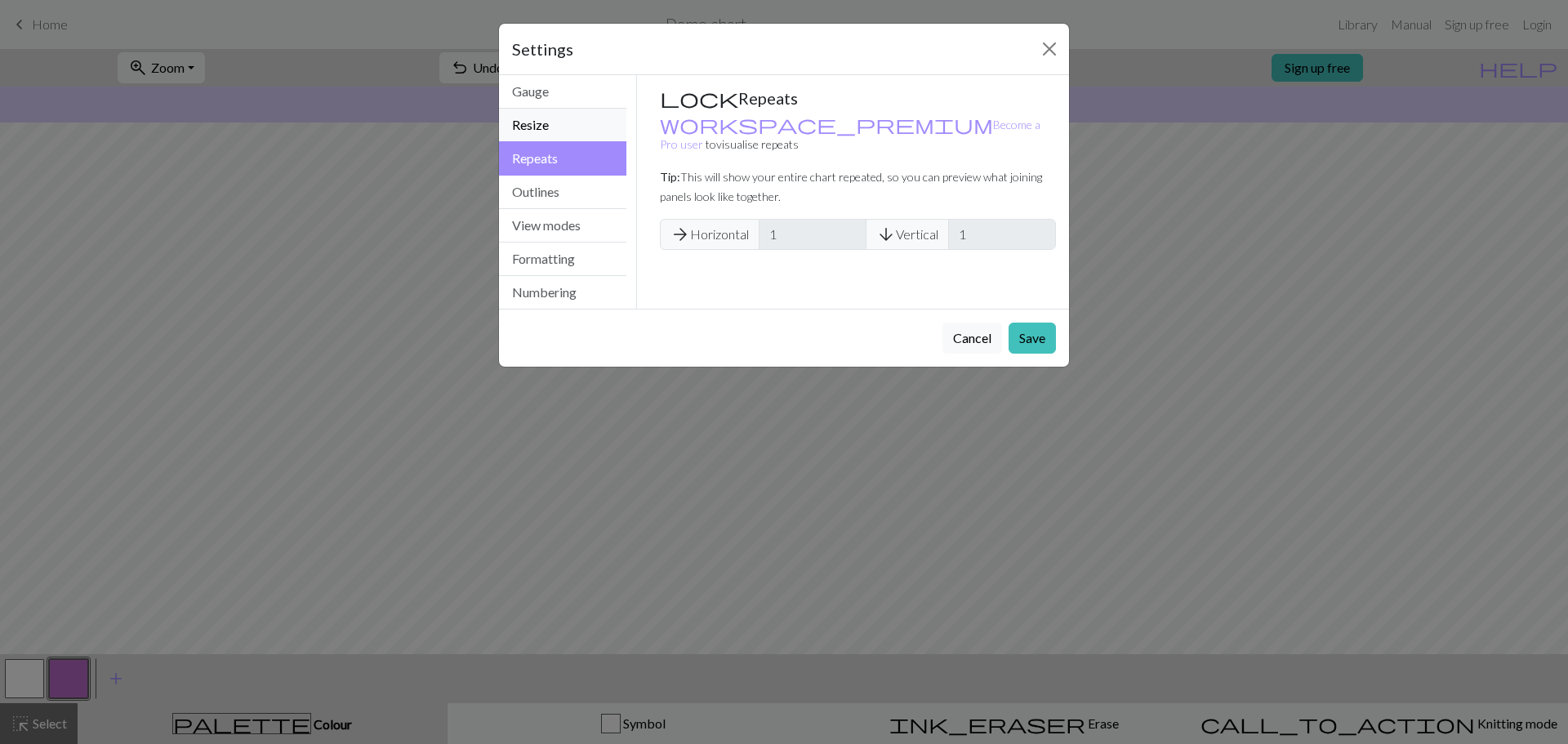
click at [572, 130] on button "Resize" at bounding box center [563, 125] width 128 height 34
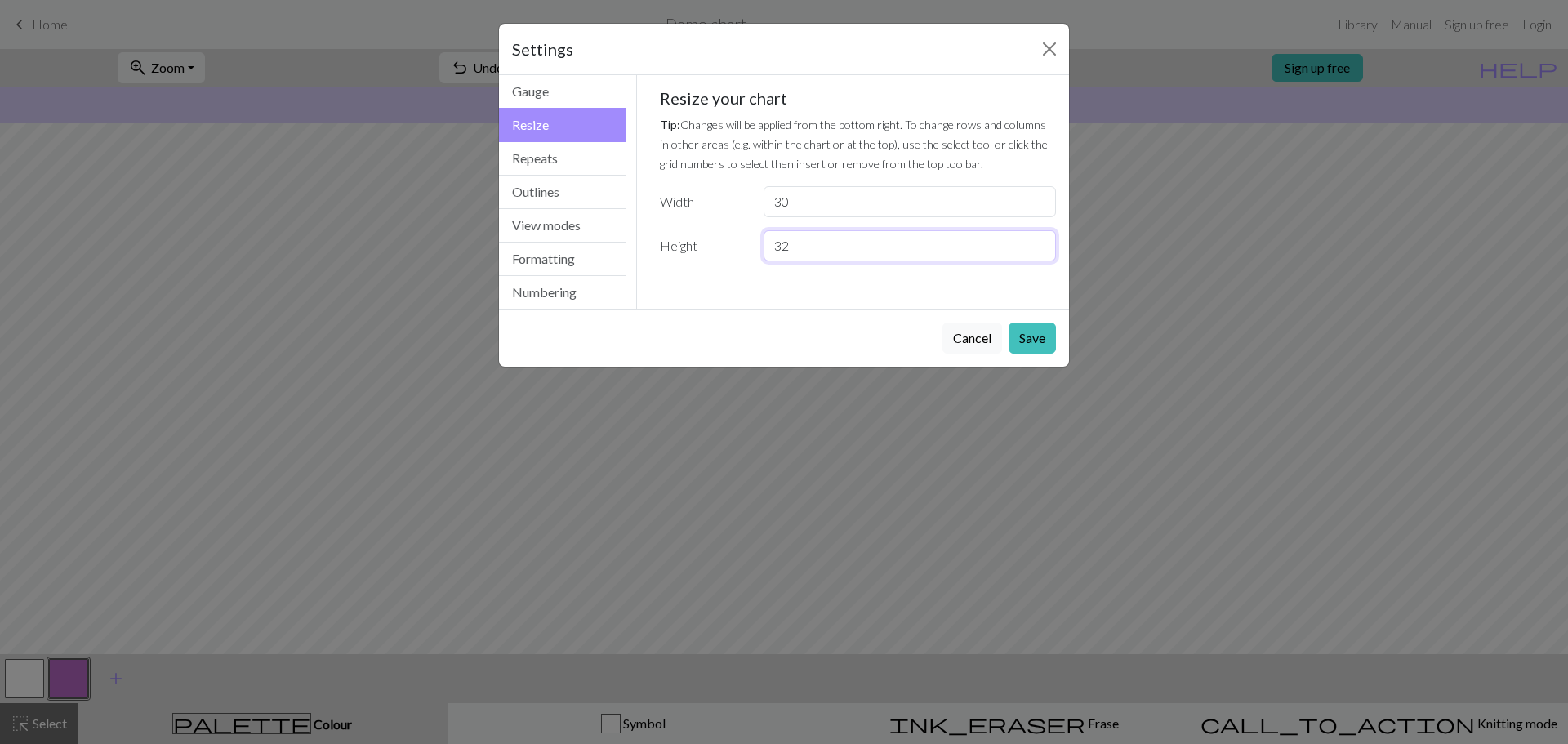
drag, startPoint x: 826, startPoint y: 246, endPoint x: 766, endPoint y: 237, distance: 60.7
click at [766, 237] on input "32" at bounding box center [909, 246] width 292 height 31
type input "30"
click at [1022, 349] on button "Save" at bounding box center [1033, 338] width 47 height 31
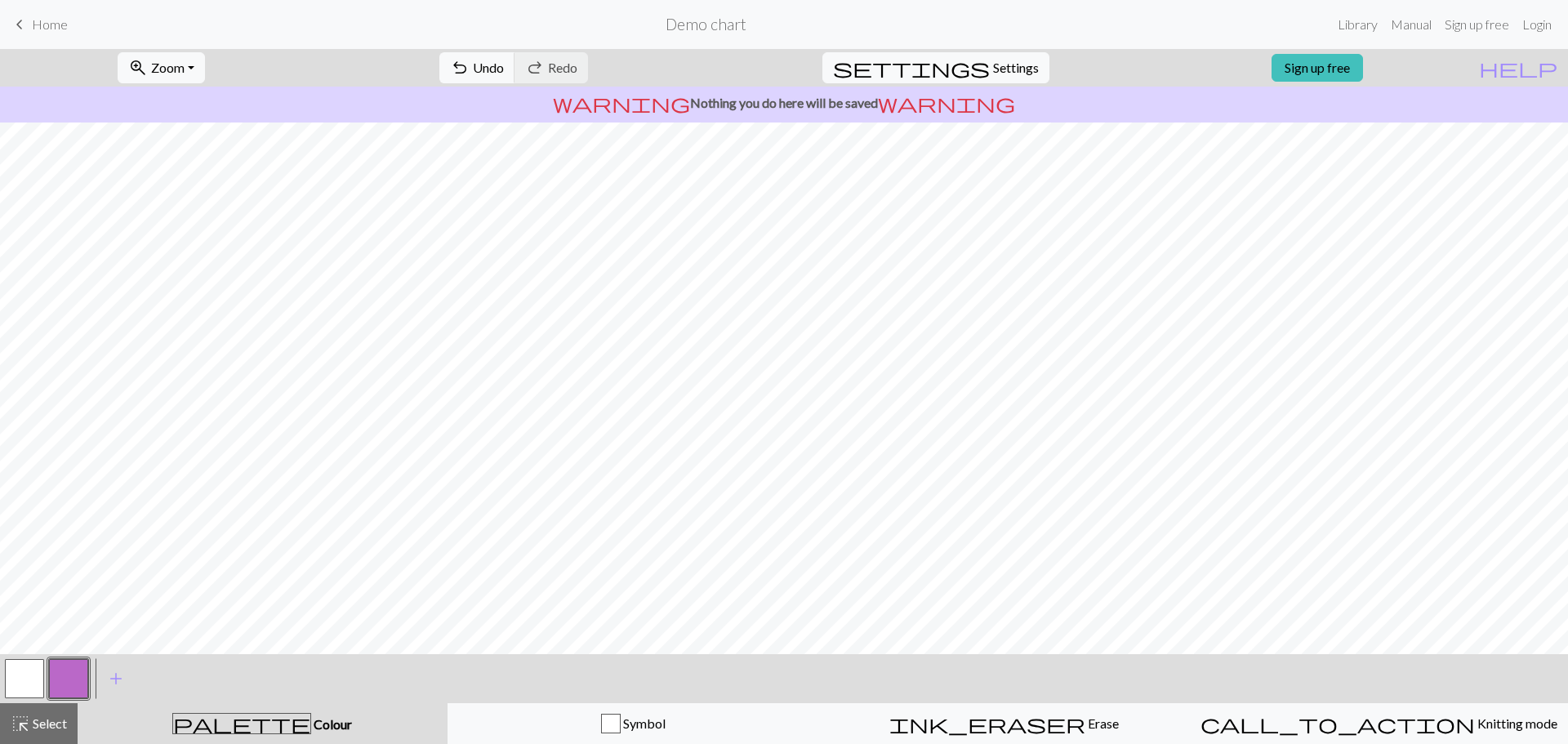
click at [42, 672] on button "button" at bounding box center [25, 679] width 39 height 39
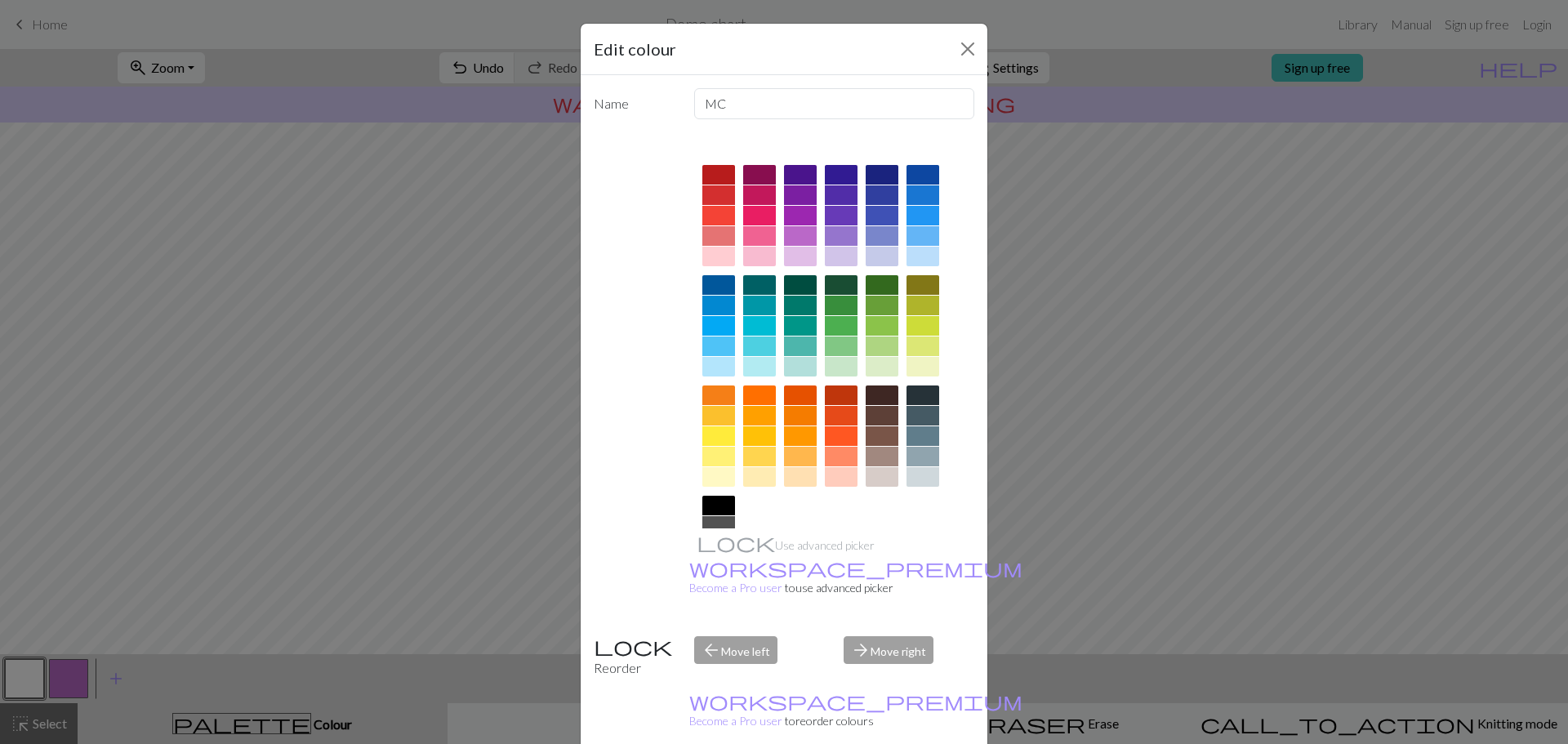
click at [877, 174] on div at bounding box center [882, 174] width 33 height 20
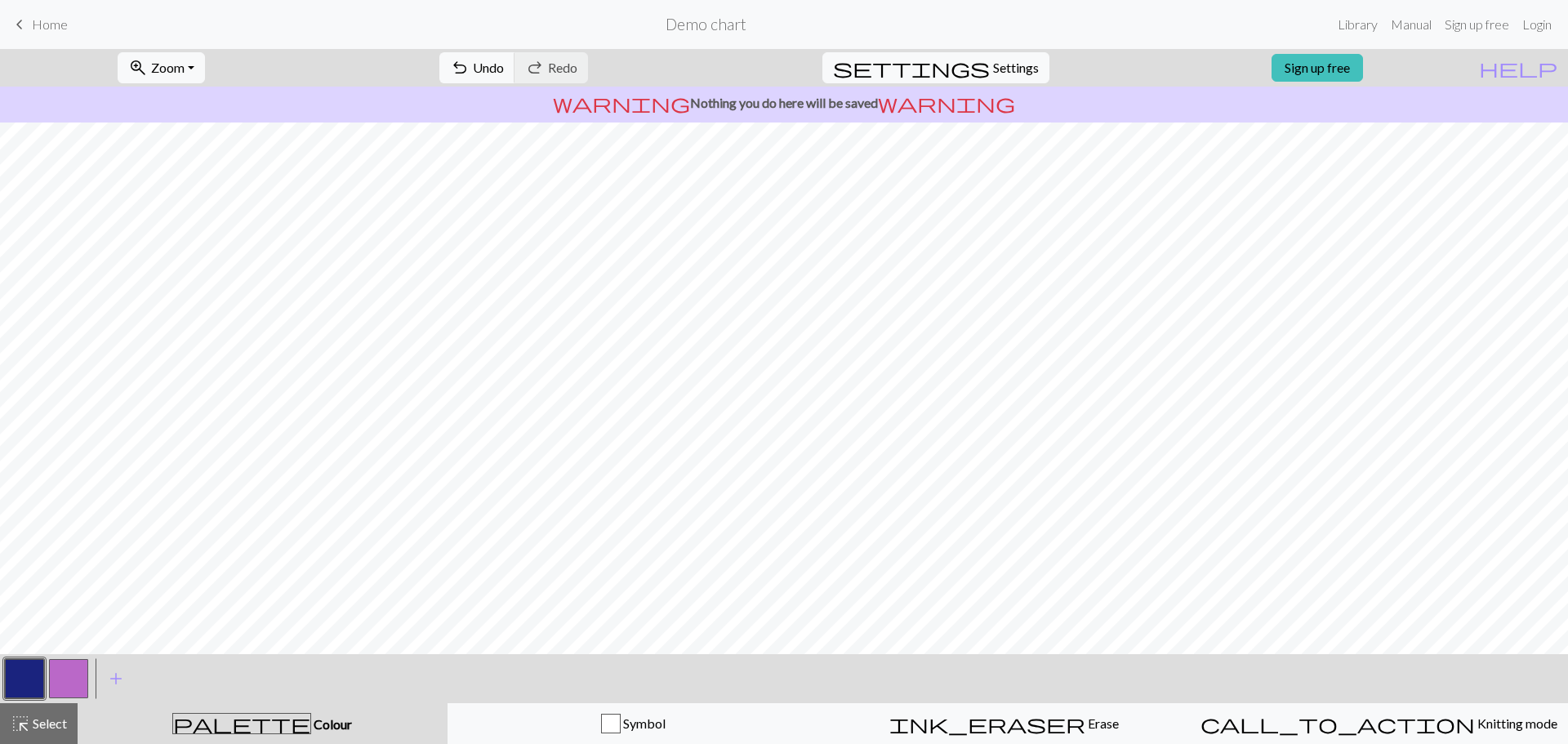
click at [54, 677] on button "button" at bounding box center [69, 679] width 39 height 39
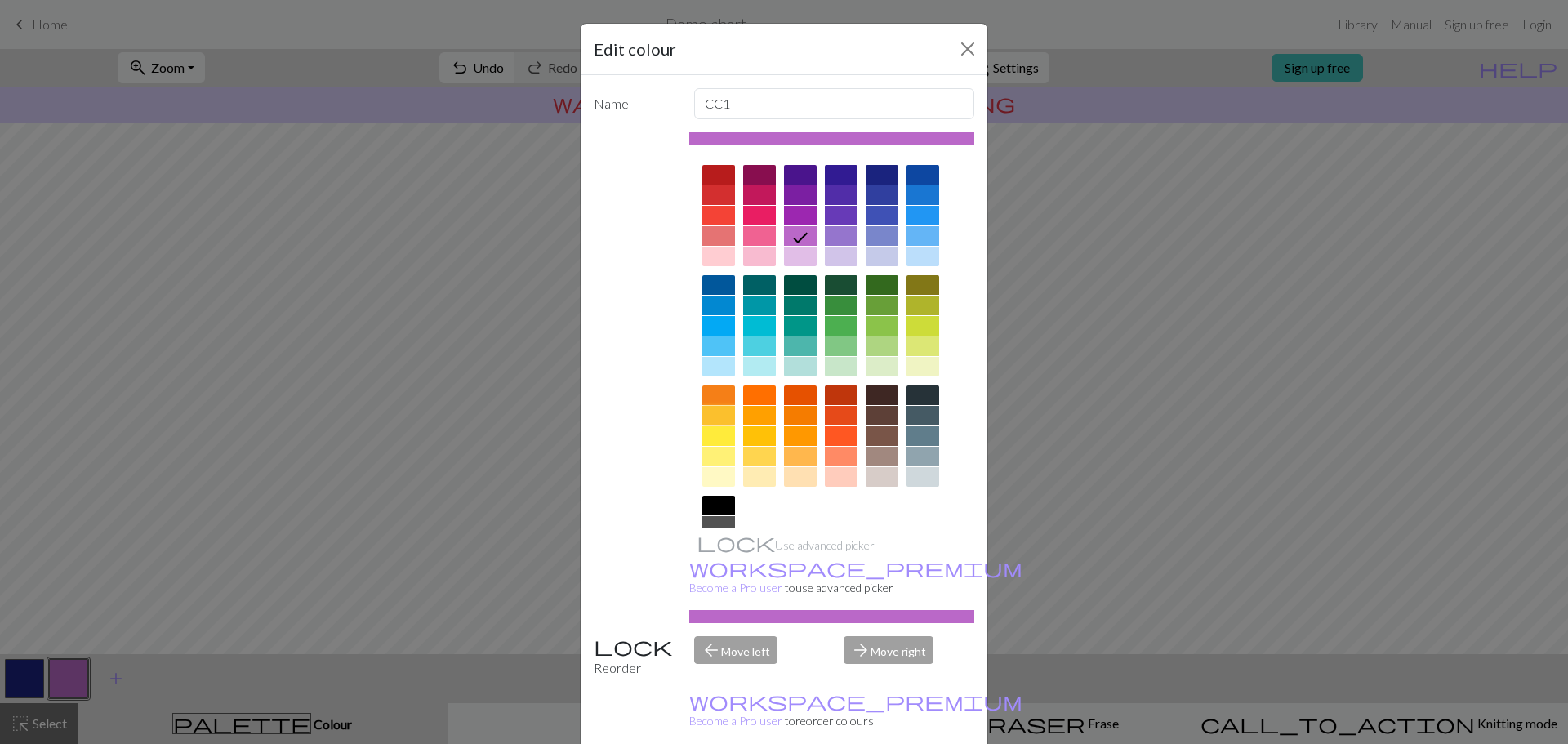
click at [721, 415] on div at bounding box center [719, 416] width 33 height 20
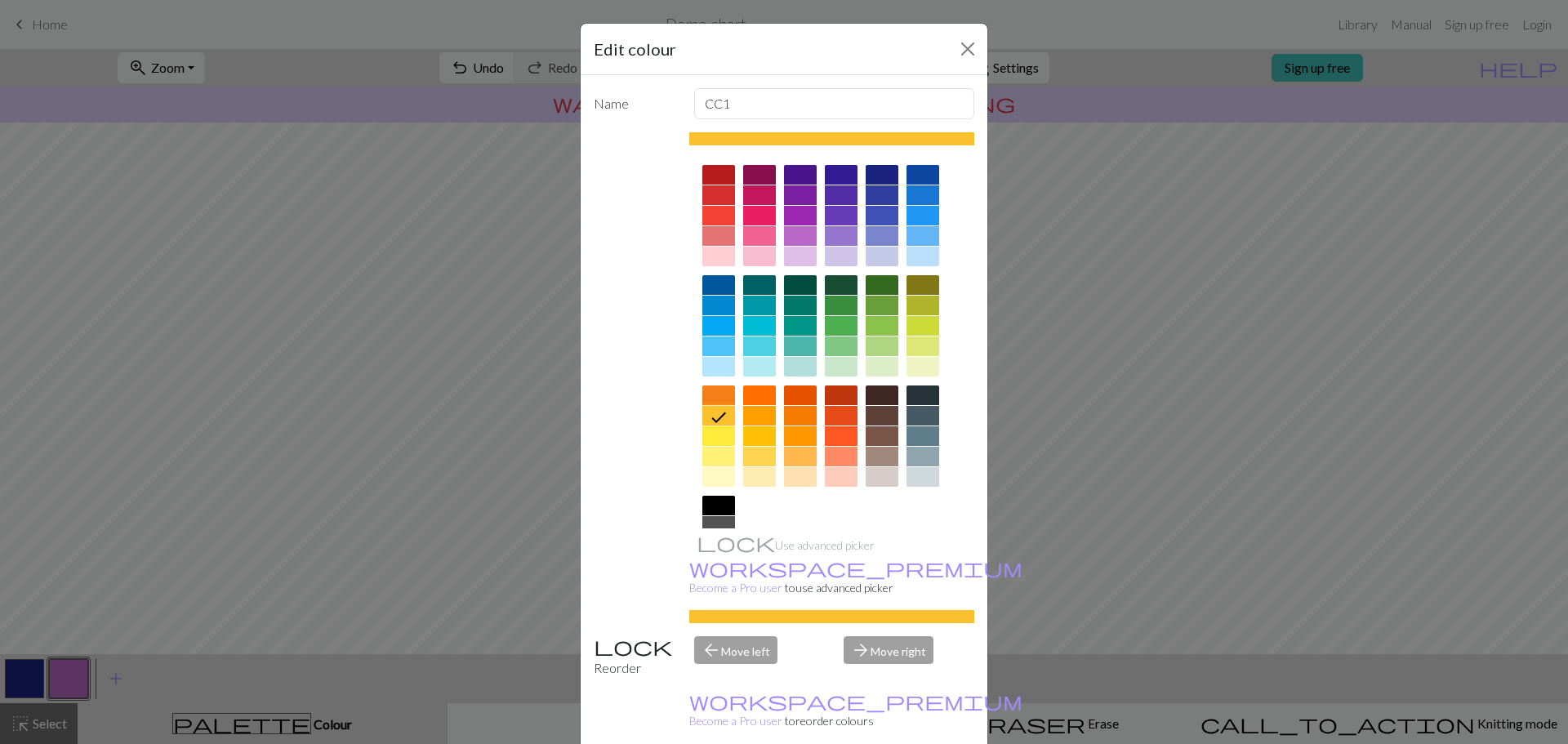
click at [747, 420] on div at bounding box center [760, 416] width 33 height 20
click at [712, 417] on div at bounding box center [719, 416] width 33 height 20
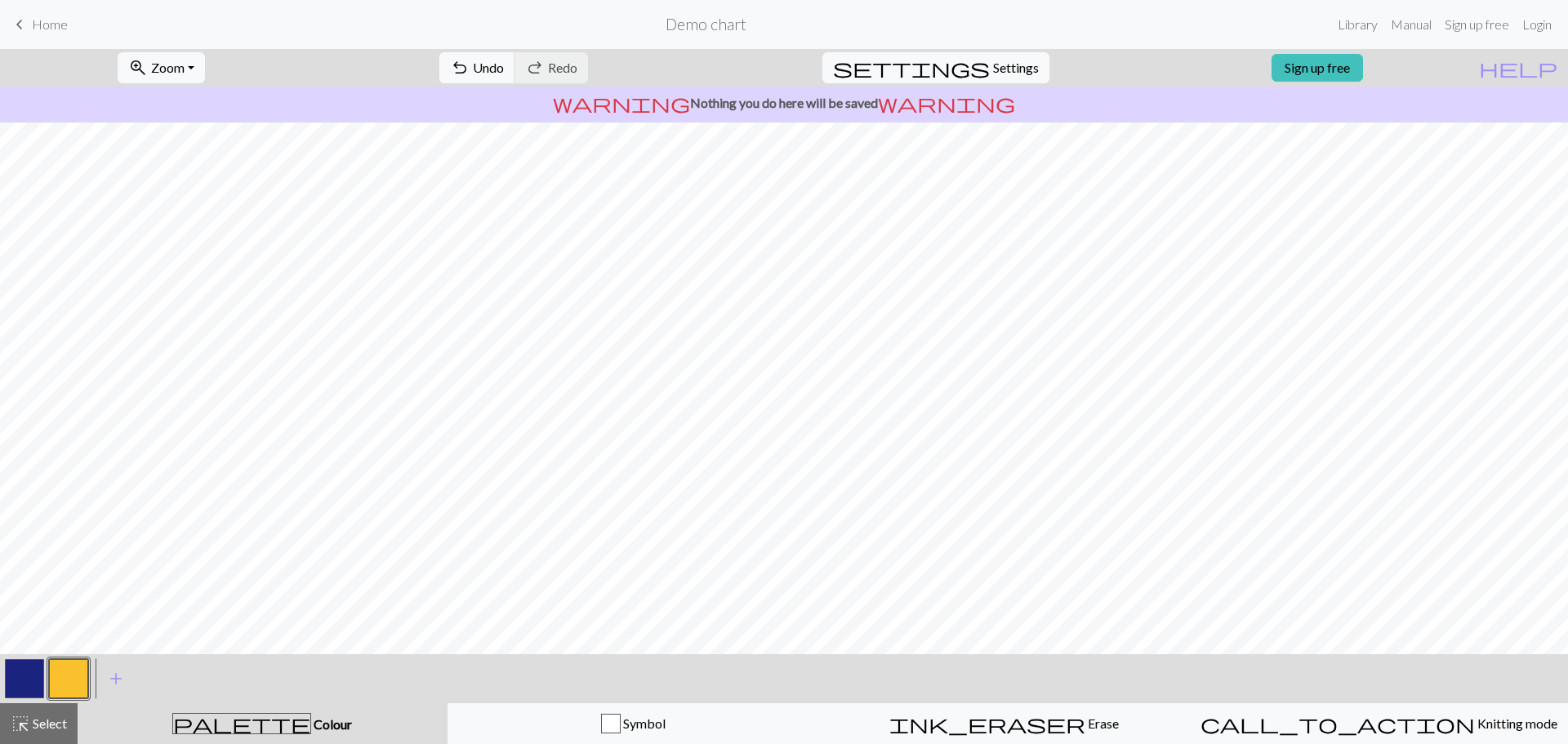
scroll to position [44, 0]
click at [17, 684] on button "button" at bounding box center [25, 679] width 39 height 39
click at [77, 683] on button "button" at bounding box center [69, 679] width 39 height 39
